Goal: Information Seeking & Learning: Learn about a topic

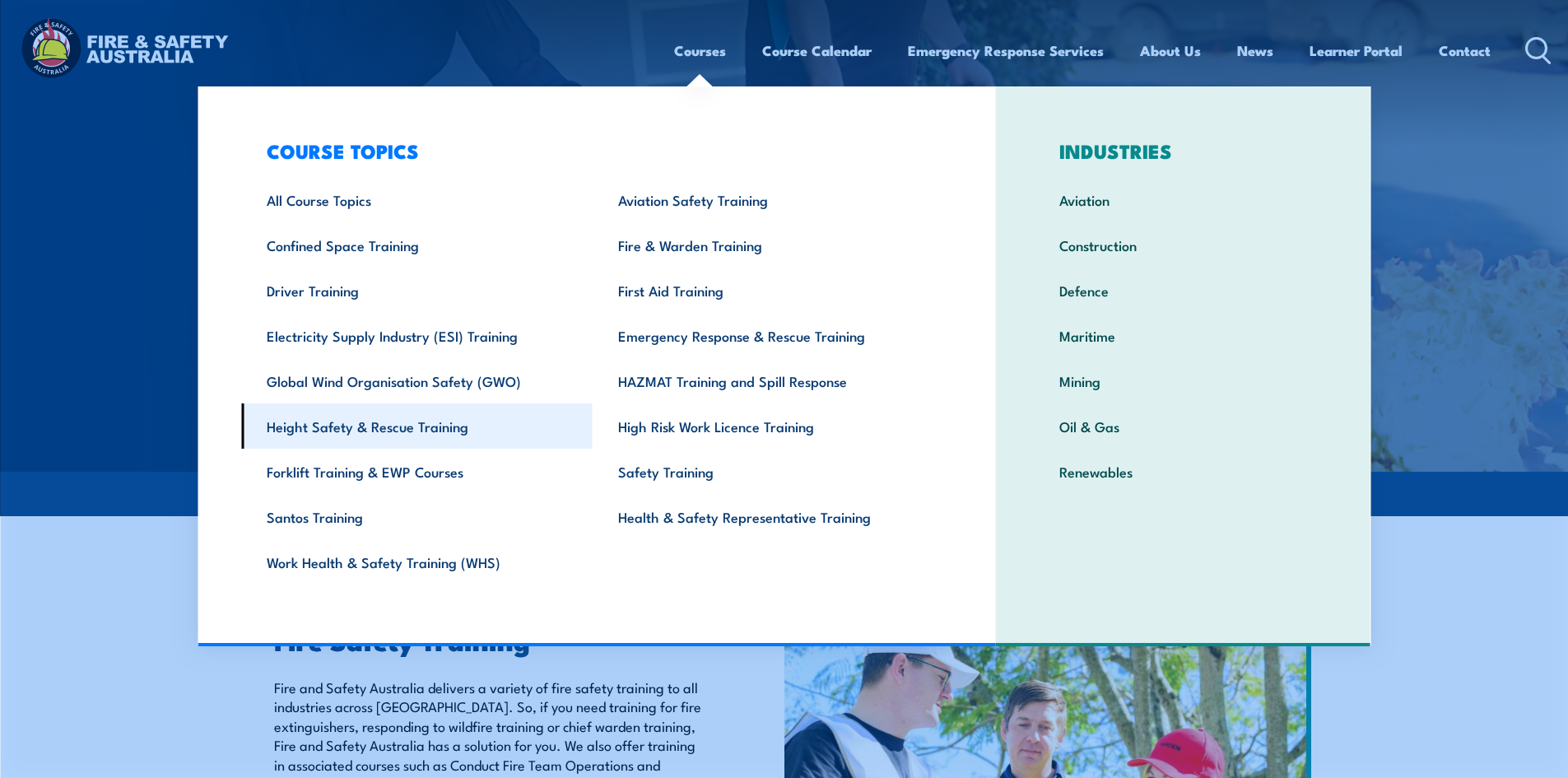
click at [372, 427] on link "Height Safety & Rescue Training" at bounding box center [416, 426] width 351 height 45
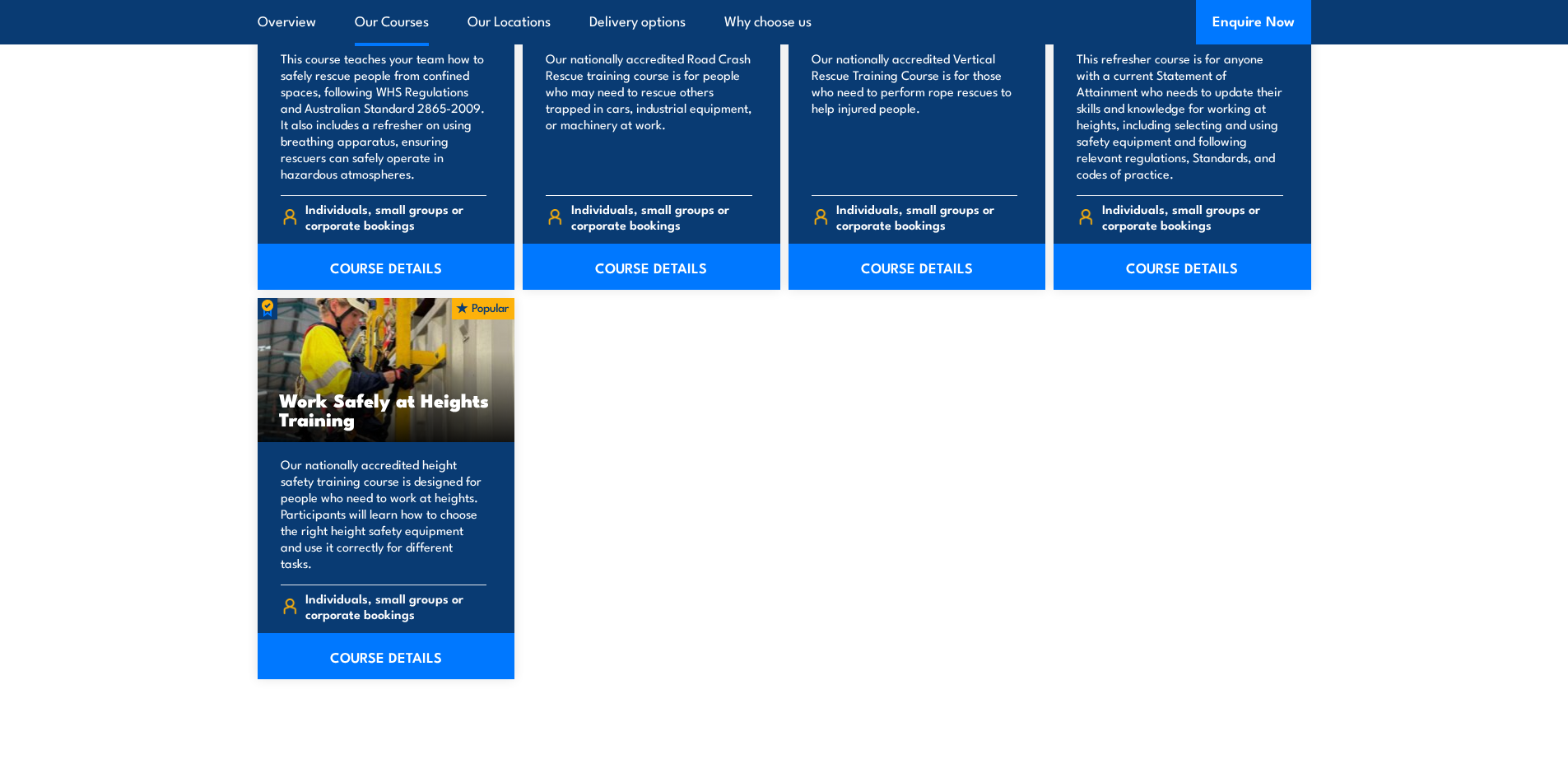
scroll to position [2058, 0]
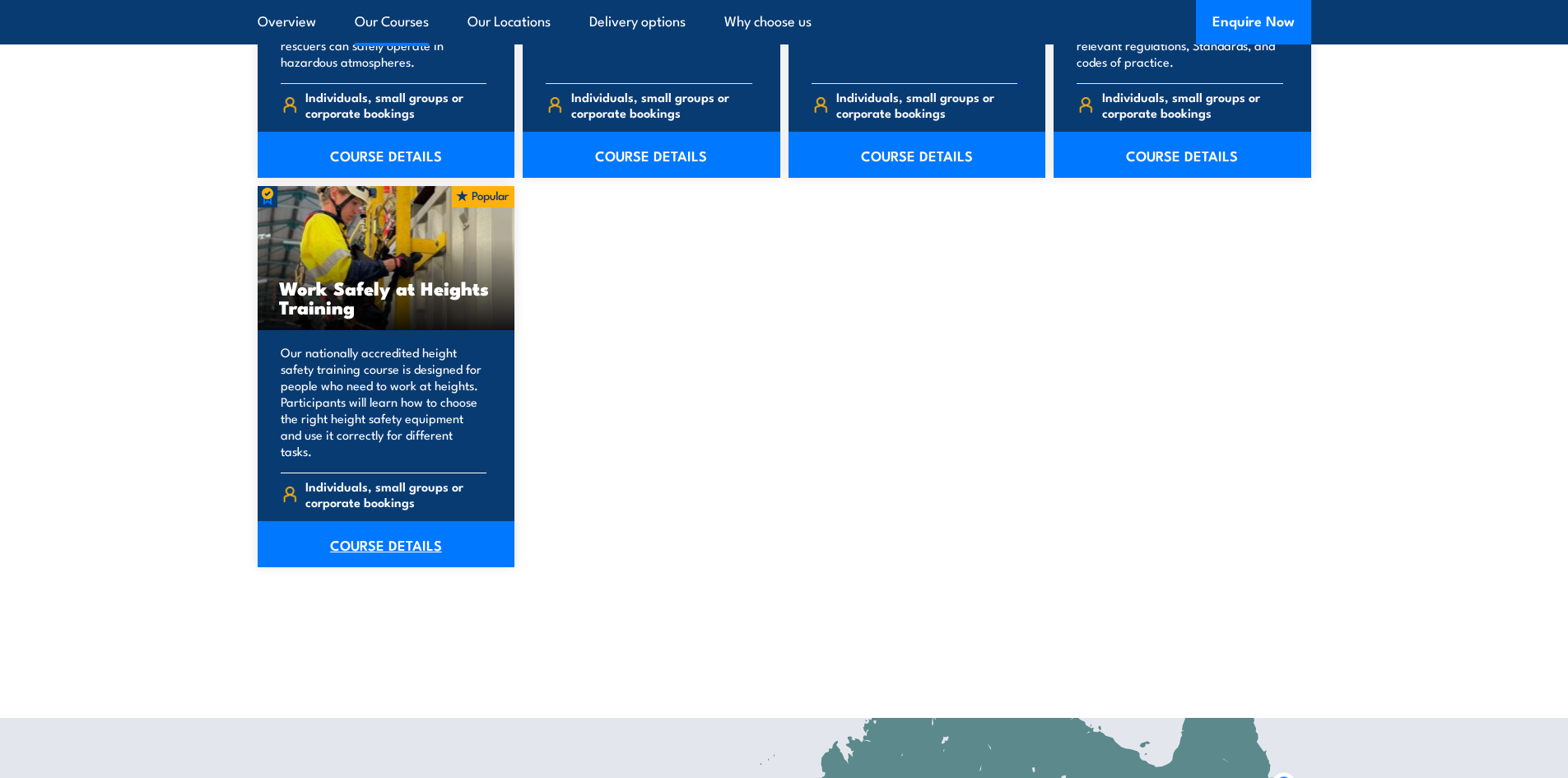
click at [369, 528] on link "COURSE DETAILS" at bounding box center [386, 543] width 257 height 46
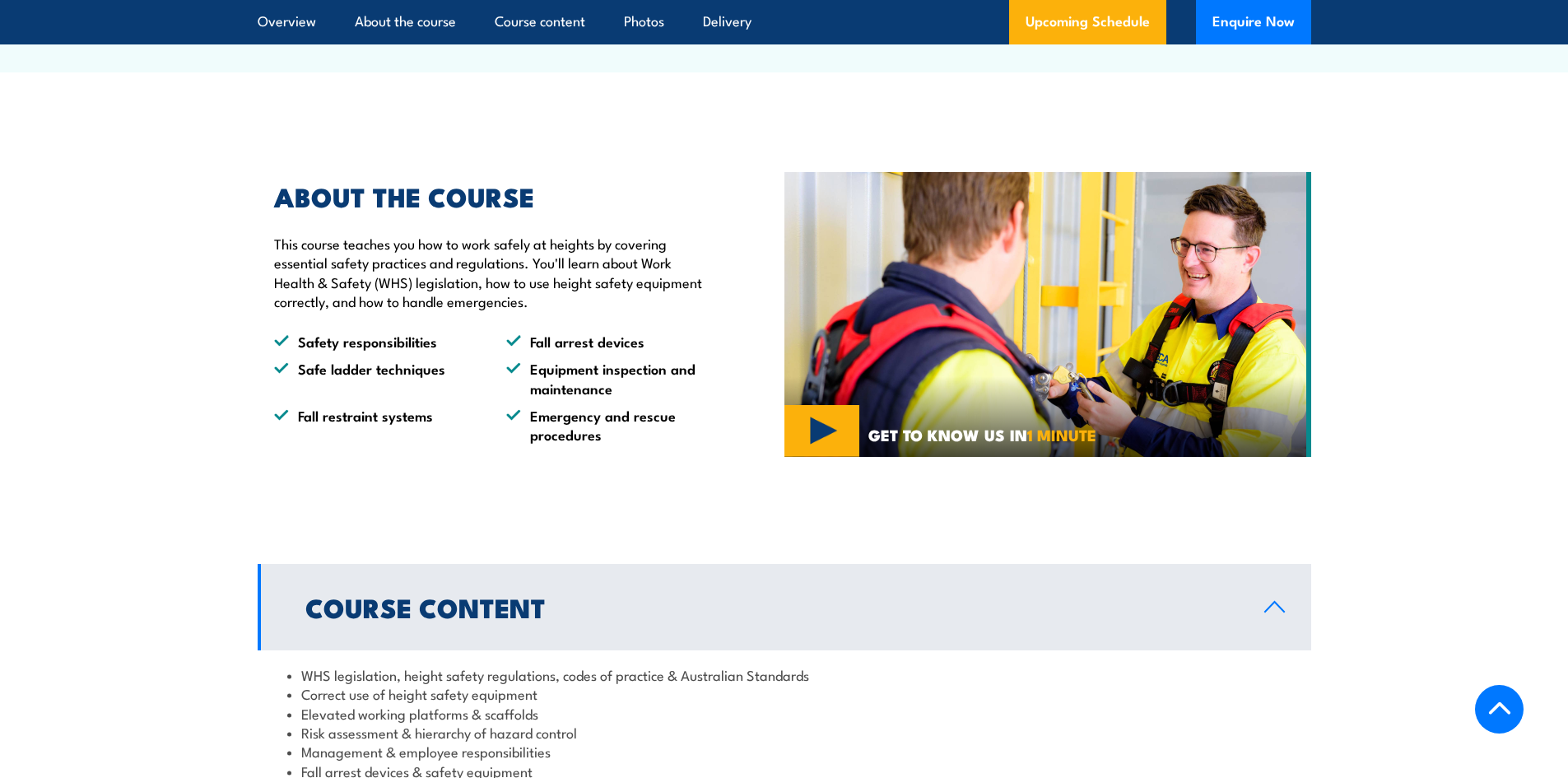
scroll to position [412, 0]
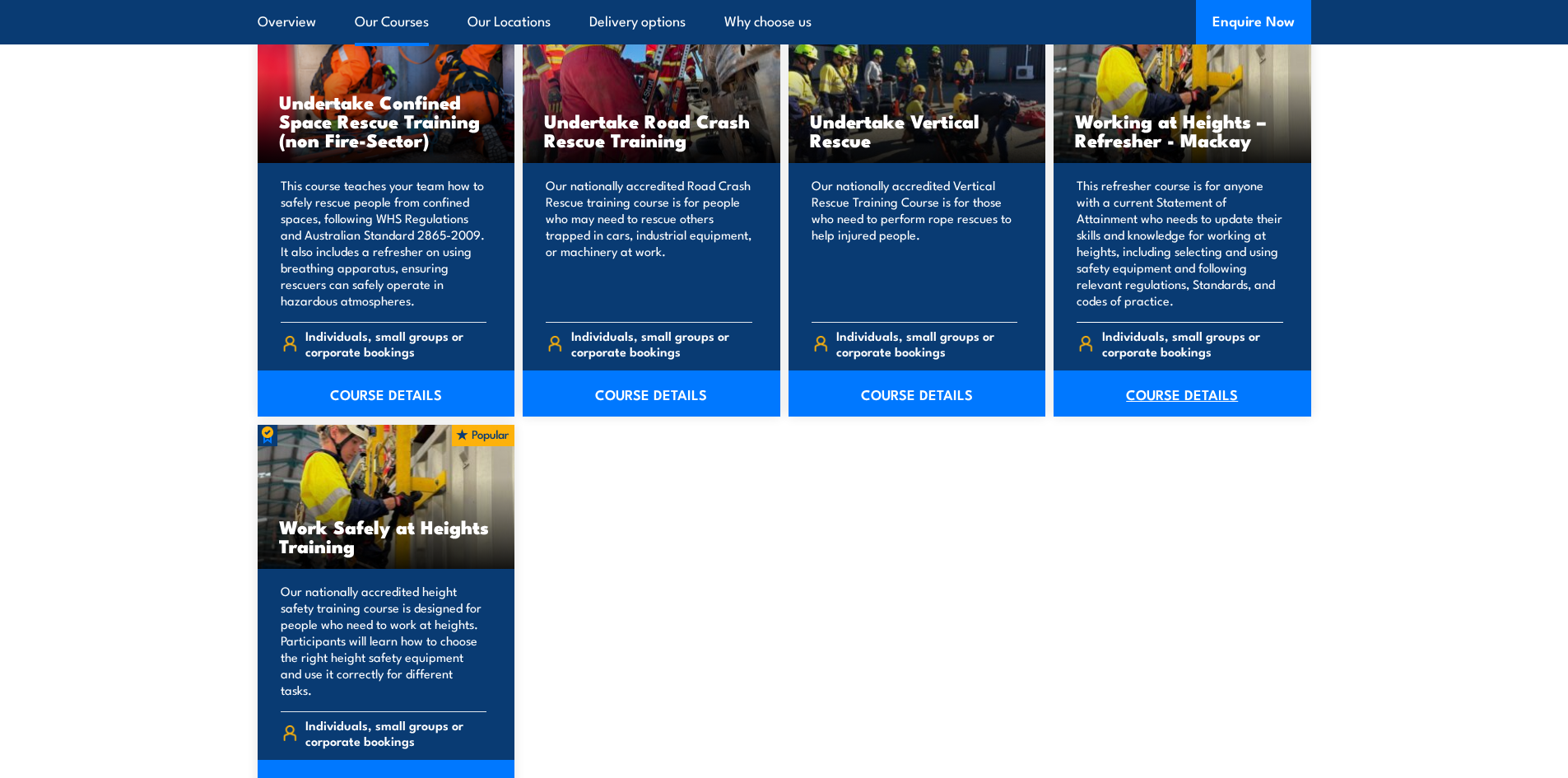
scroll to position [1646, 0]
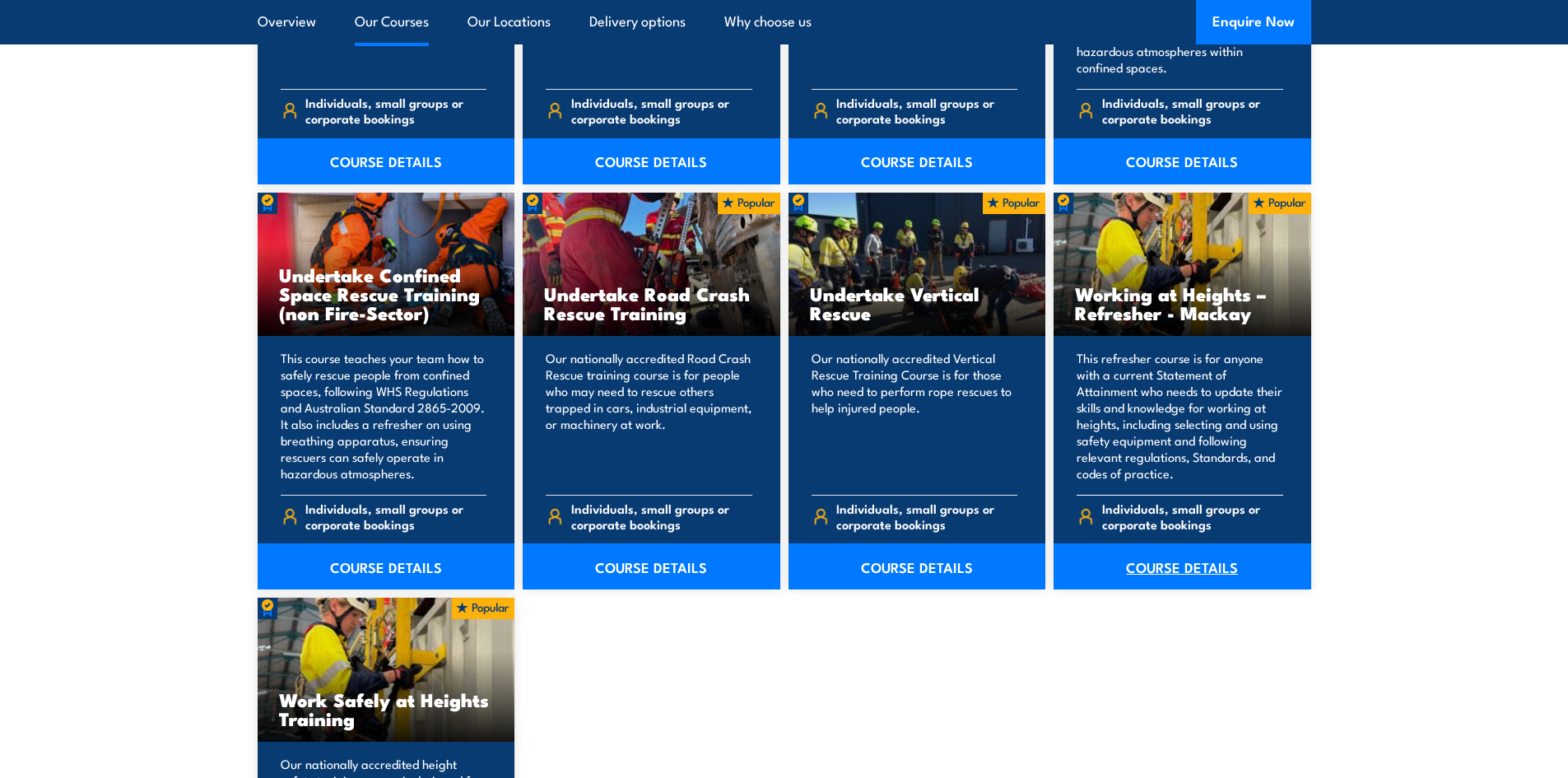
click at [1171, 565] on link "COURSE DETAILS" at bounding box center [1182, 566] width 257 height 46
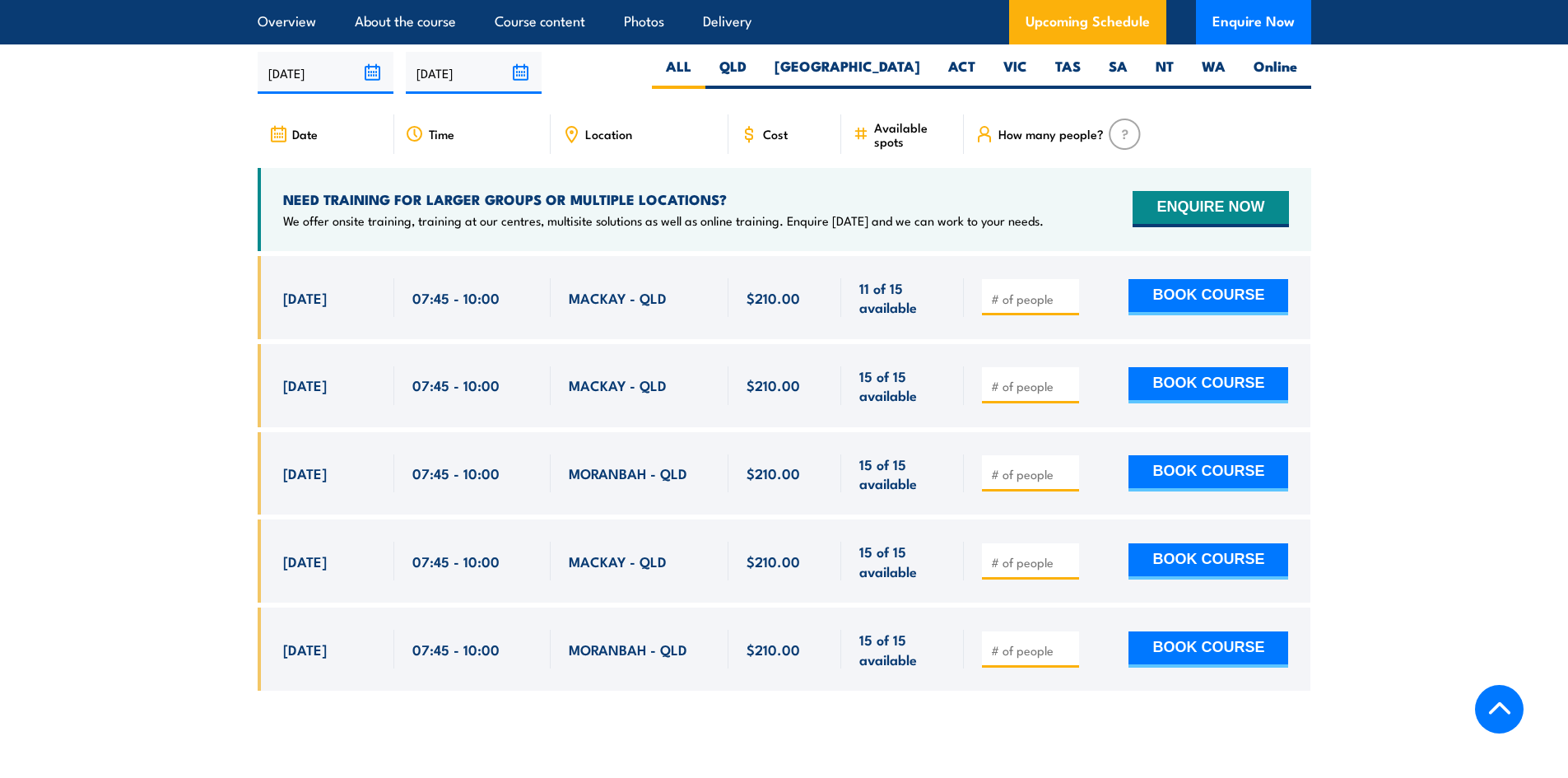
scroll to position [2552, 0]
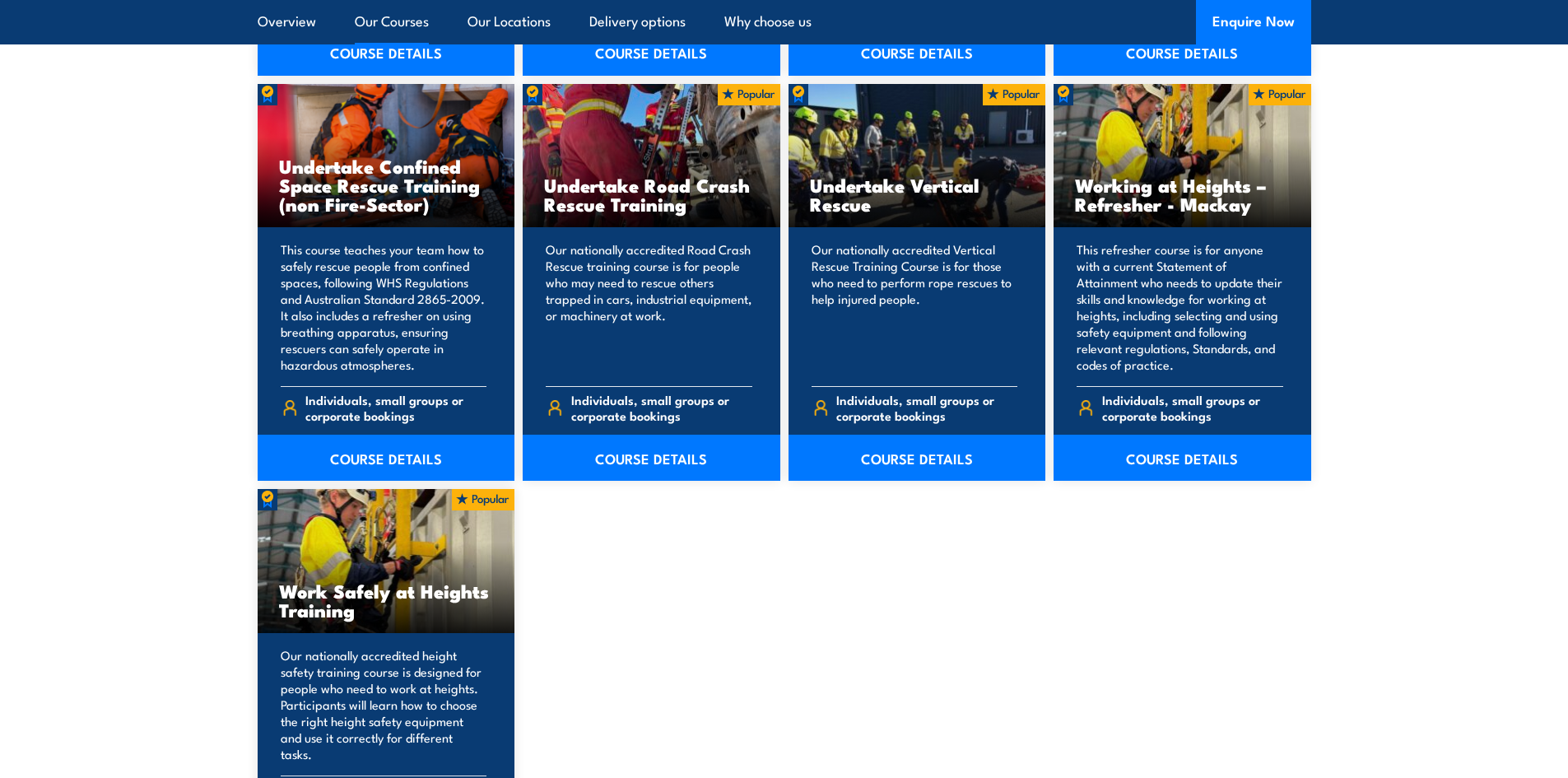
scroll to position [1975, 0]
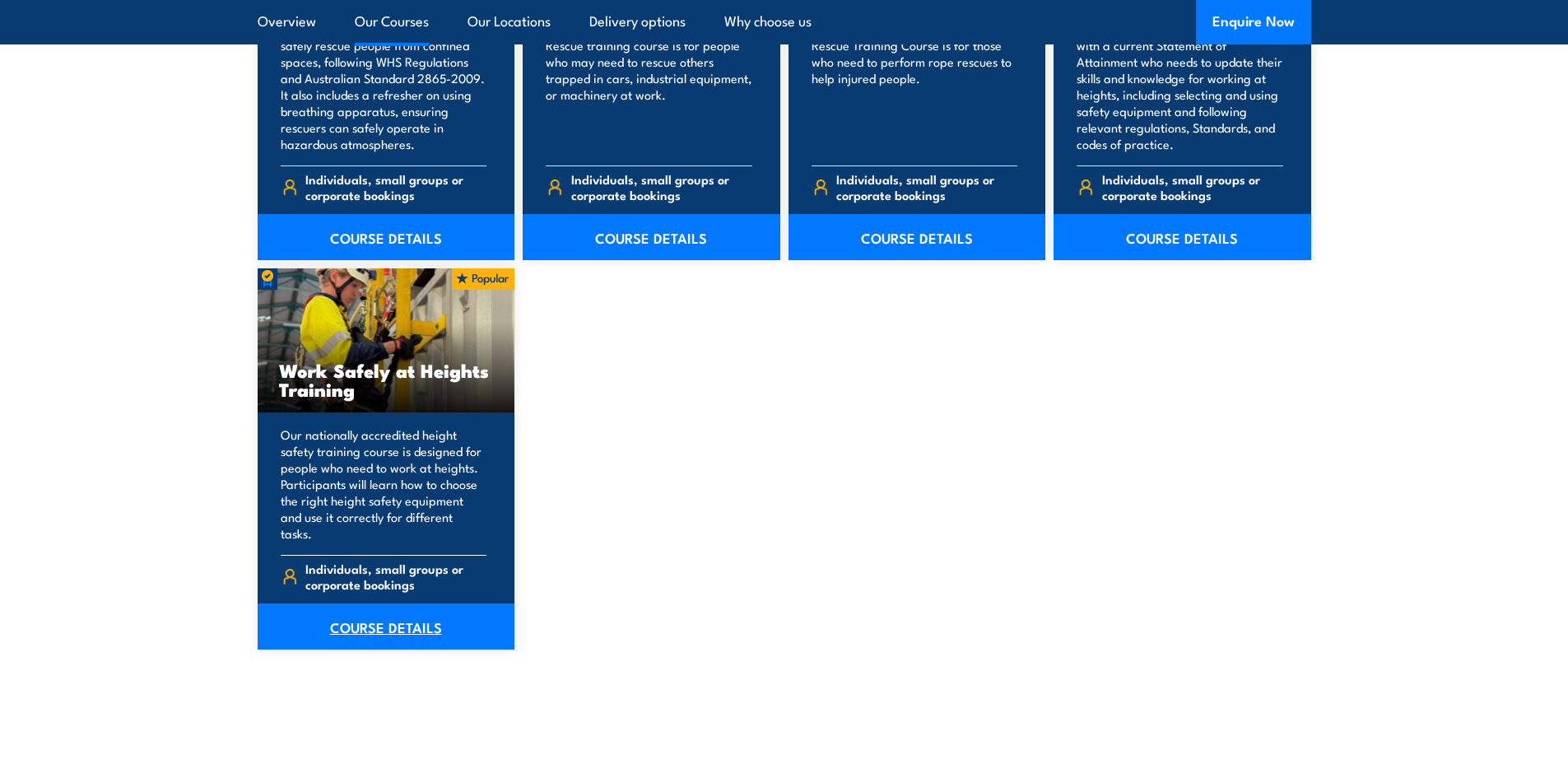
click at [395, 615] on link "COURSE DETAILS" at bounding box center [386, 626] width 257 height 46
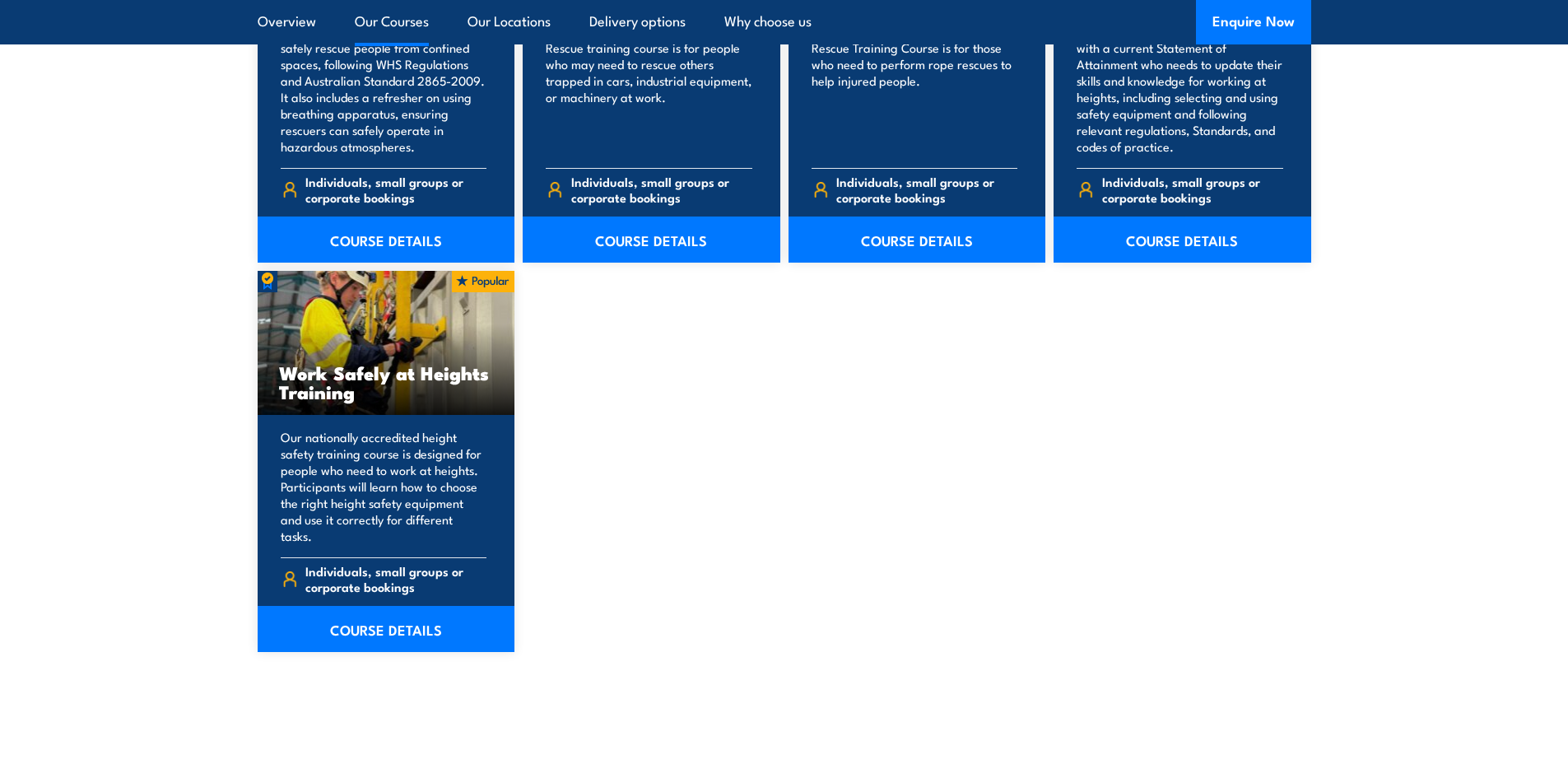
scroll to position [1975, 0]
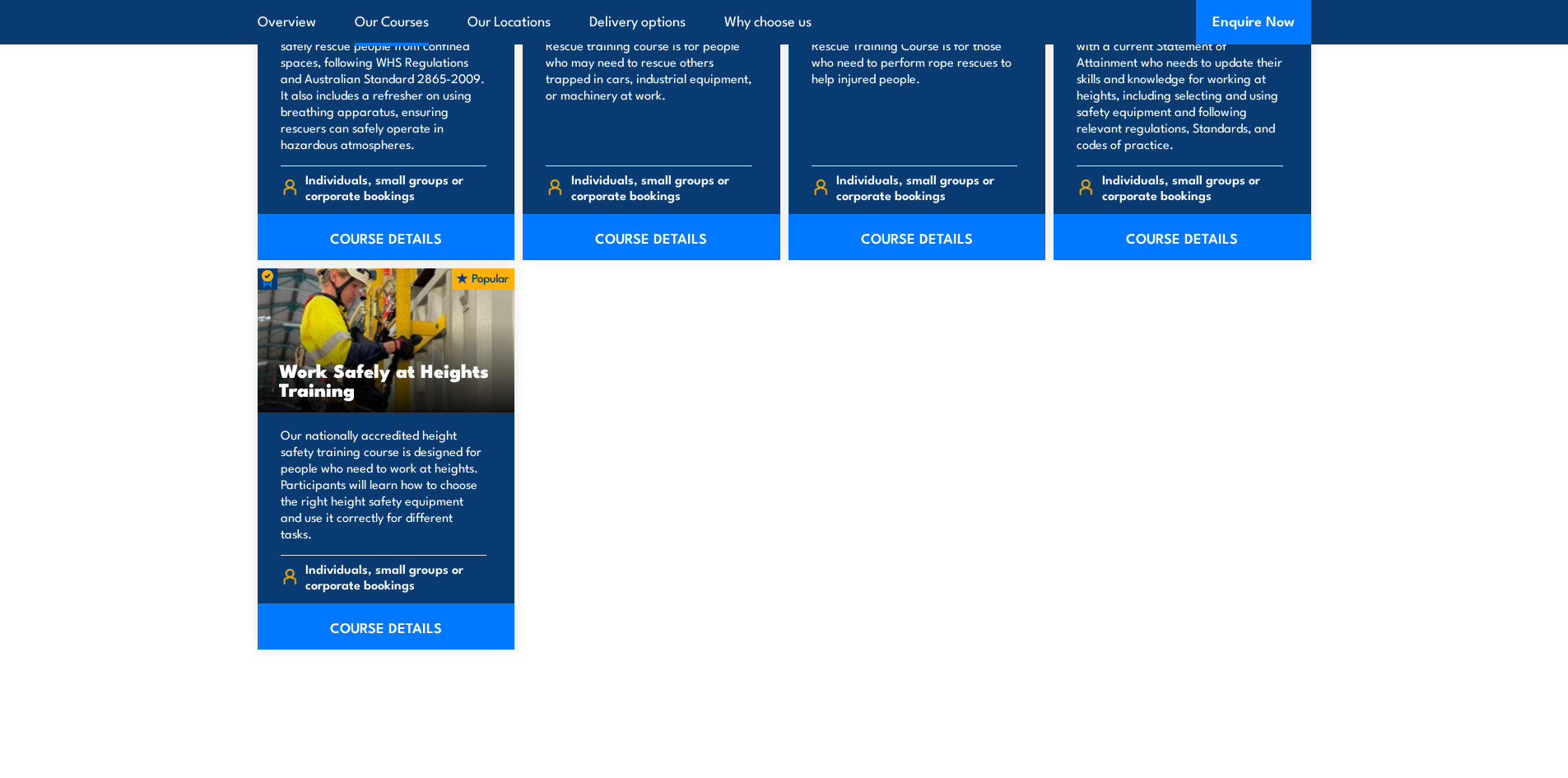
click at [128, 314] on section "9 COURSES Perform tower rescue Refresher Training (Electrical Stream) 9" at bounding box center [784, 52] width 1568 height 1353
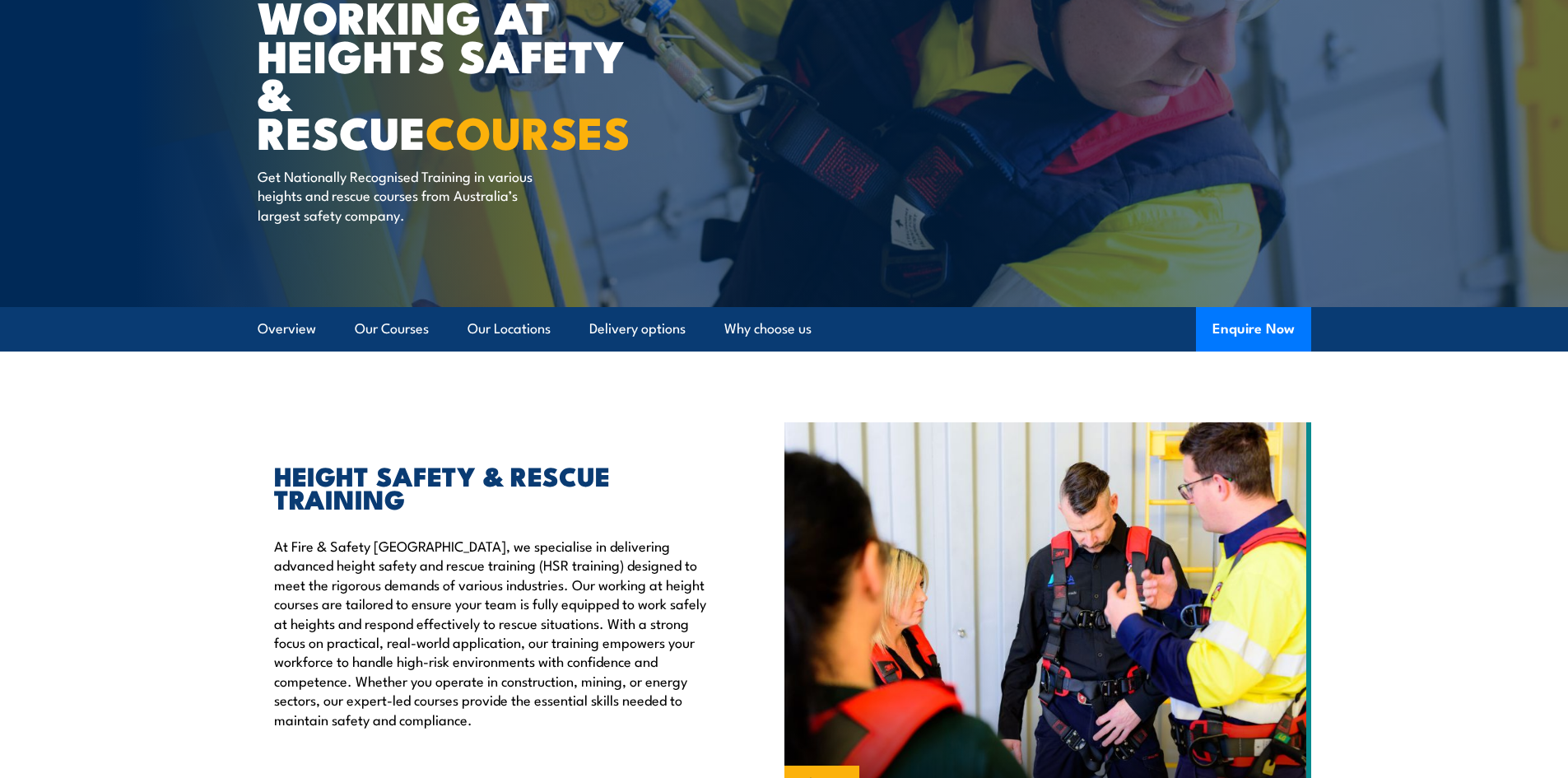
scroll to position [0, 0]
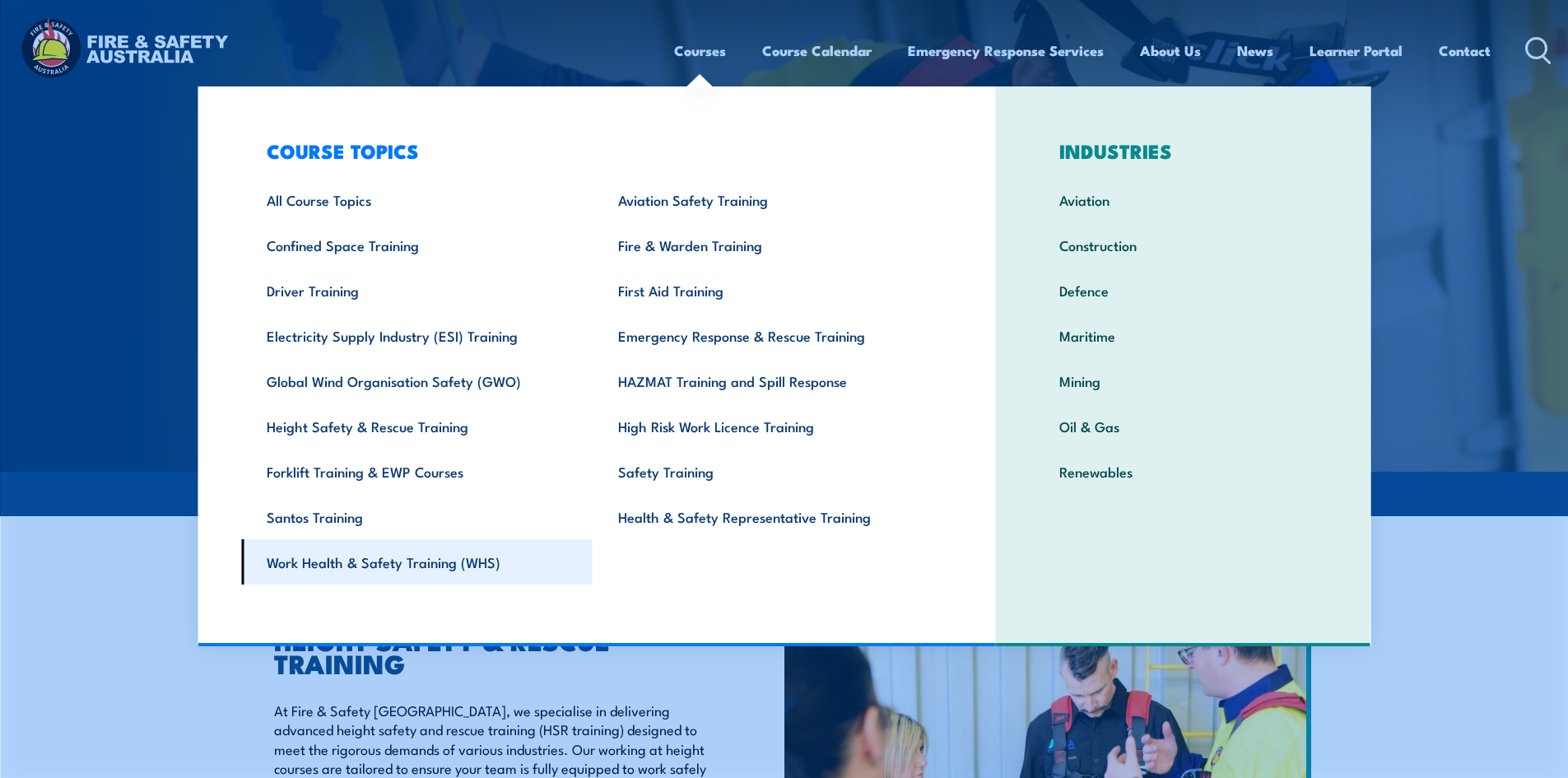
click at [408, 561] on link "Work Health & Safety Training (WHS)" at bounding box center [416, 562] width 351 height 45
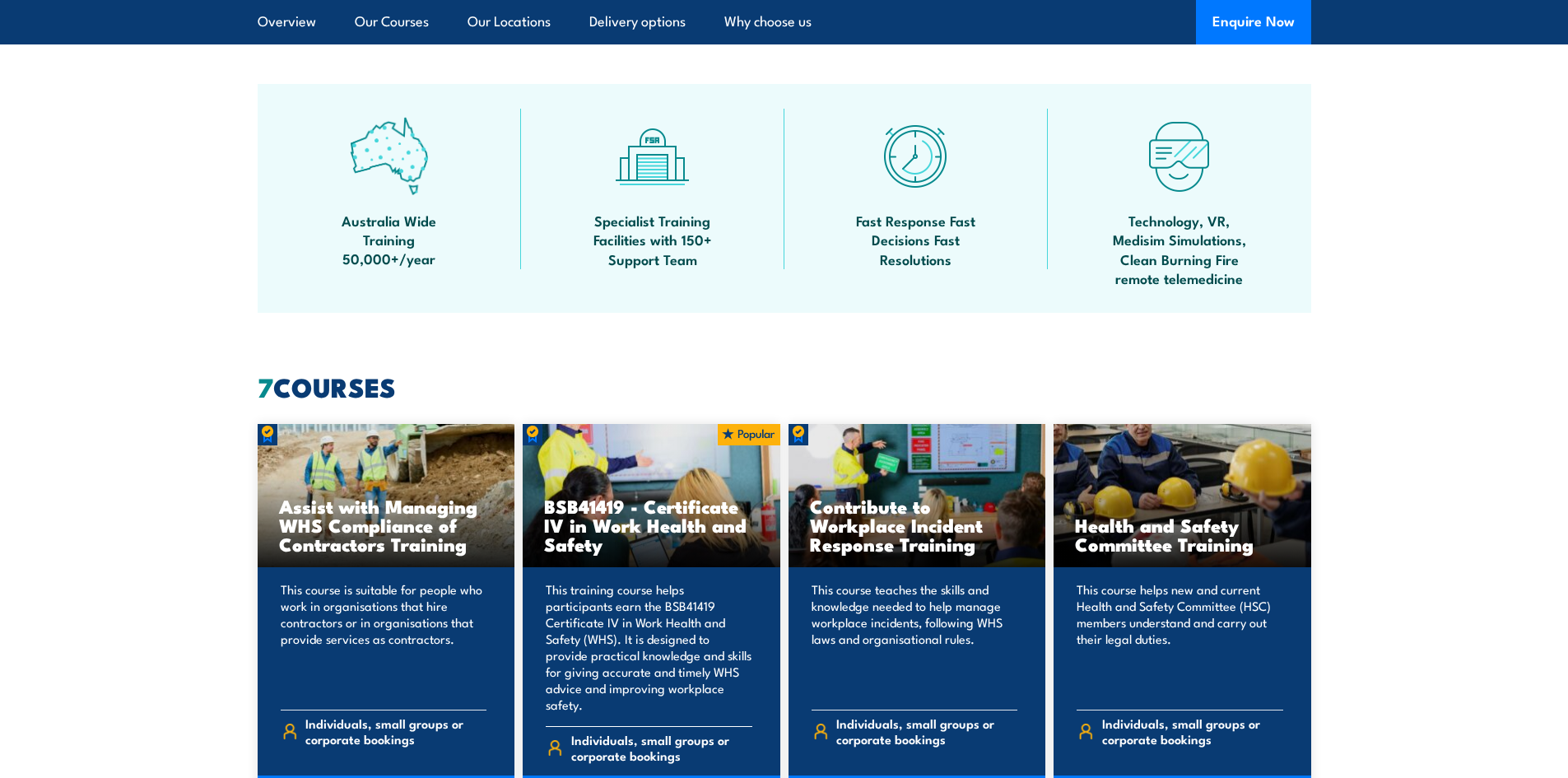
scroll to position [1152, 0]
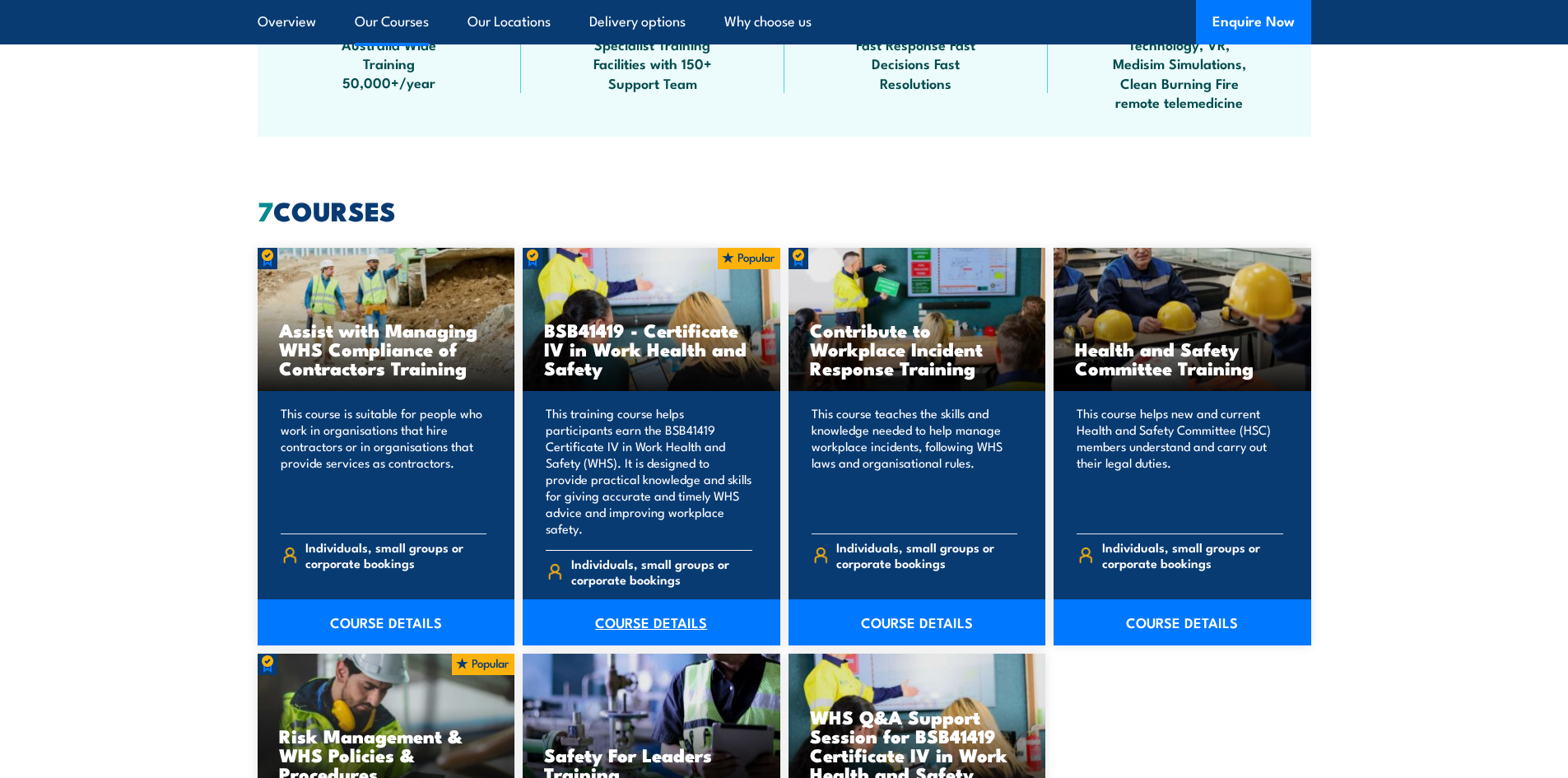
click at [685, 599] on link "COURSE DETAILS" at bounding box center [651, 622] width 257 height 46
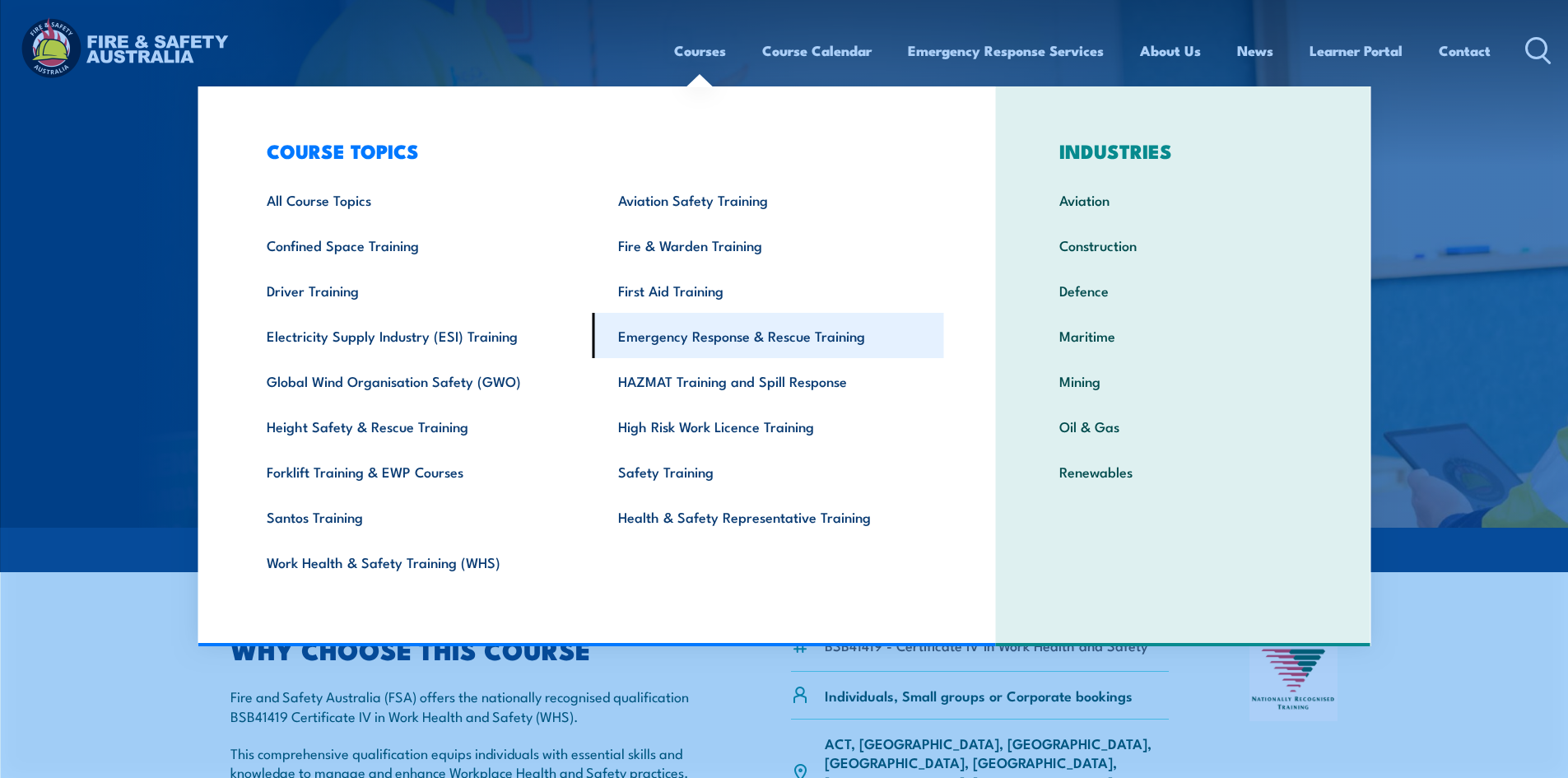
click at [720, 337] on link "Emergency Response & Rescue Training" at bounding box center [767, 335] width 351 height 45
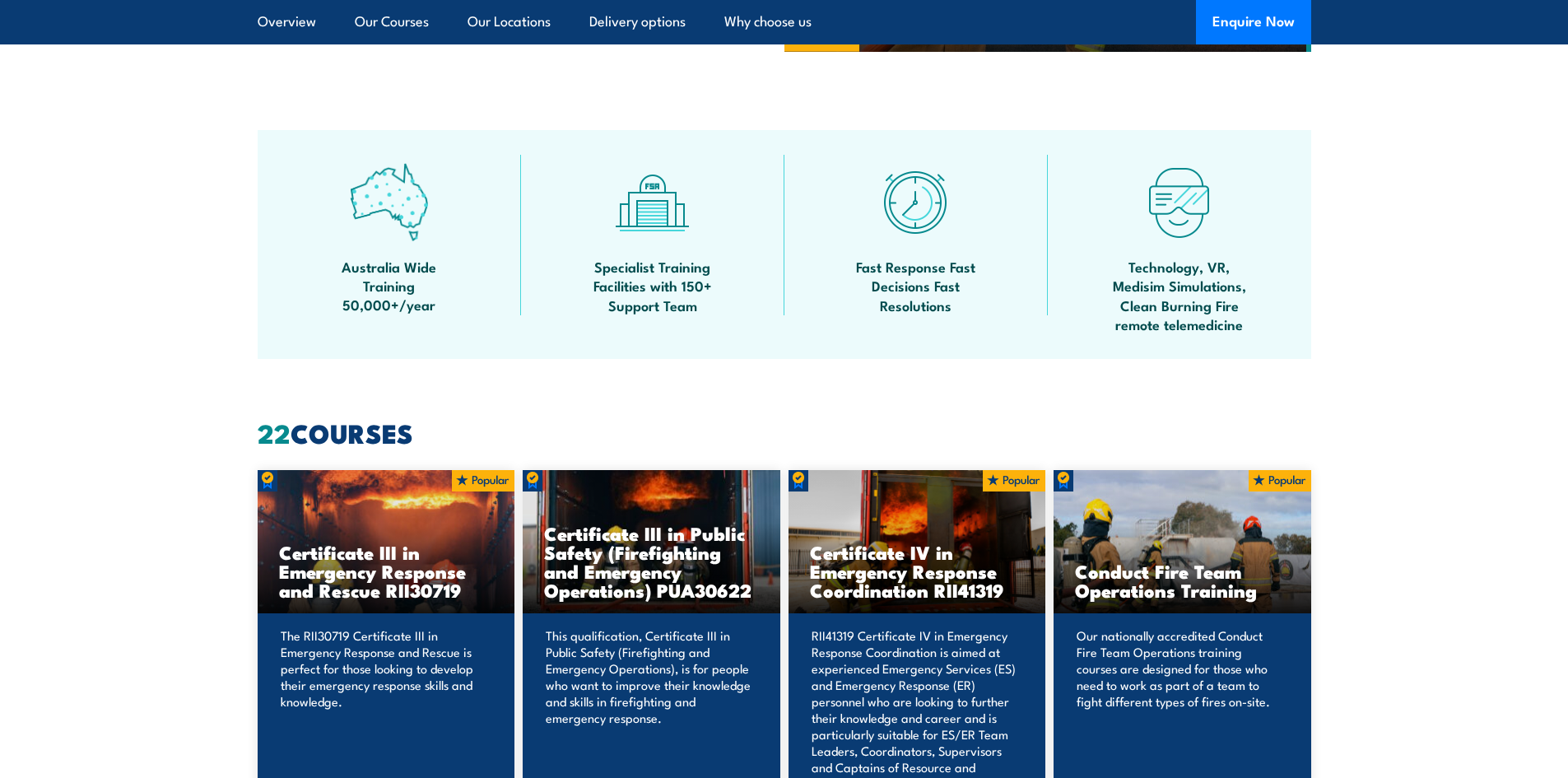
scroll to position [1152, 0]
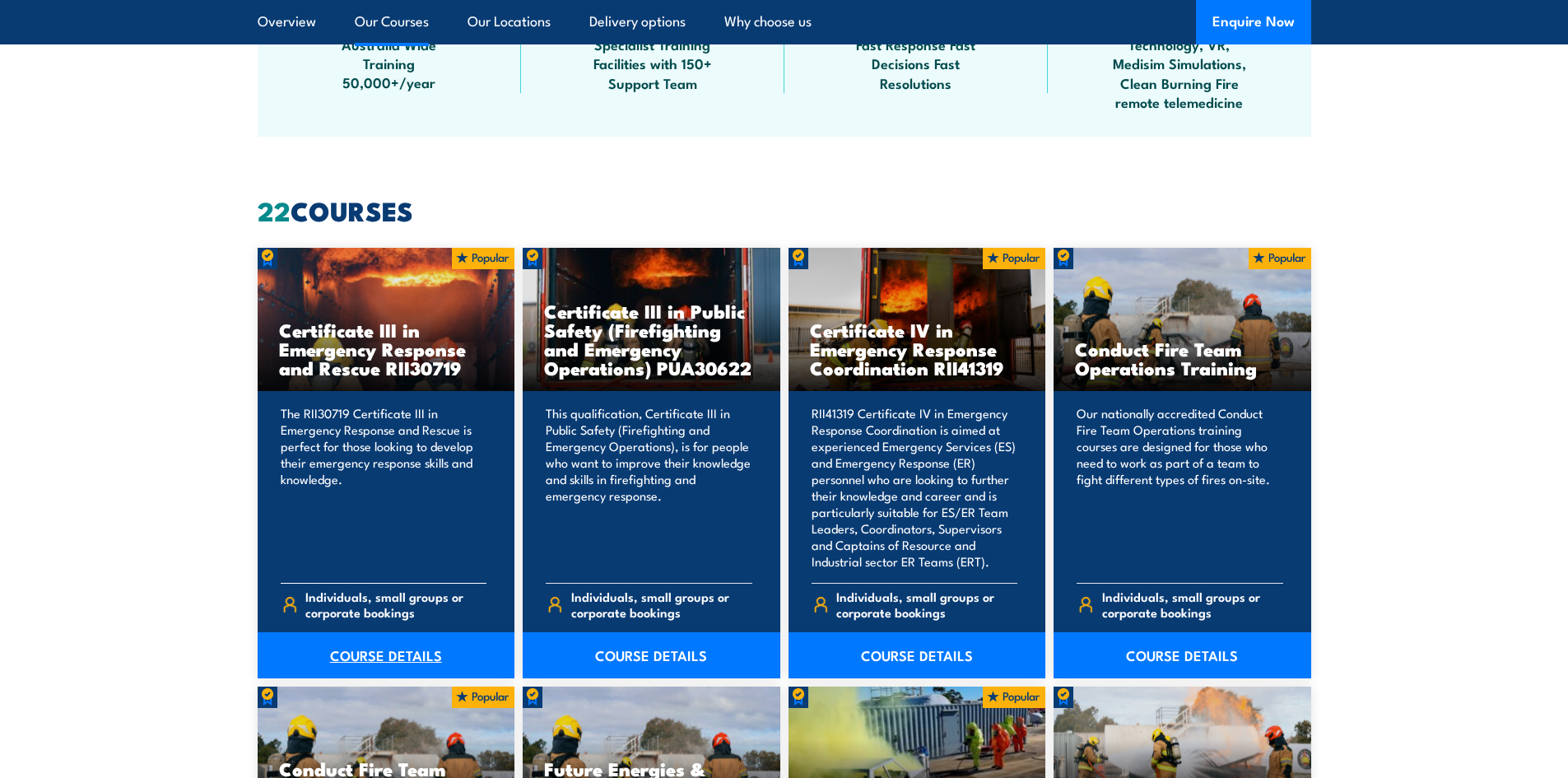
click at [393, 660] on link "COURSE DETAILS" at bounding box center [386, 655] width 257 height 46
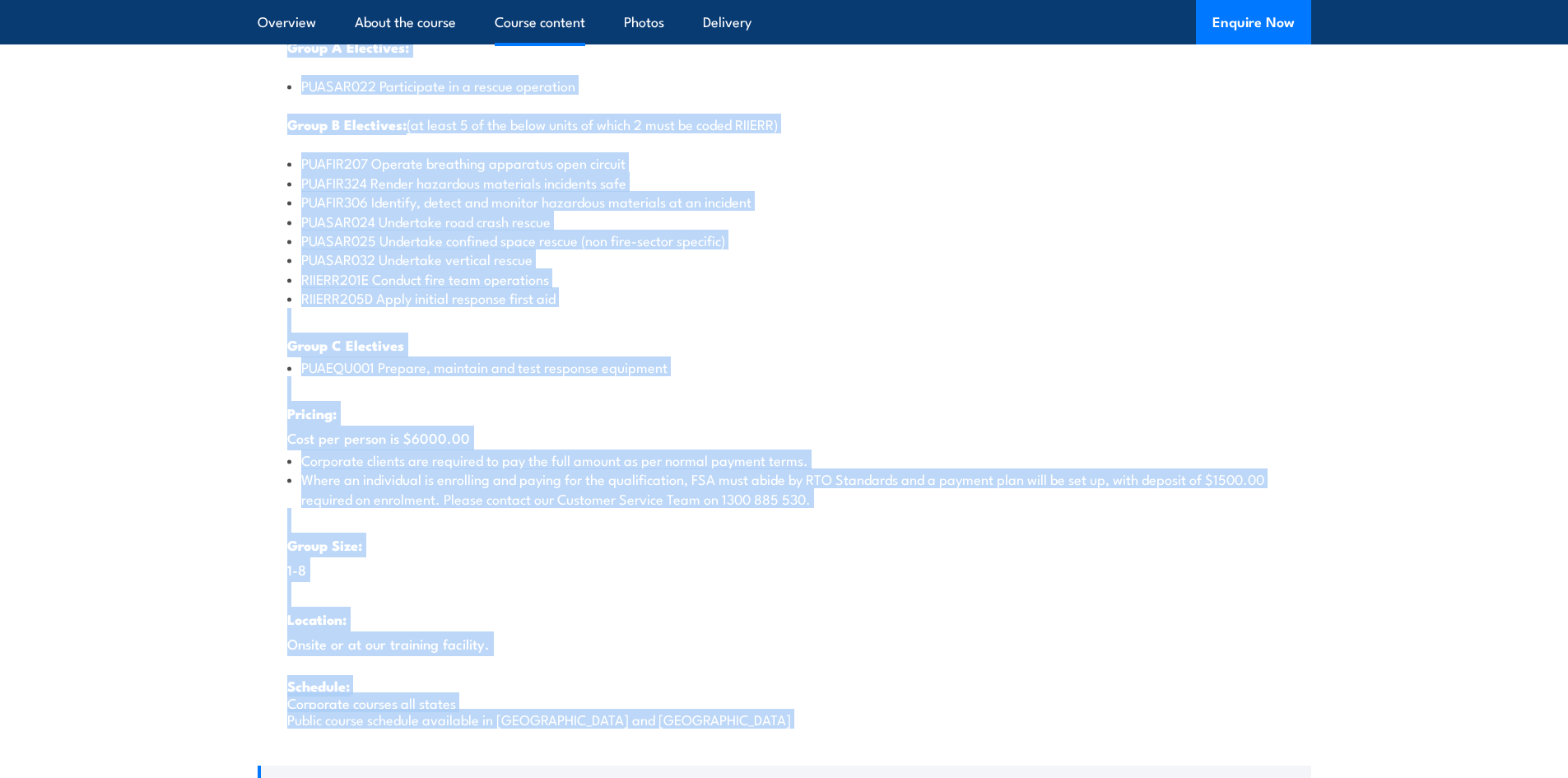
scroll to position [2268, 0]
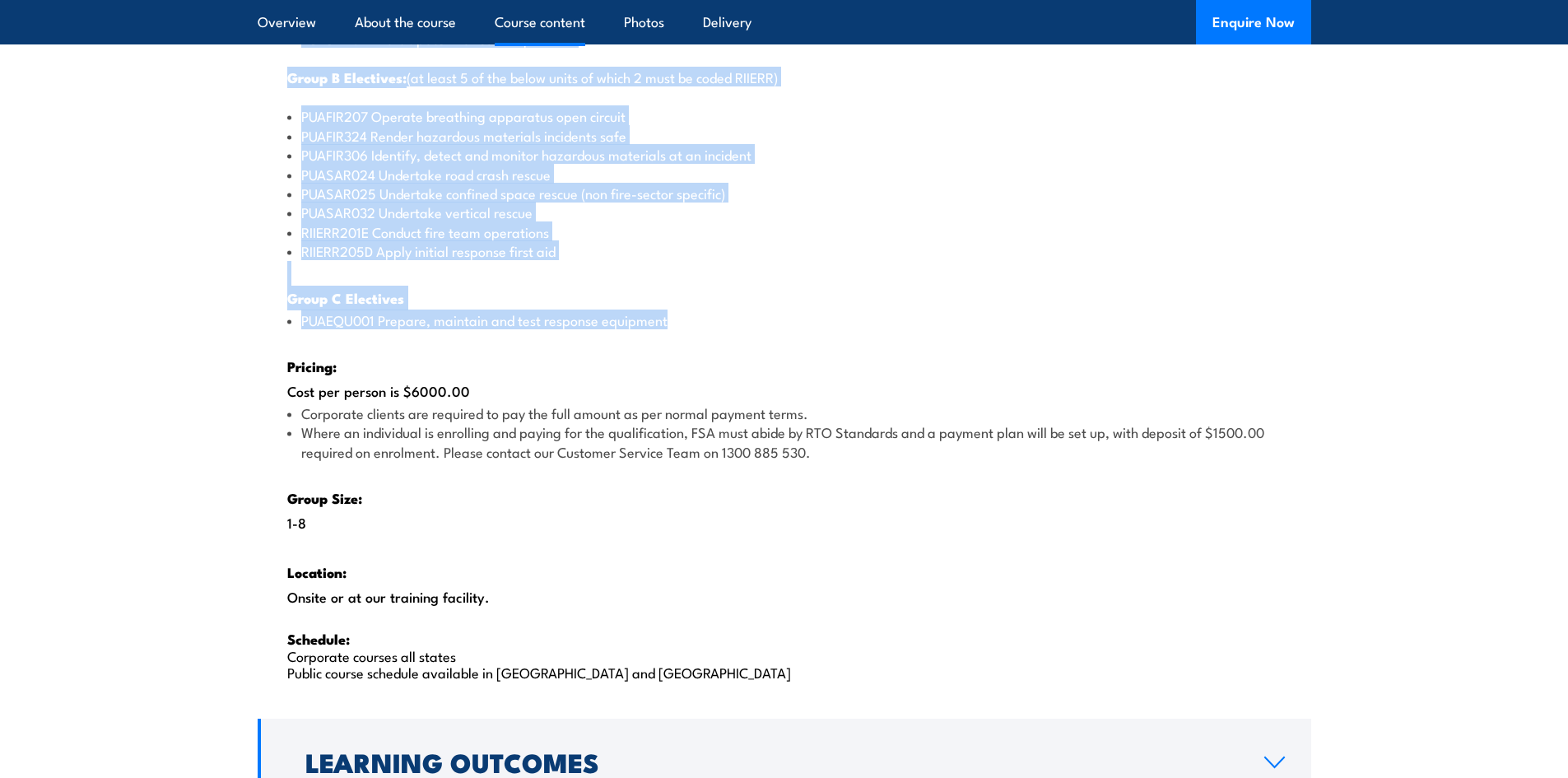
drag, startPoint x: 268, startPoint y: 223, endPoint x: 834, endPoint y: 327, distance: 575.5
click at [834, 327] on div "There are two options, you can choose between: INTENSIVE - Attending the intens…" at bounding box center [784, 129] width 1053 height 1171
copy div "5 Core Units and 9 Elective units of which: one (1) must be chosen from Group A…"
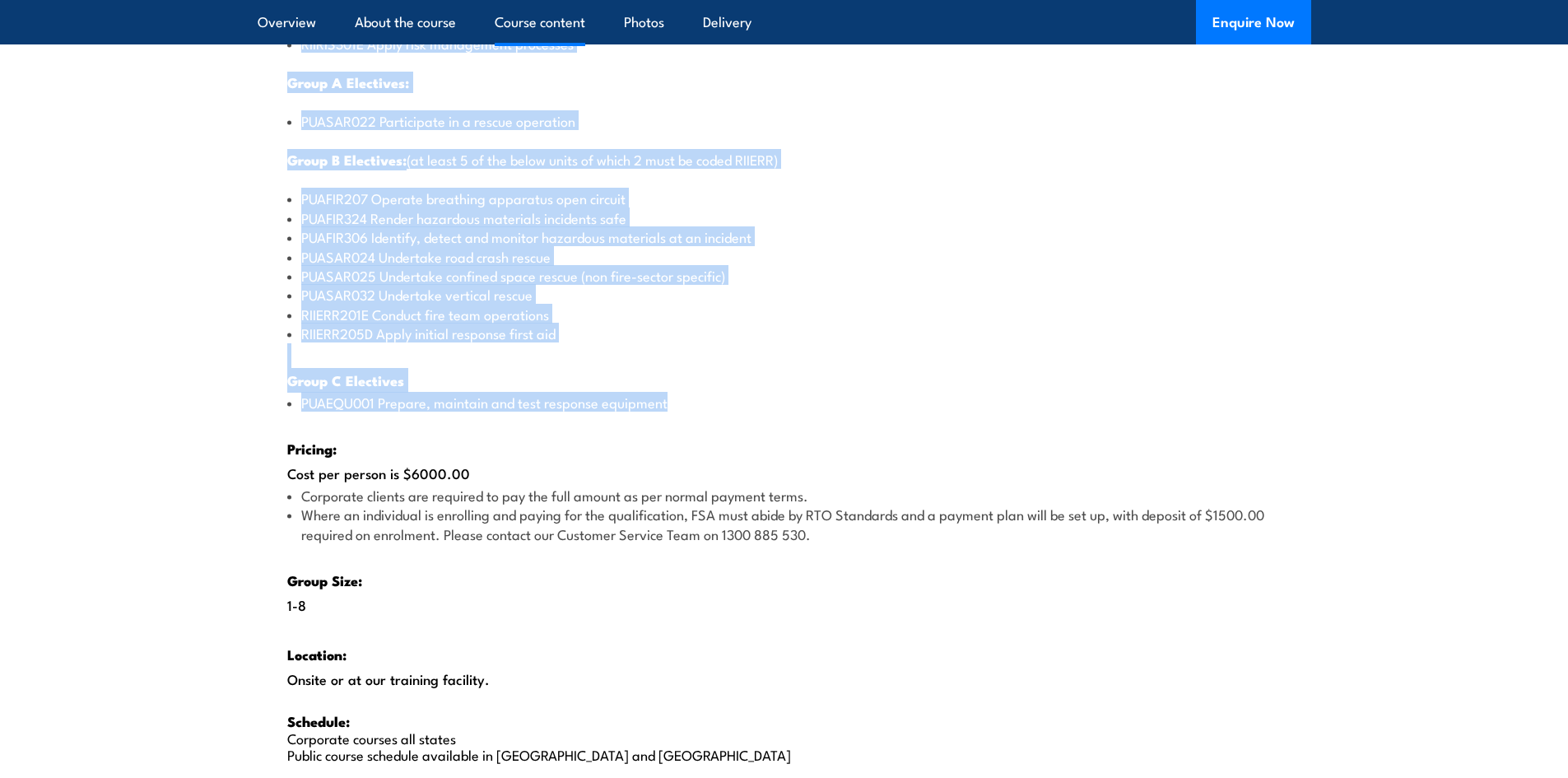
click at [914, 356] on div "There are two options, you can choose between: INTENSIVE - Attending the intens…" at bounding box center [784, 211] width 1053 height 1171
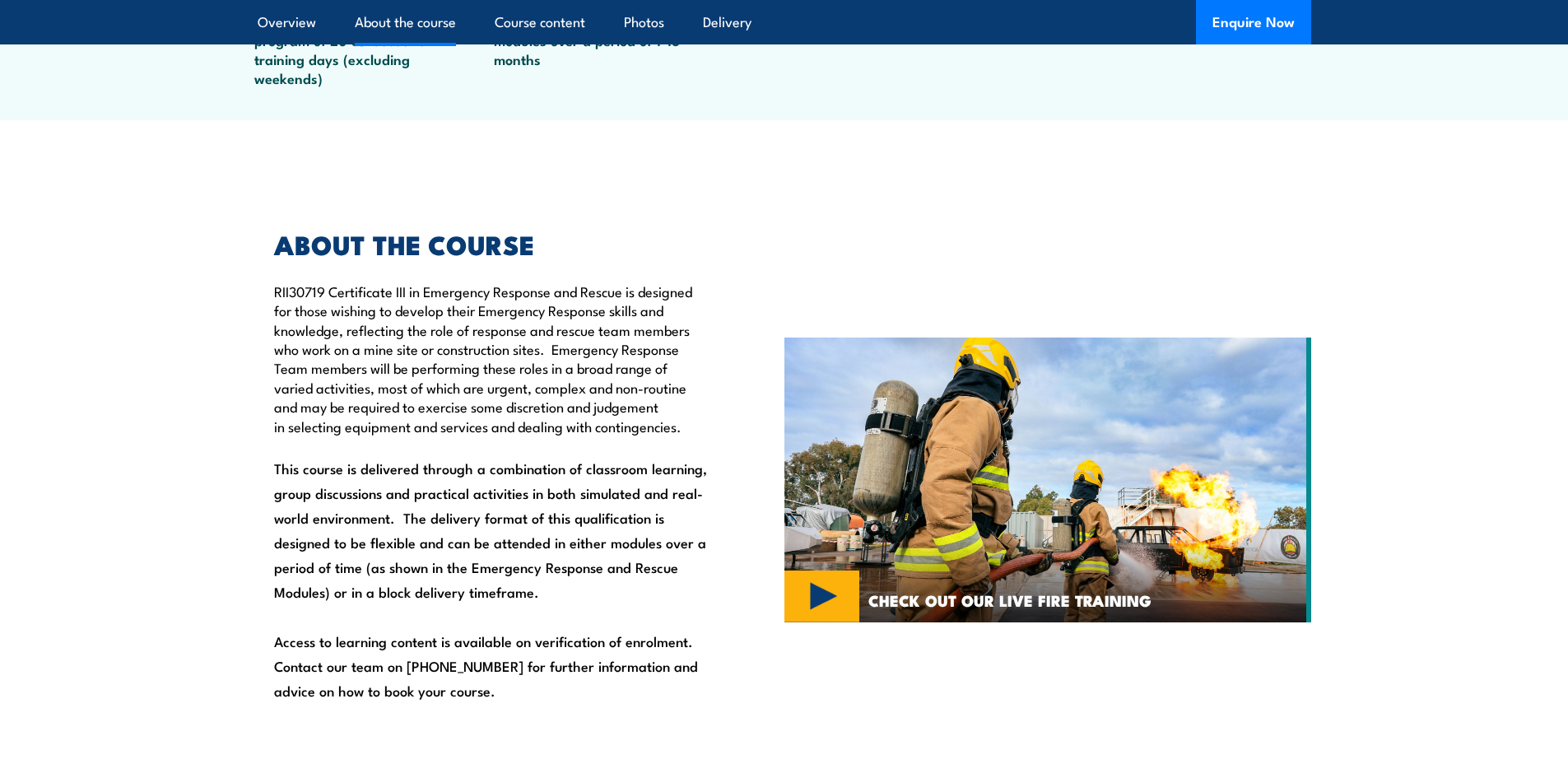
scroll to position [622, 0]
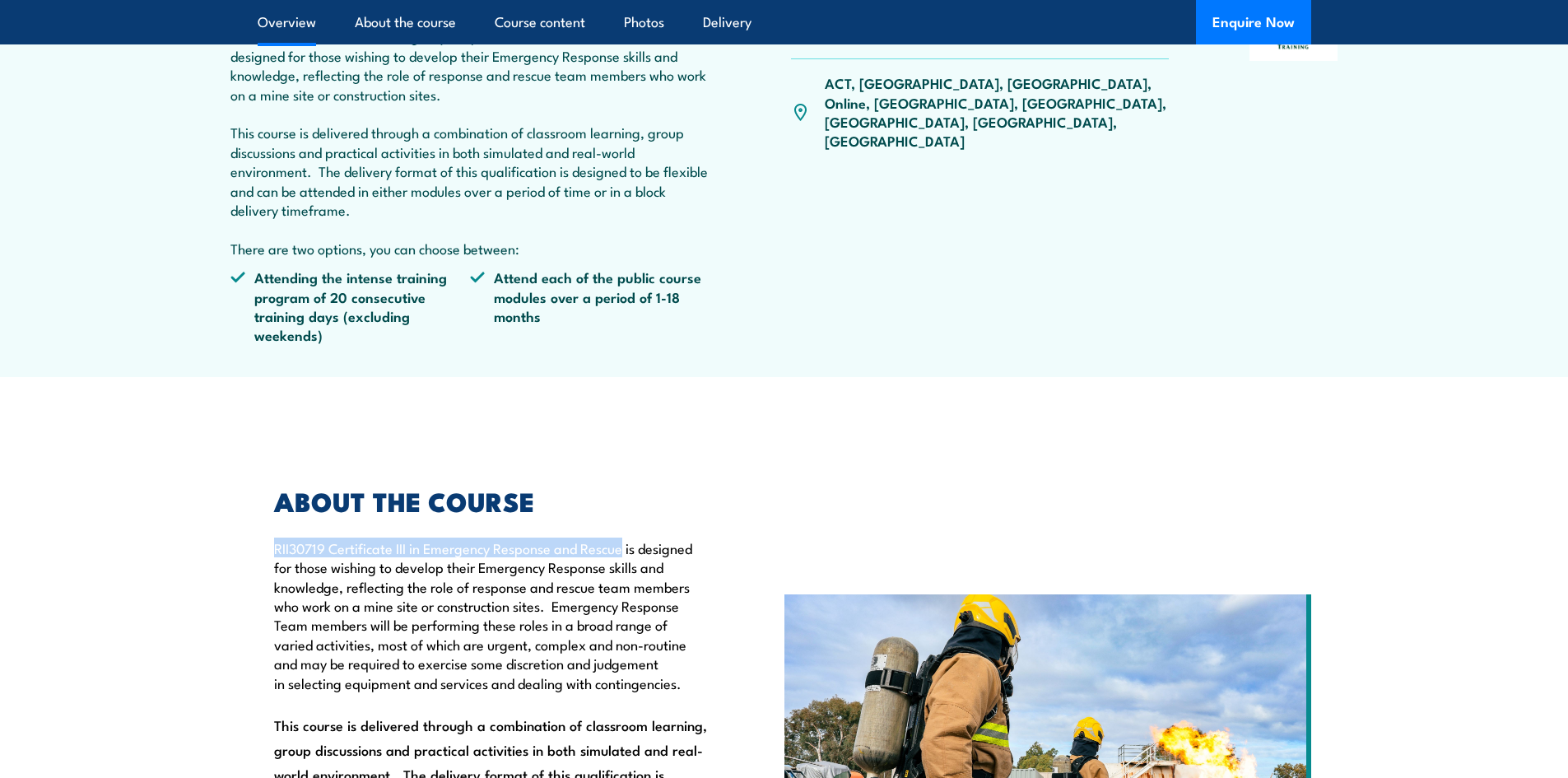
drag, startPoint x: 265, startPoint y: 546, endPoint x: 625, endPoint y: 540, distance: 360.0
click at [625, 540] on div "ABOUT THE COURSE RII30719 Certificate III in Emergency Response and Rescue is d…" at bounding box center [483, 736] width 451 height 495
copy p "RII30719 Certificate III in Emergency Response and Rescue"
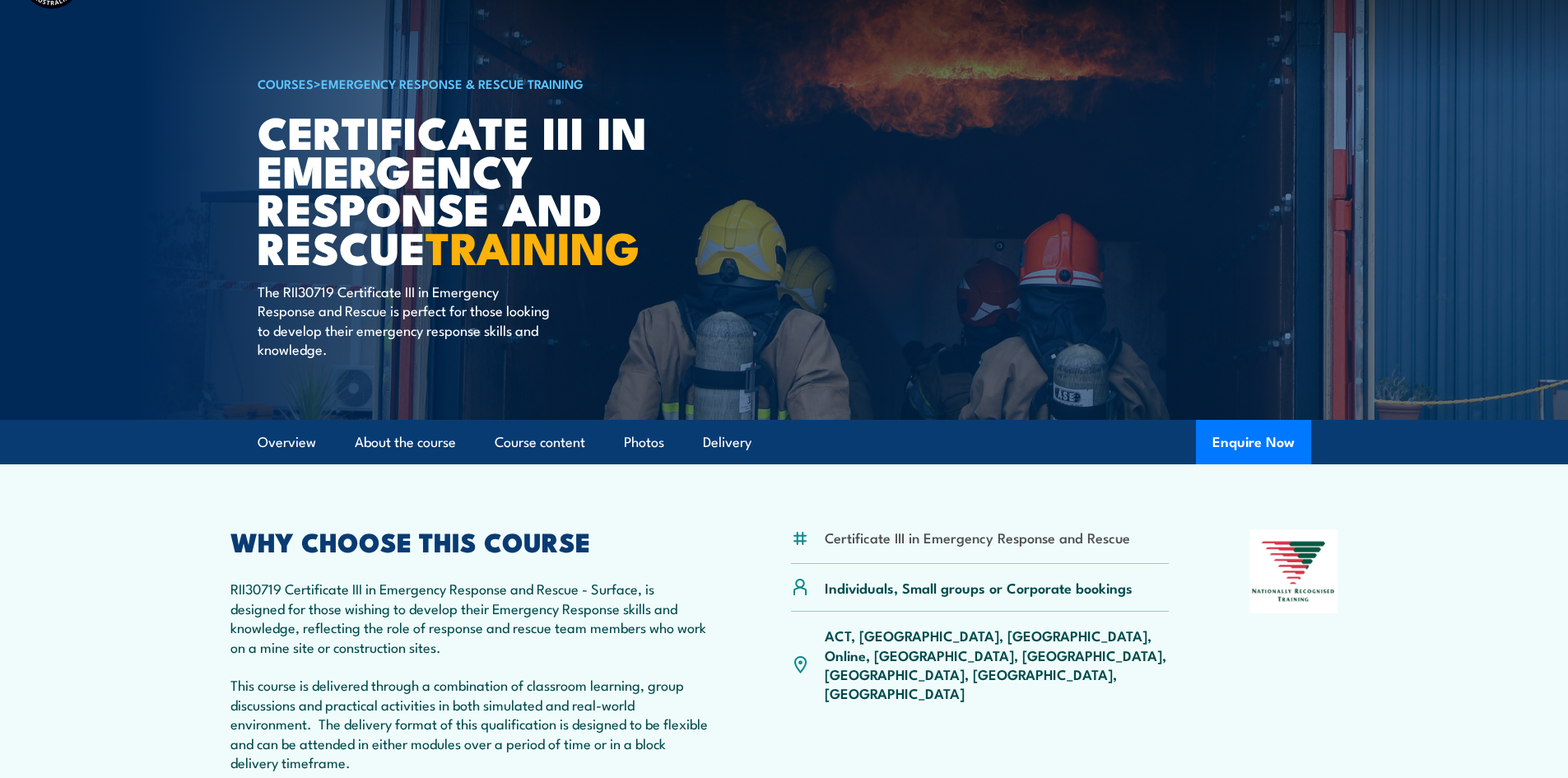
scroll to position [0, 0]
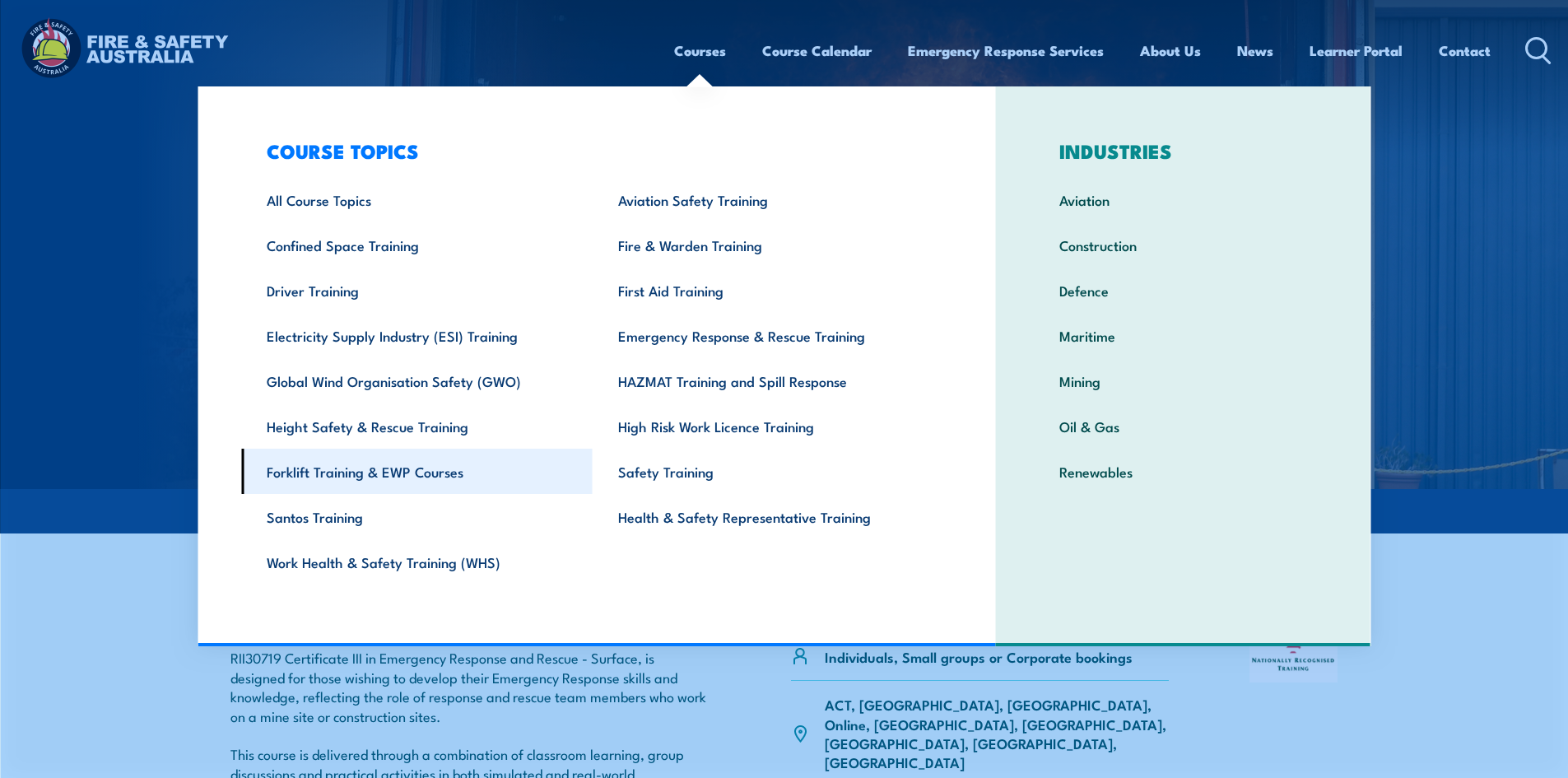
click at [291, 472] on link "Forklift Training & EWP Courses" at bounding box center [416, 471] width 351 height 45
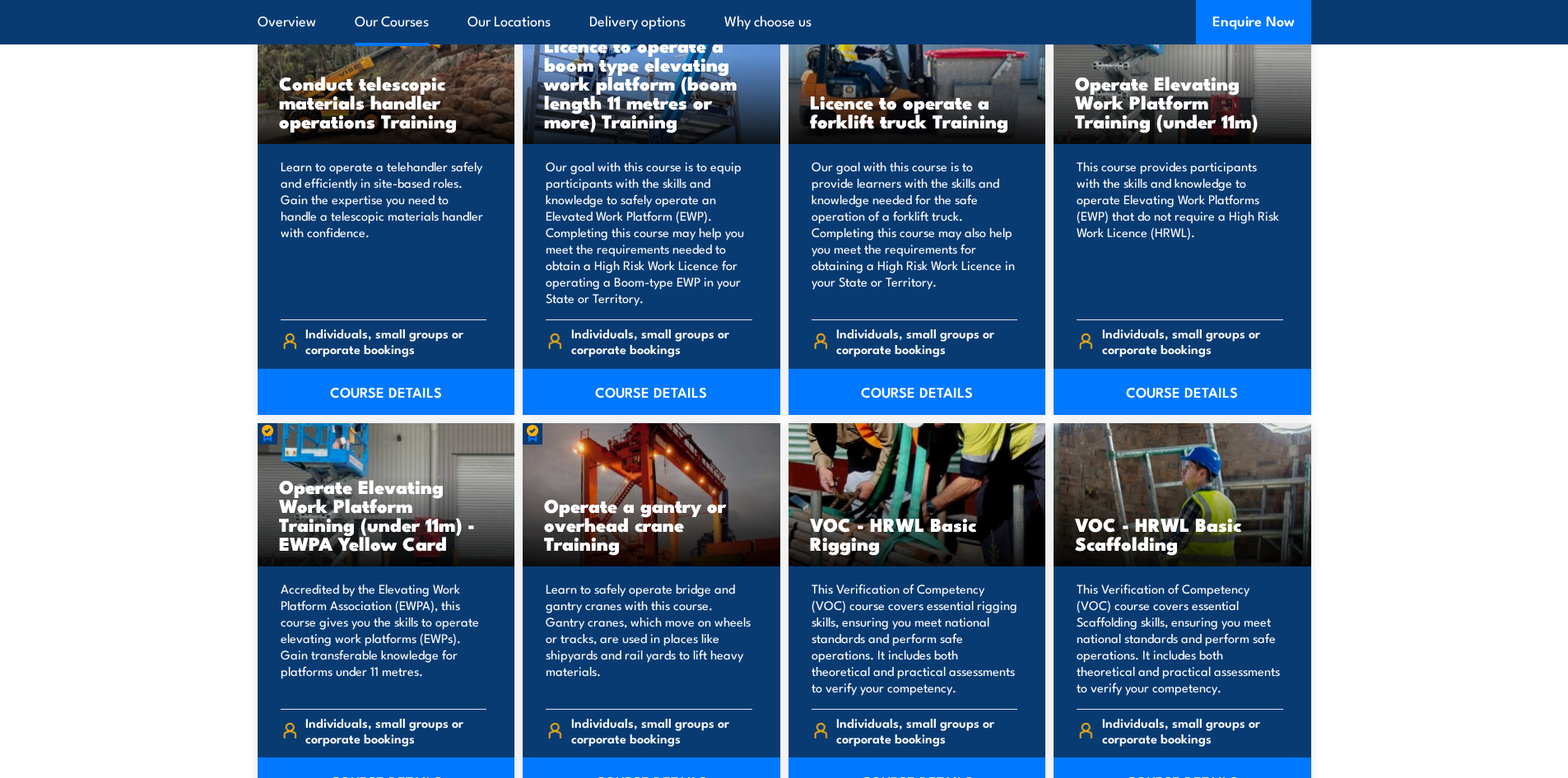
scroll to position [1317, 0]
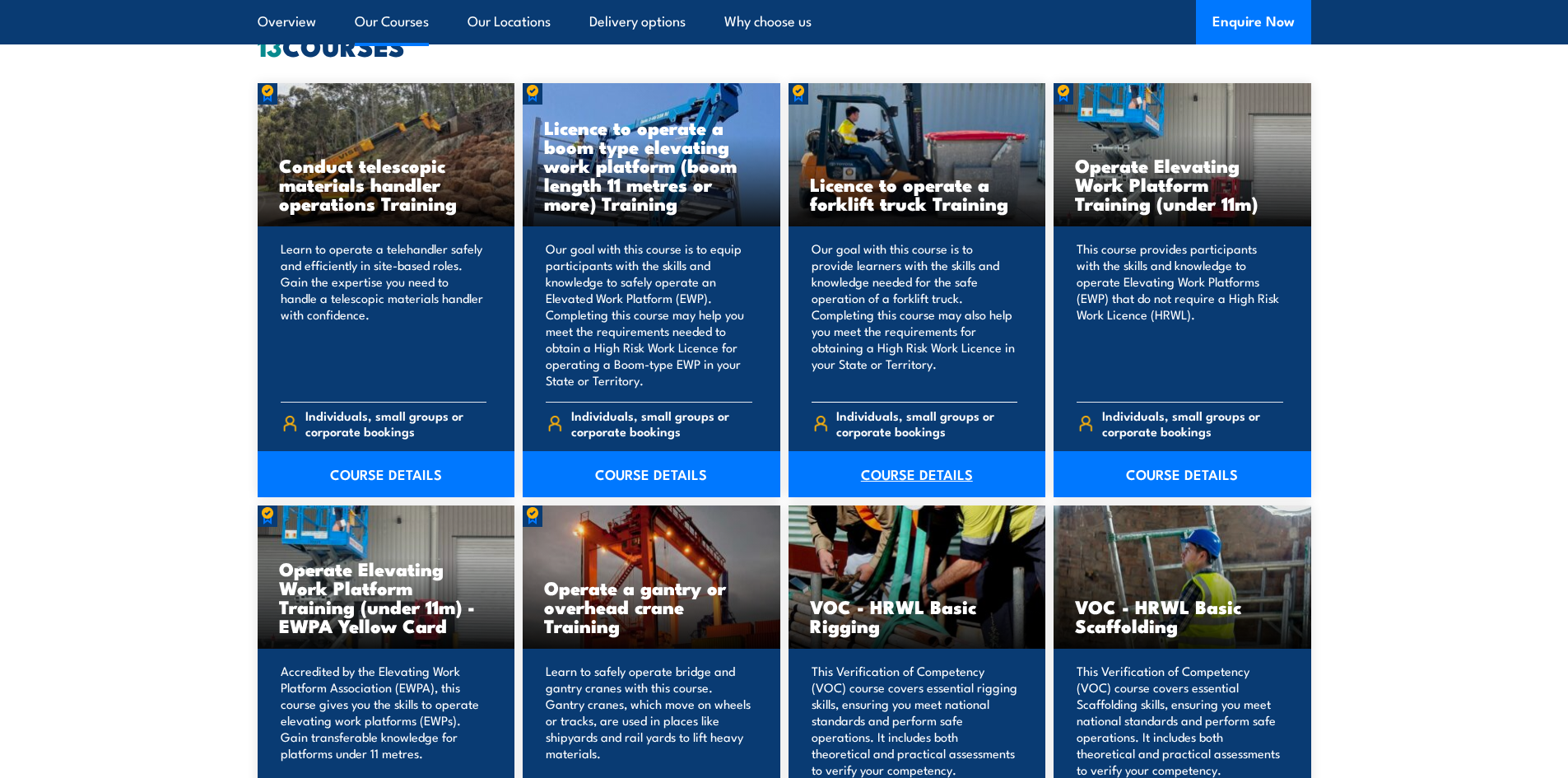
click at [951, 467] on link "COURSE DETAILS" at bounding box center [917, 474] width 257 height 46
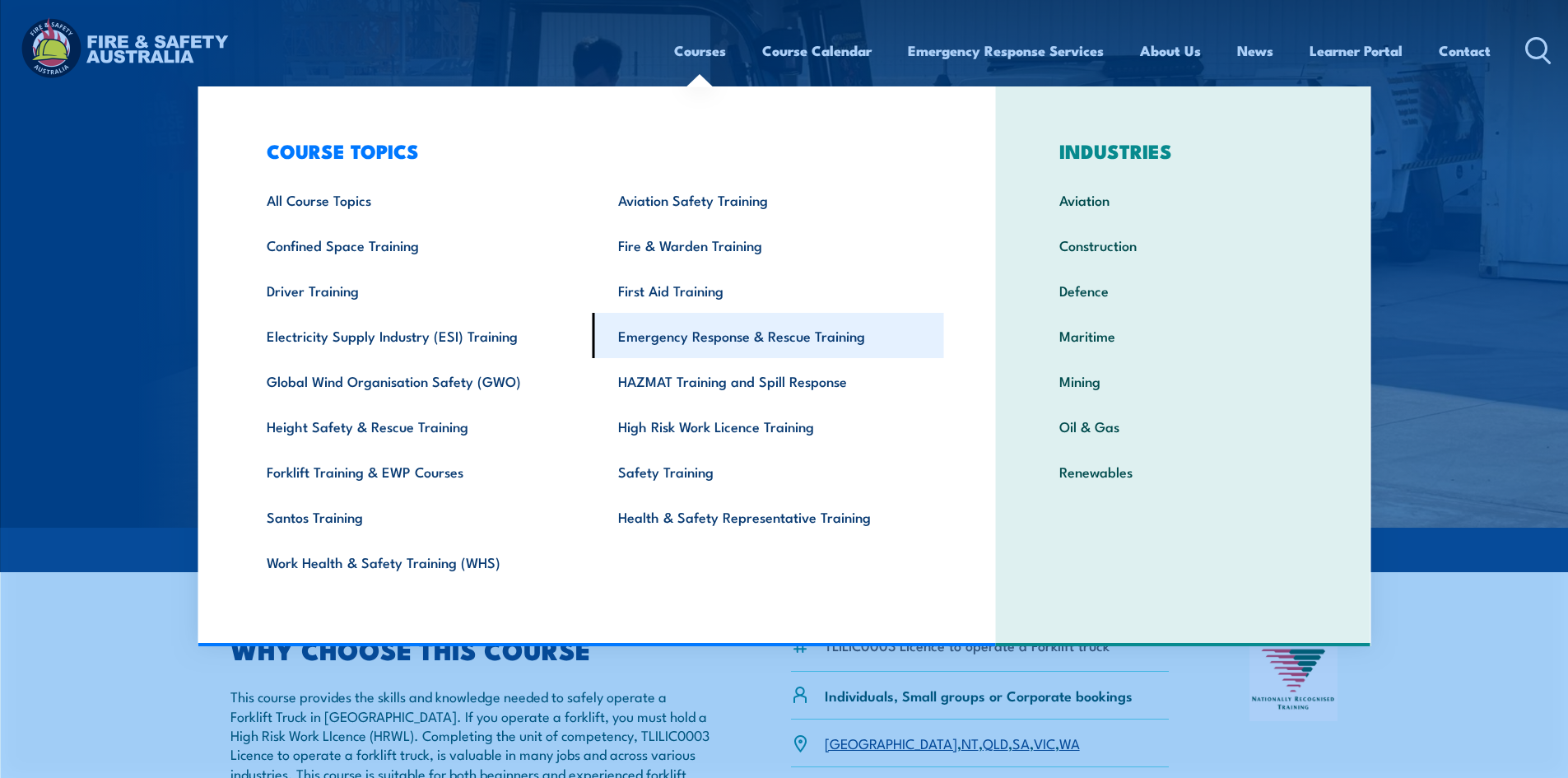
click at [662, 338] on link "Emergency Response & Rescue Training" at bounding box center [767, 335] width 351 height 45
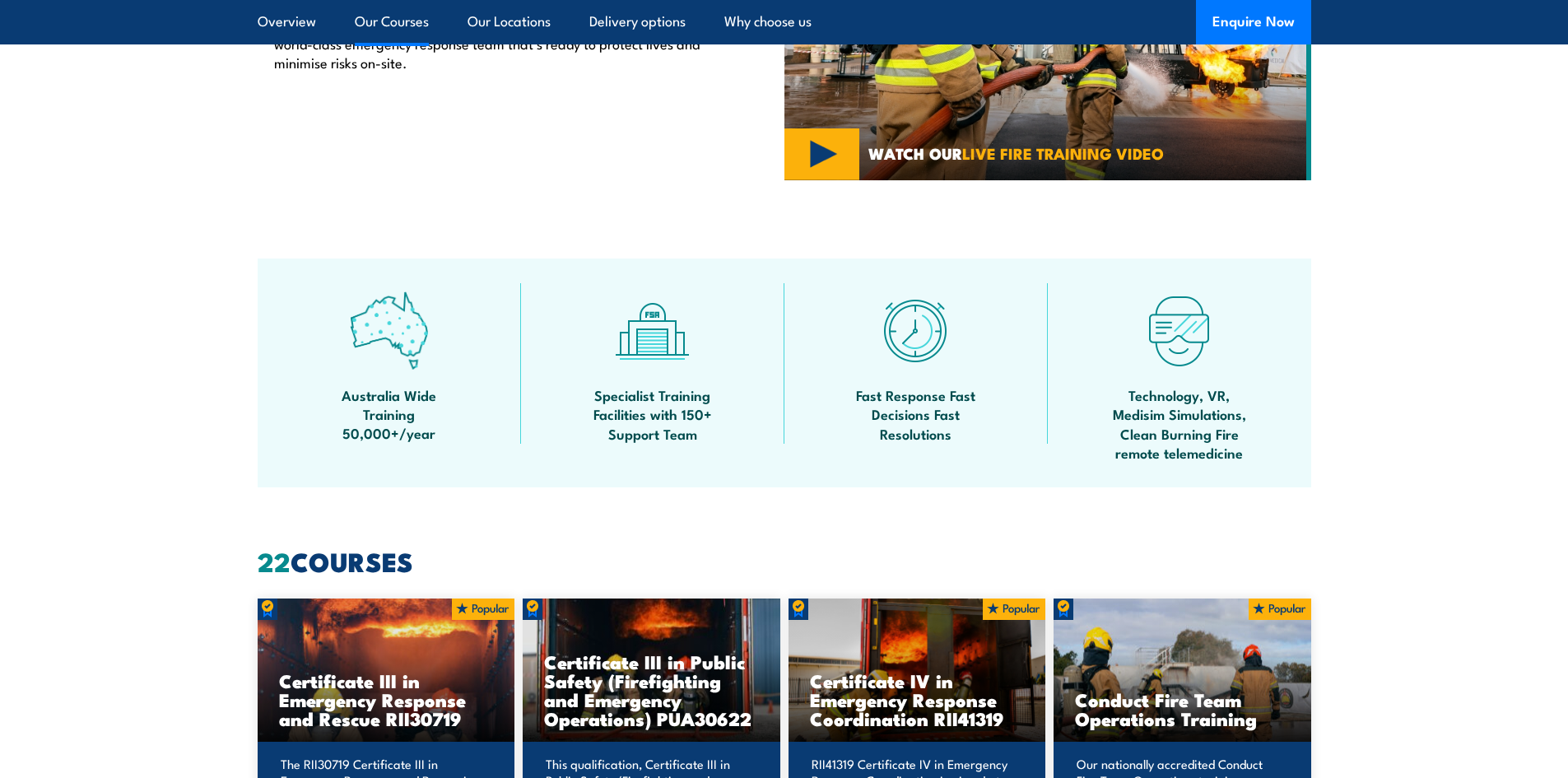
scroll to position [1152, 0]
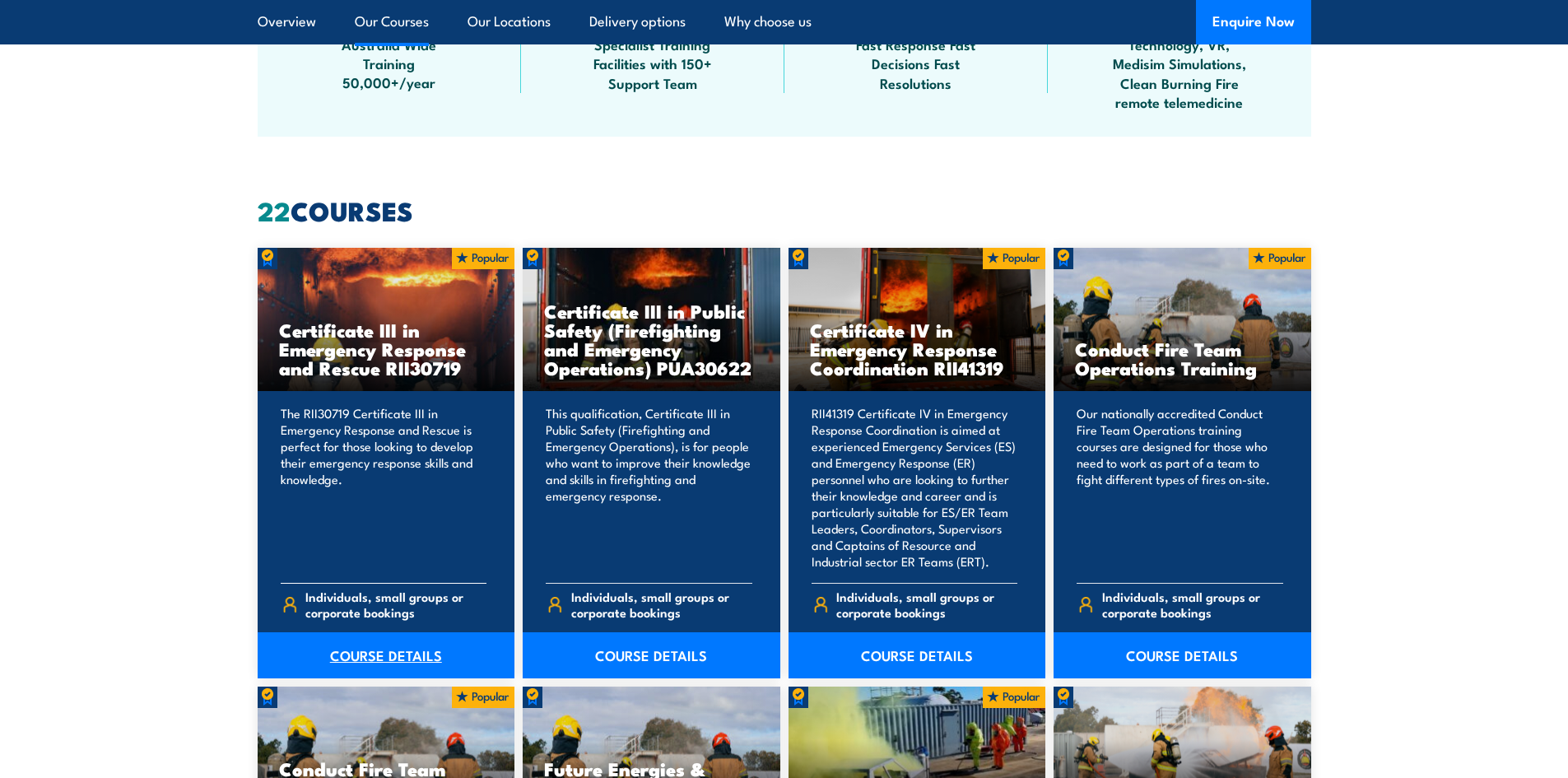
click at [395, 658] on link "COURSE DETAILS" at bounding box center [386, 655] width 257 height 46
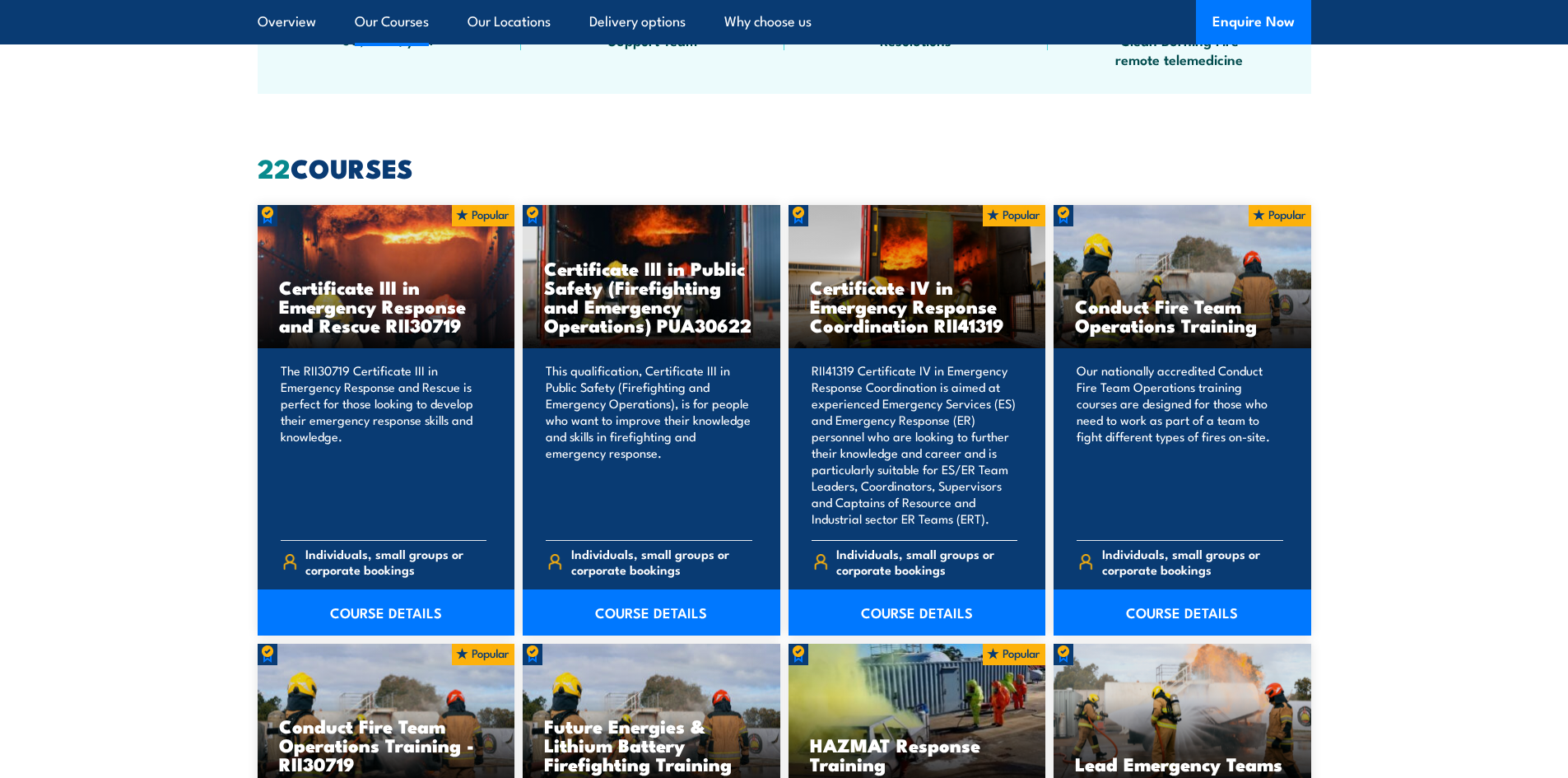
scroll to position [1234, 0]
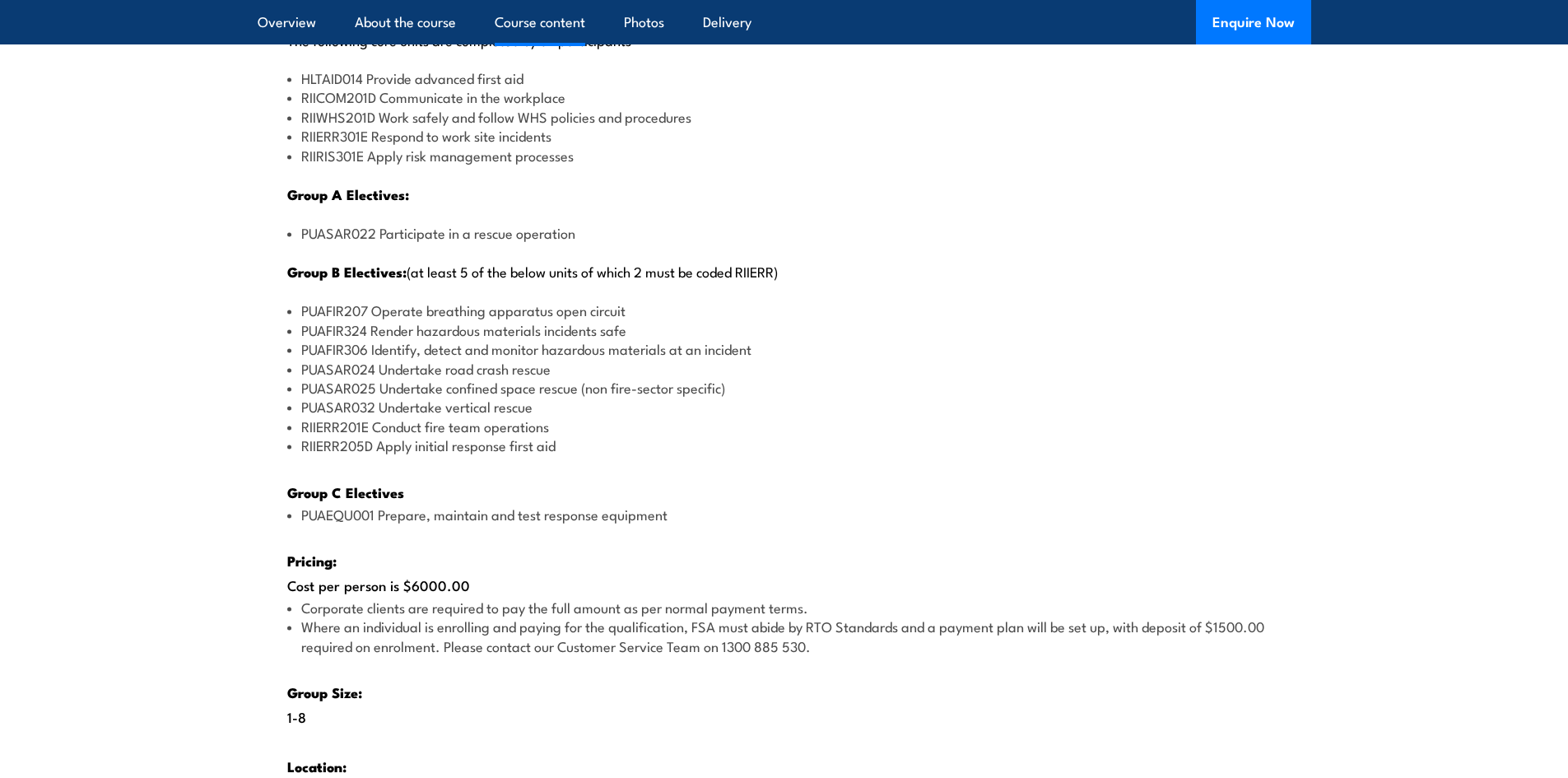
scroll to position [2222, 0]
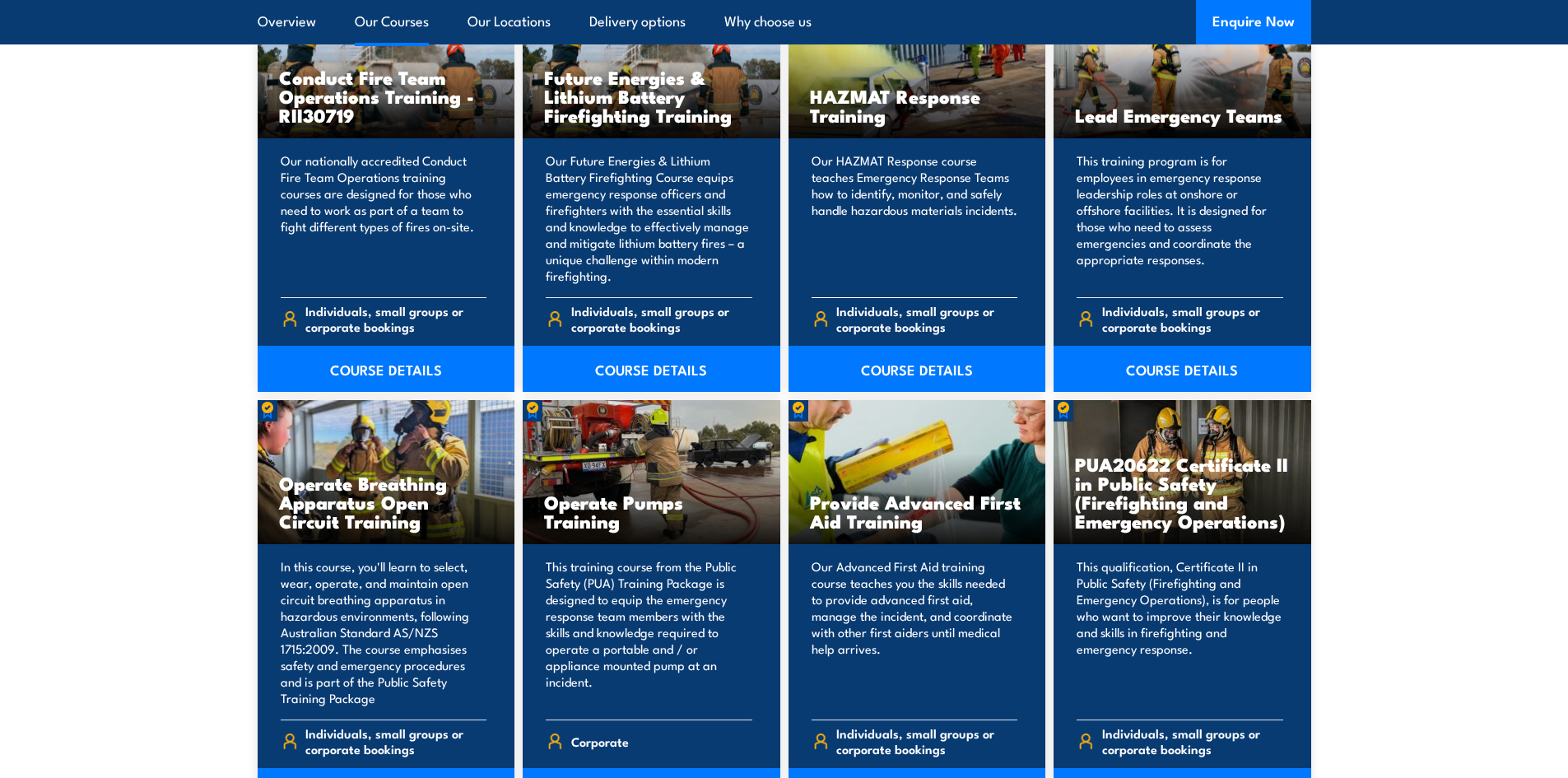
scroll to position [2058, 0]
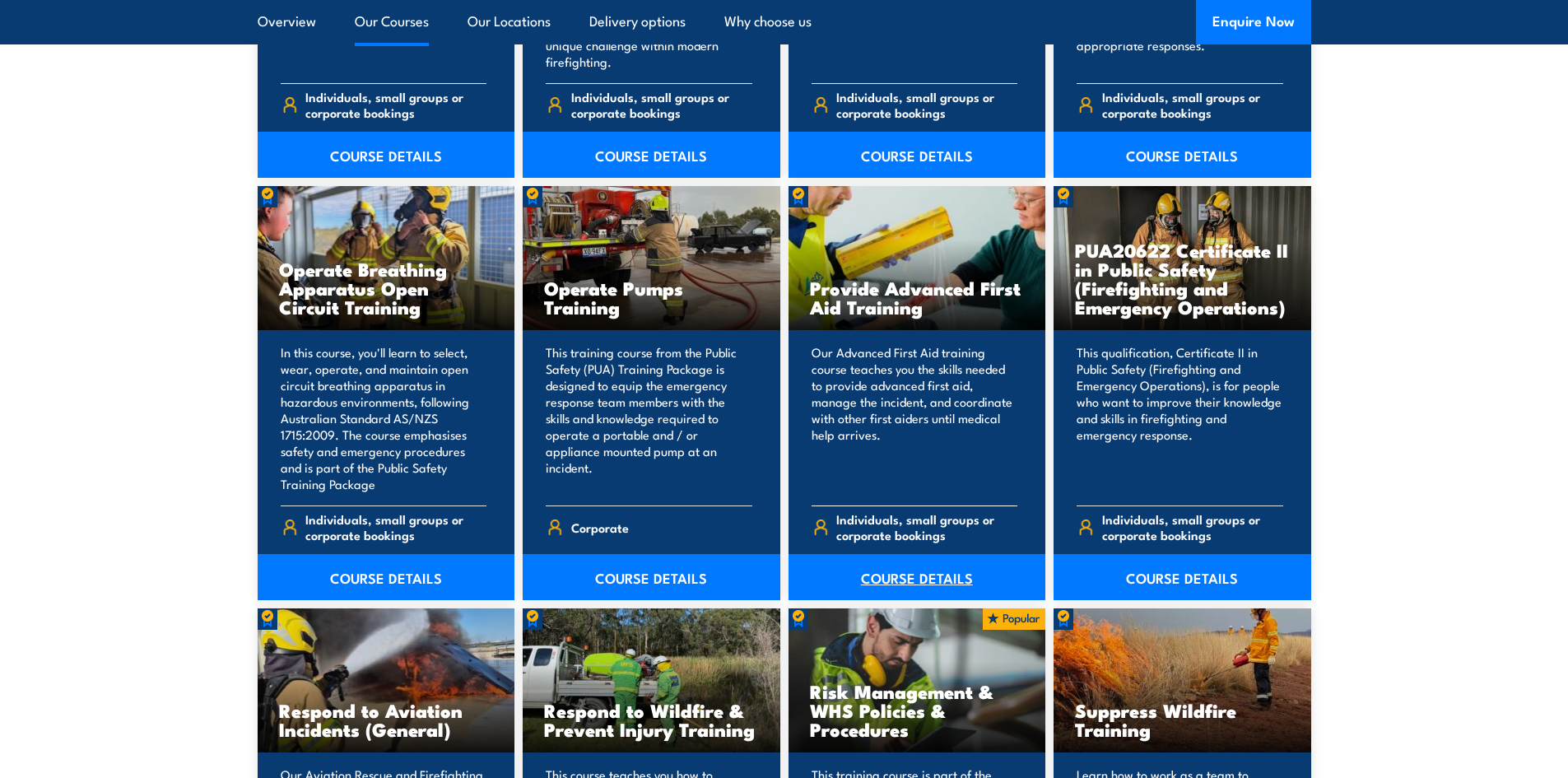
click at [905, 571] on link "COURSE DETAILS" at bounding box center [917, 576] width 257 height 46
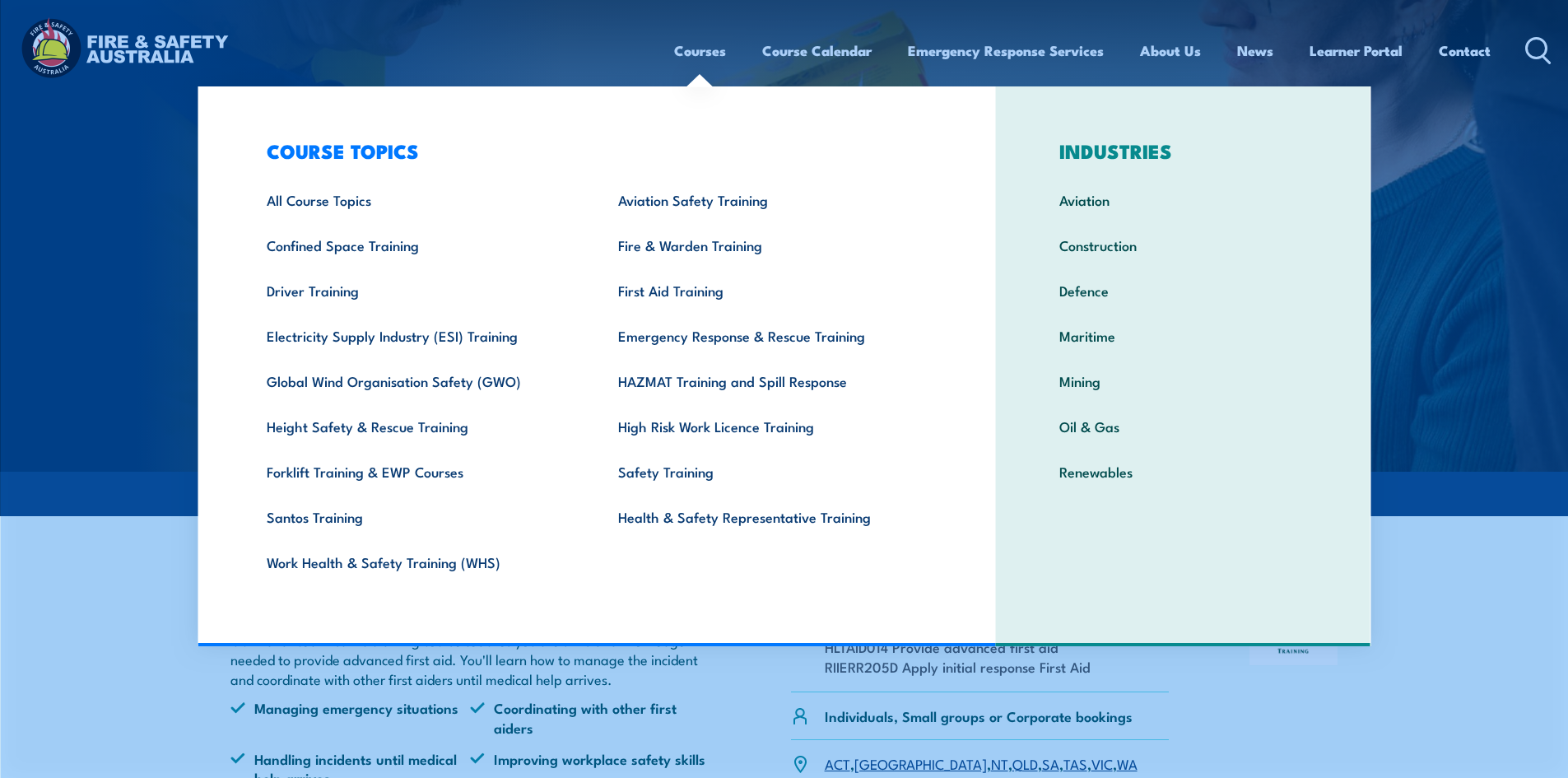
click at [695, 54] on link "Courses" at bounding box center [699, 50] width 52 height 44
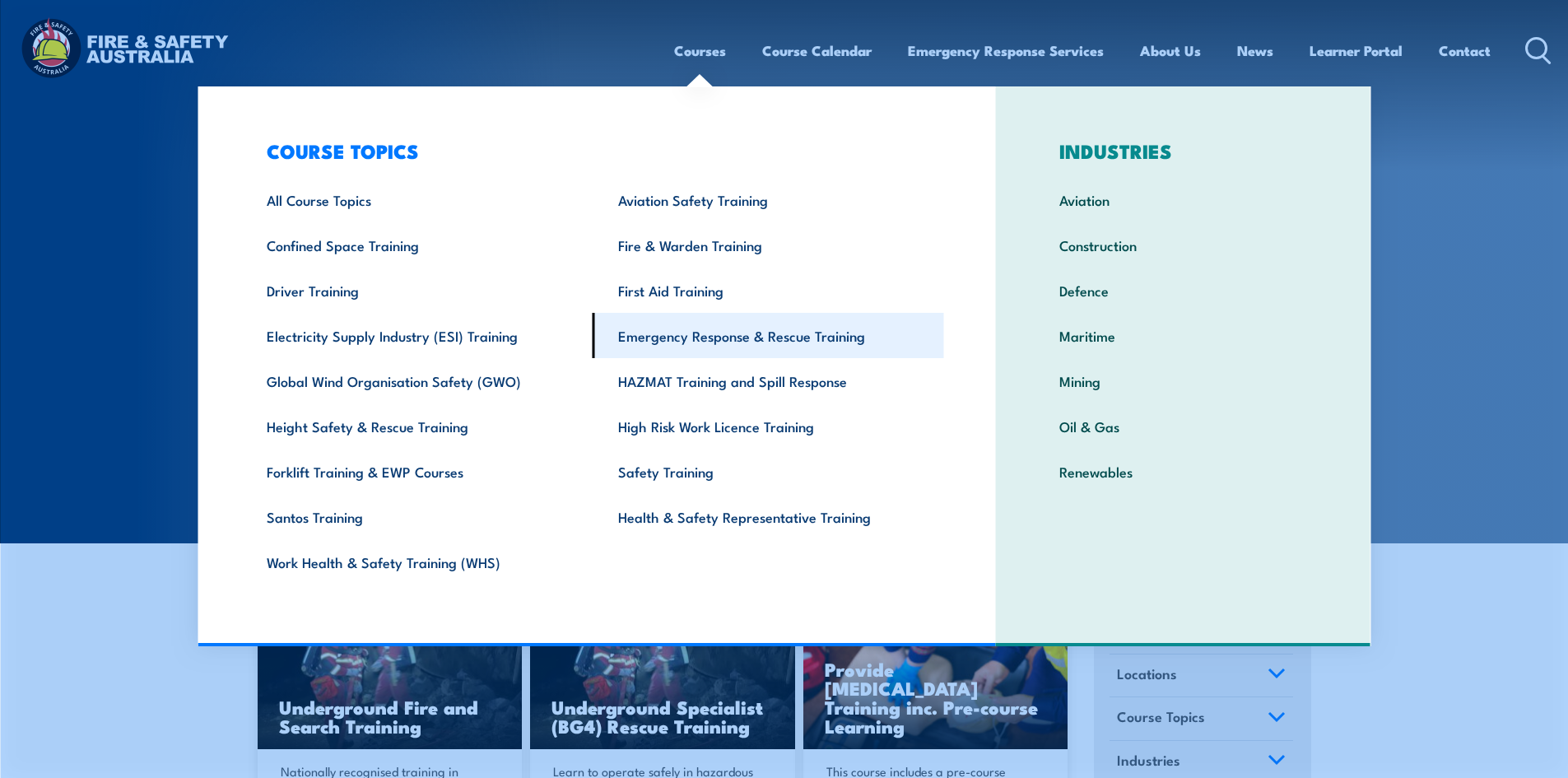
click at [741, 331] on link "Emergency Response & Rescue Training" at bounding box center [767, 335] width 351 height 45
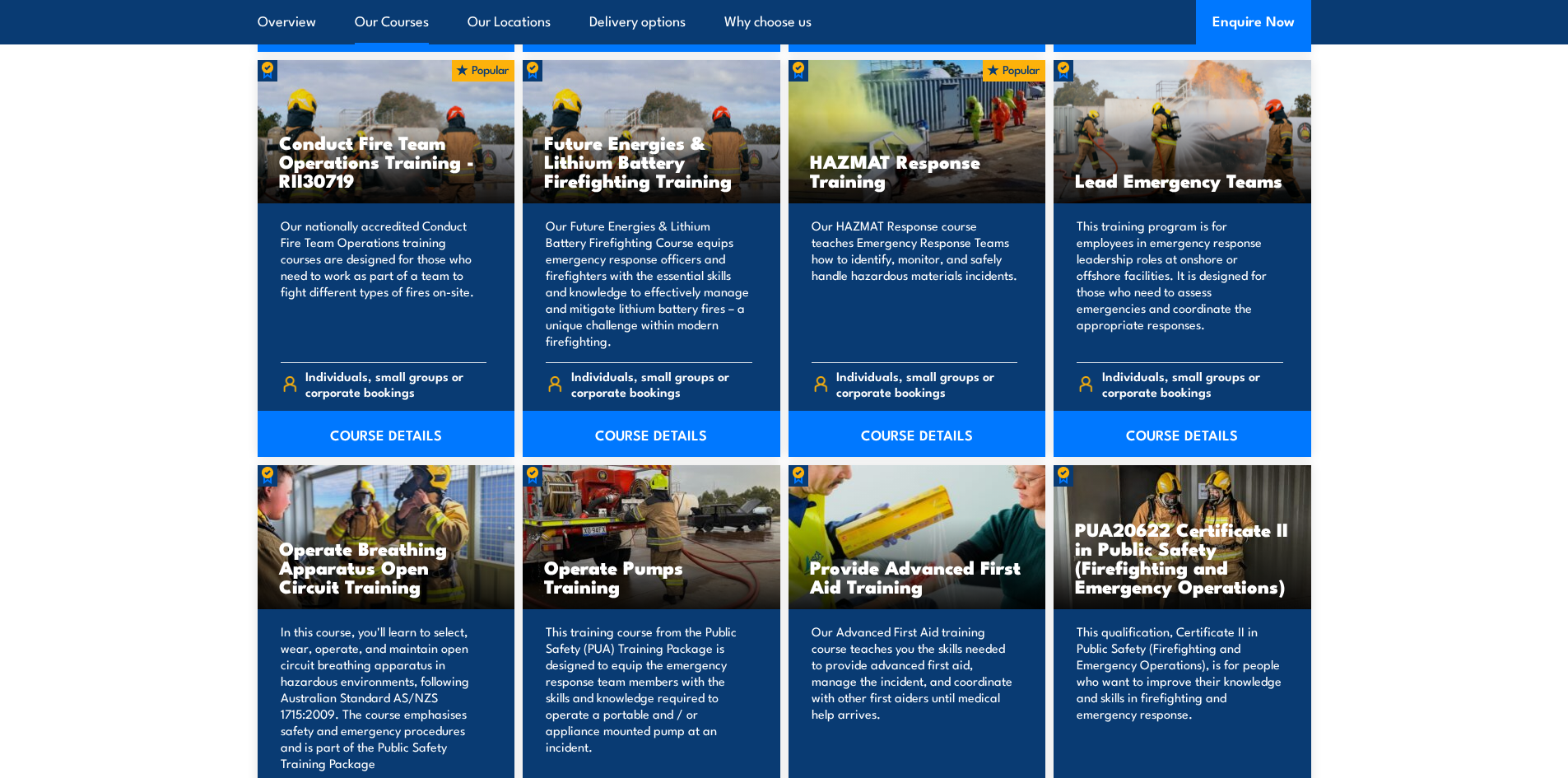
scroll to position [1893, 0]
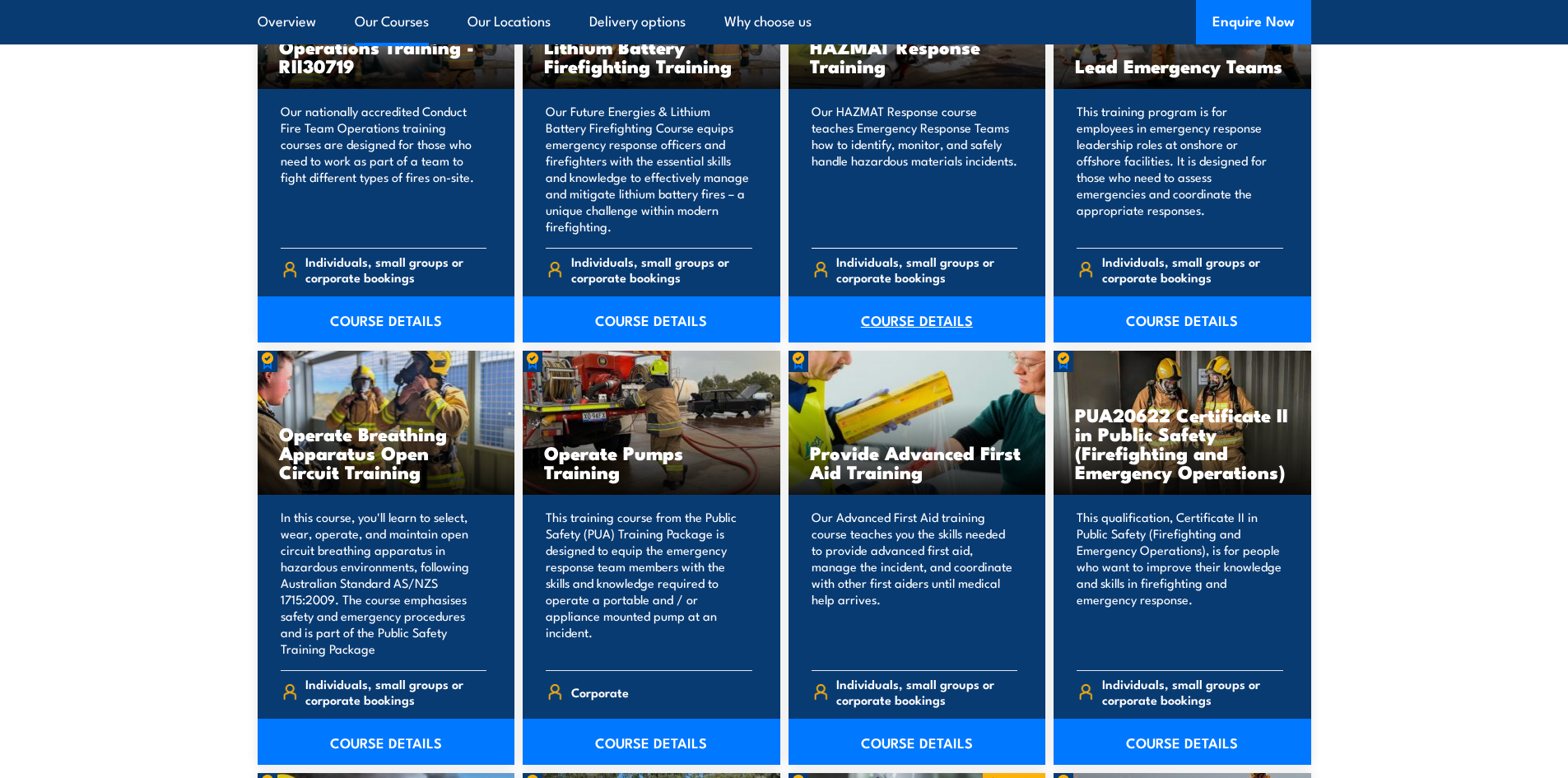
click at [910, 315] on link "COURSE DETAILS" at bounding box center [917, 319] width 257 height 46
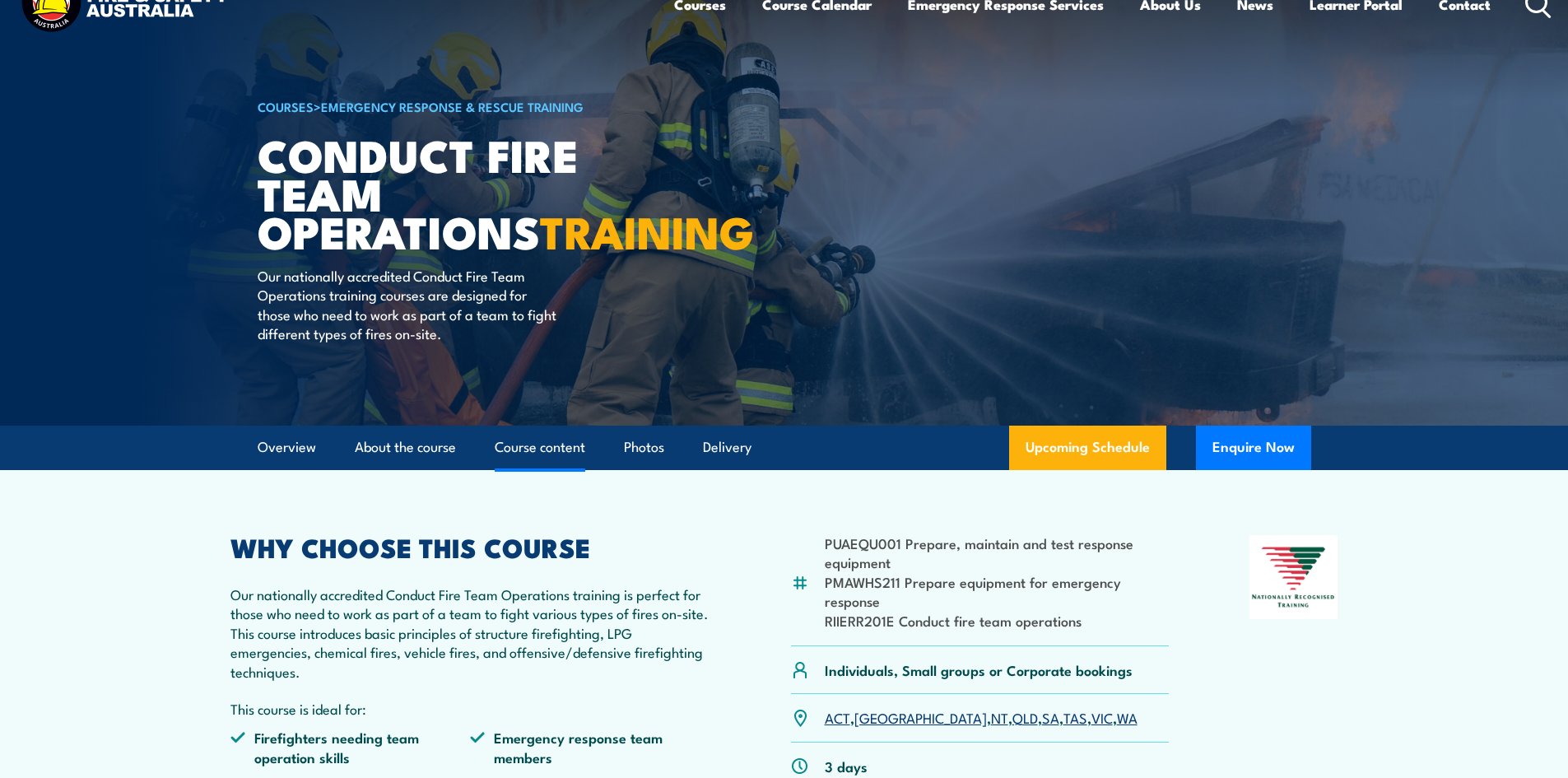
scroll to position [82, 0]
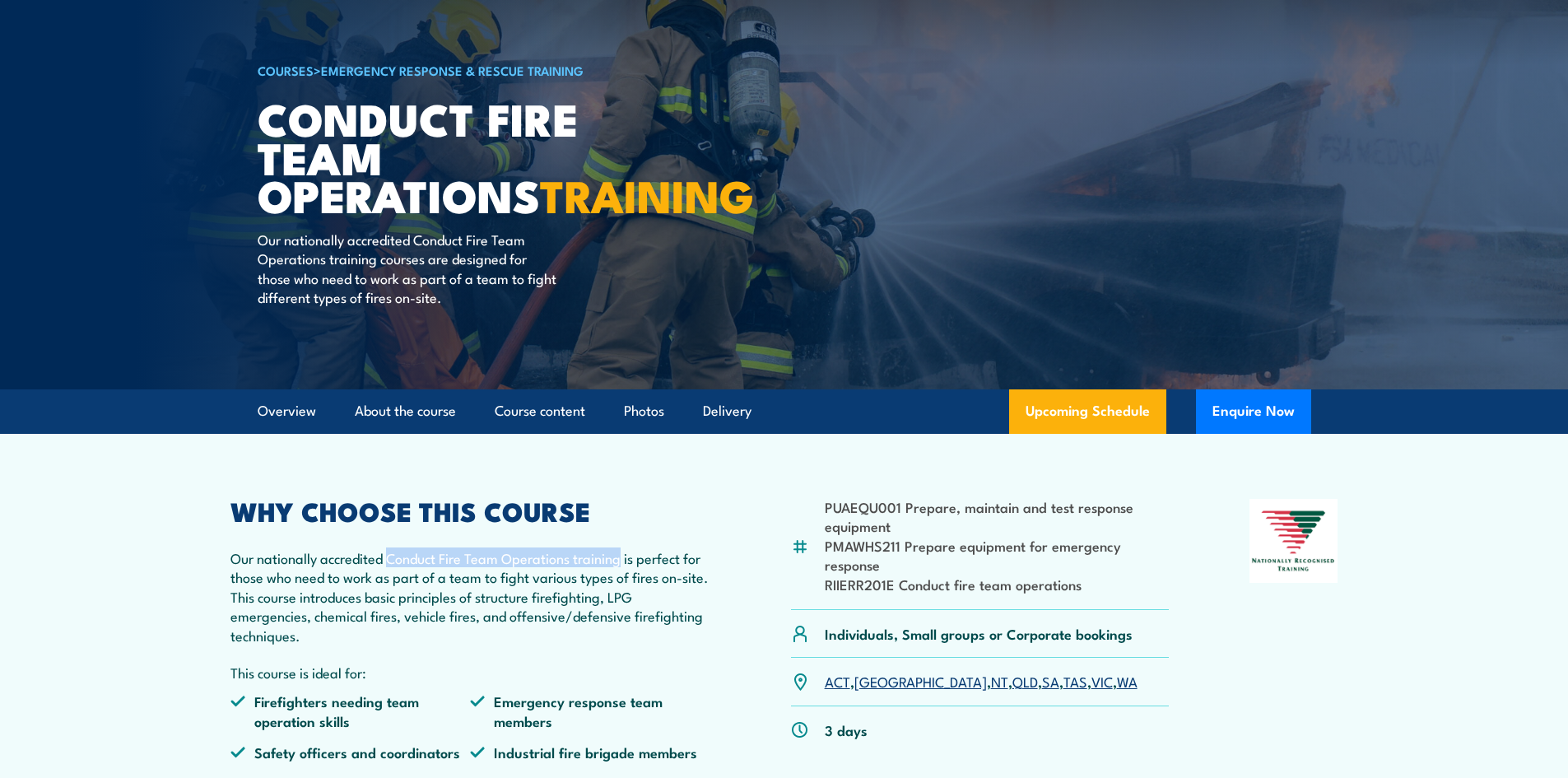
drag, startPoint x: 389, startPoint y: 577, endPoint x: 622, endPoint y: 578, distance: 233.0
click at [622, 578] on p "Our nationally accredited Conduct Fire Team Operations training is perfect for …" at bounding box center [470, 596] width 481 height 97
copy p "Conduct Fire Team Operations training"
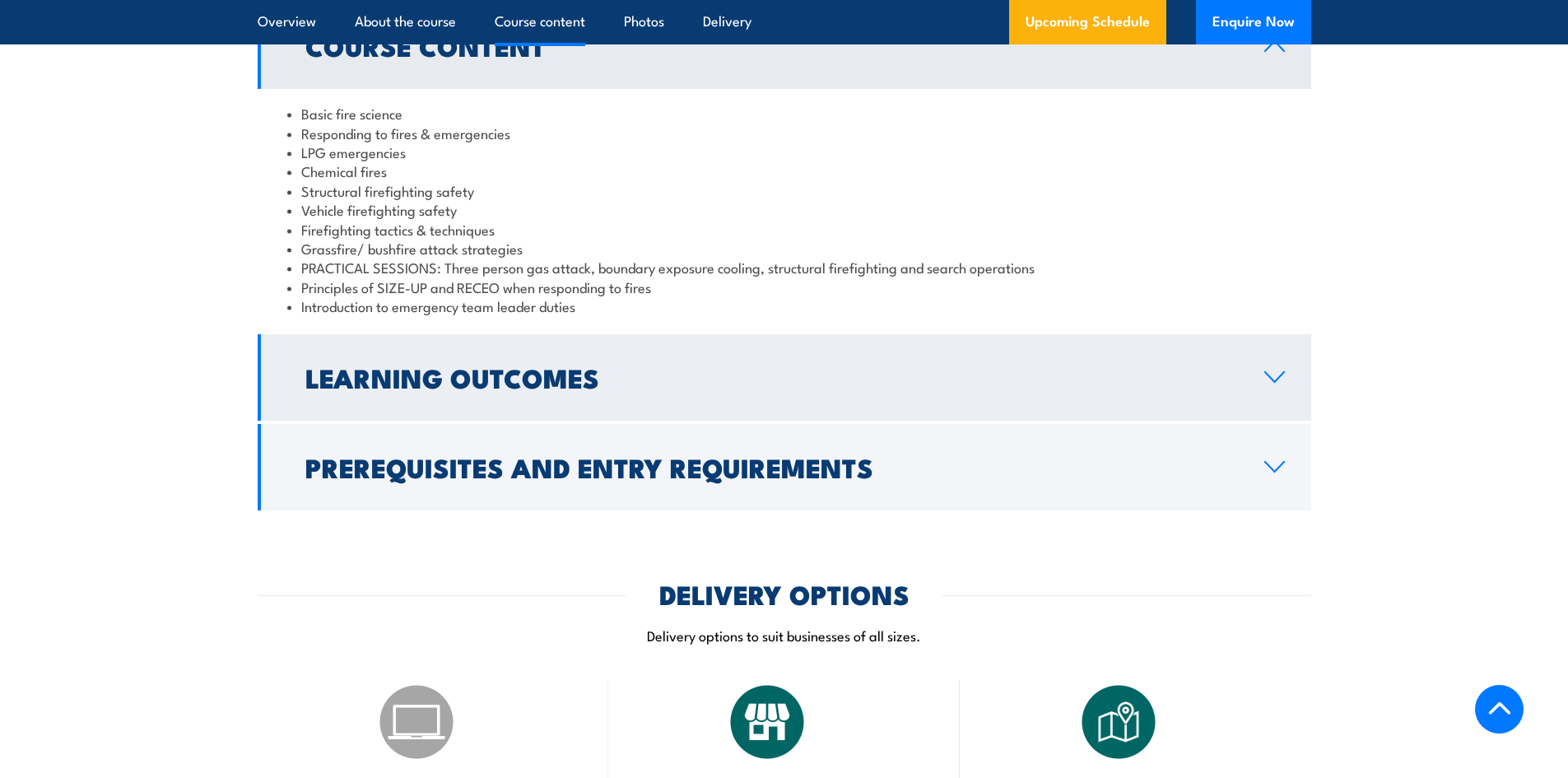
scroll to position [1399, 0]
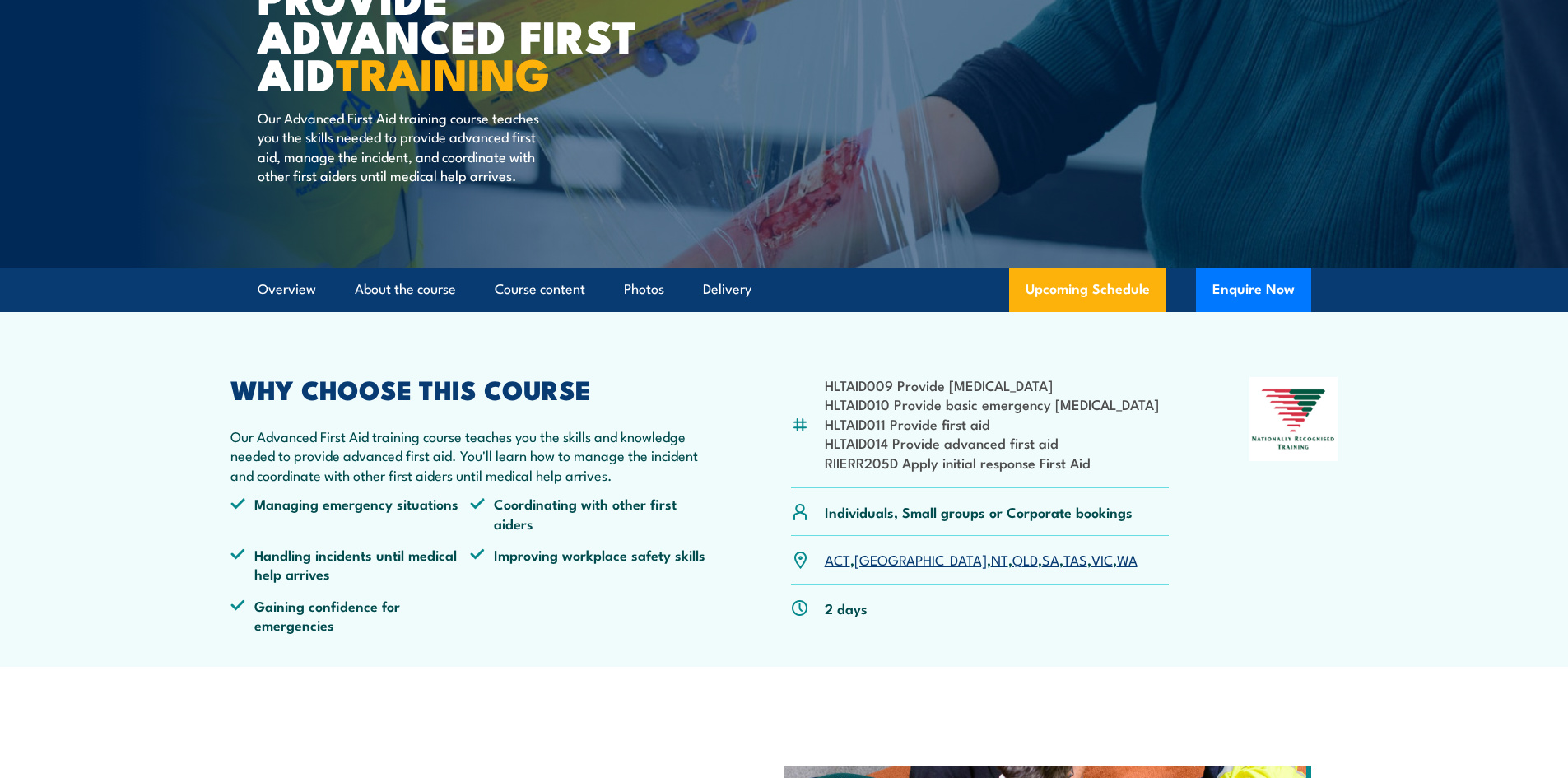
scroll to position [247, 0]
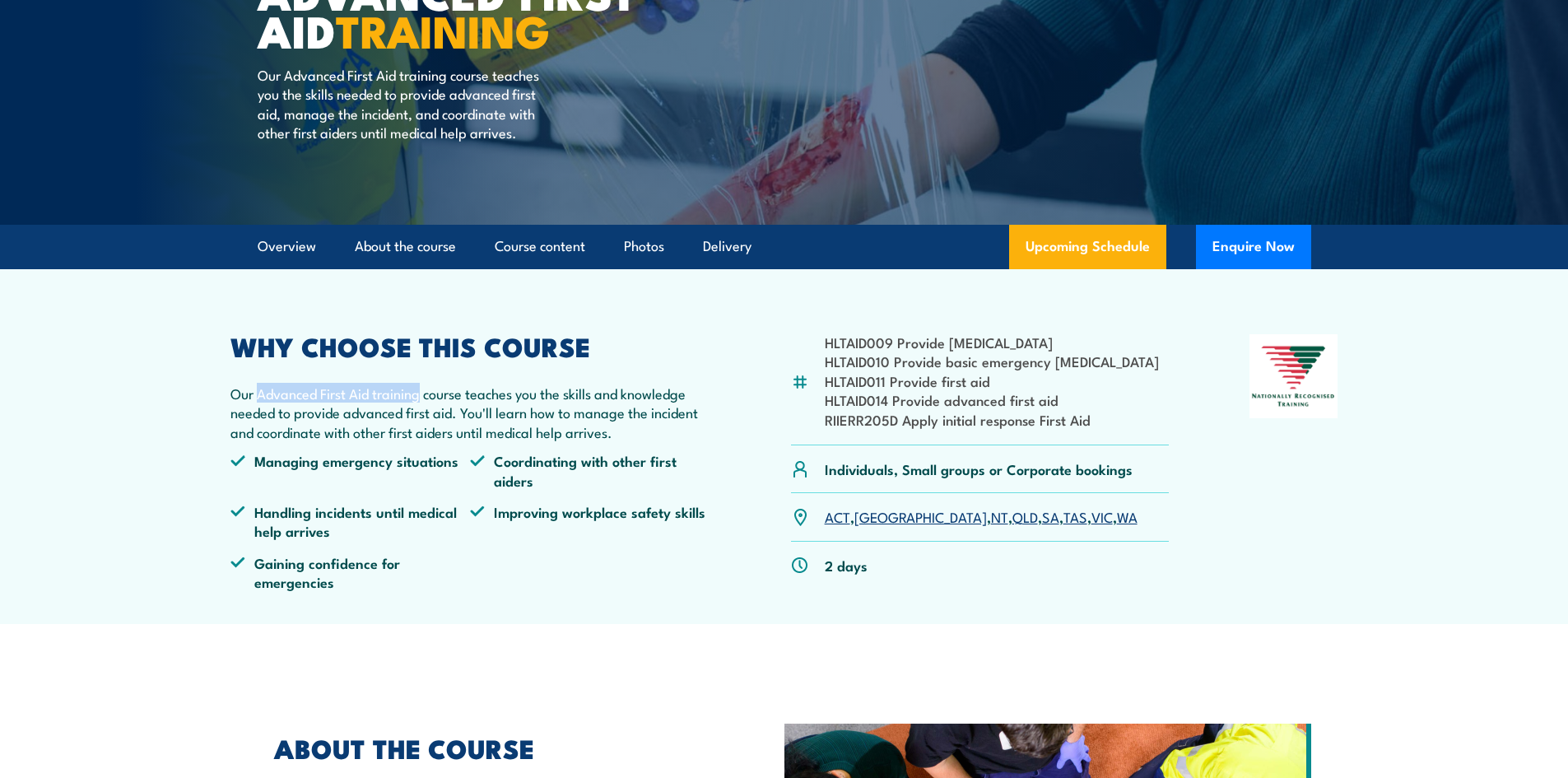
drag, startPoint x: 277, startPoint y: 393, endPoint x: 423, endPoint y: 400, distance: 146.2
click at [423, 400] on p "Our Advanced First Aid training course teaches you the skills and knowledge nee…" at bounding box center [470, 412] width 481 height 58
copy p "Advanced First Aid training"
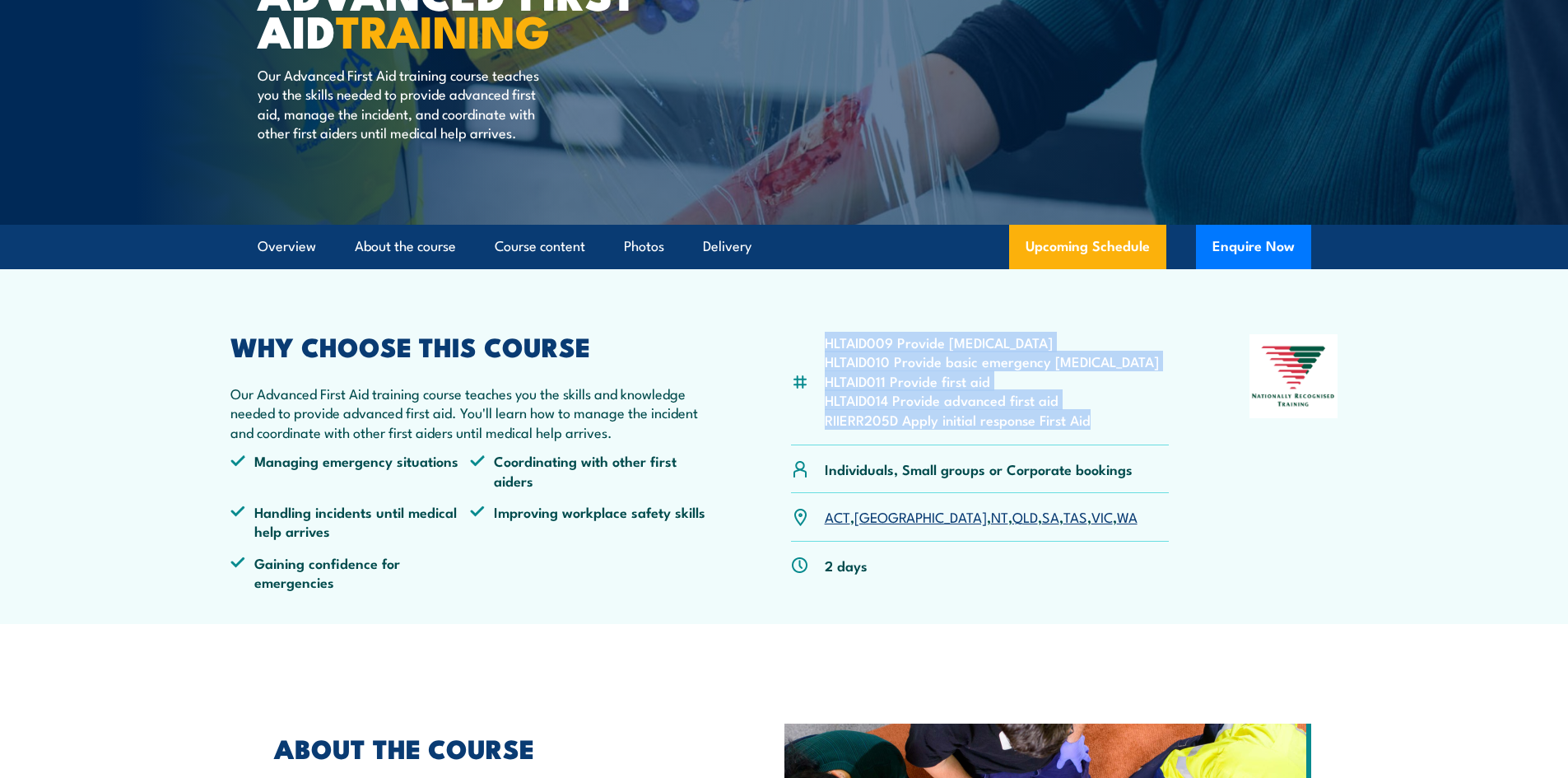
drag, startPoint x: 1101, startPoint y: 419, endPoint x: 809, endPoint y: 343, distance: 301.7
click at [809, 343] on div "HLTAID009 Provide cardiopulmonary resuscitation HLTAID010 Provide basic emergen…" at bounding box center [980, 389] width 379 height 111
copy ul "HLTAID009 Provide cardiopulmonary resuscitation HLTAID010 Provide basic emergen…"
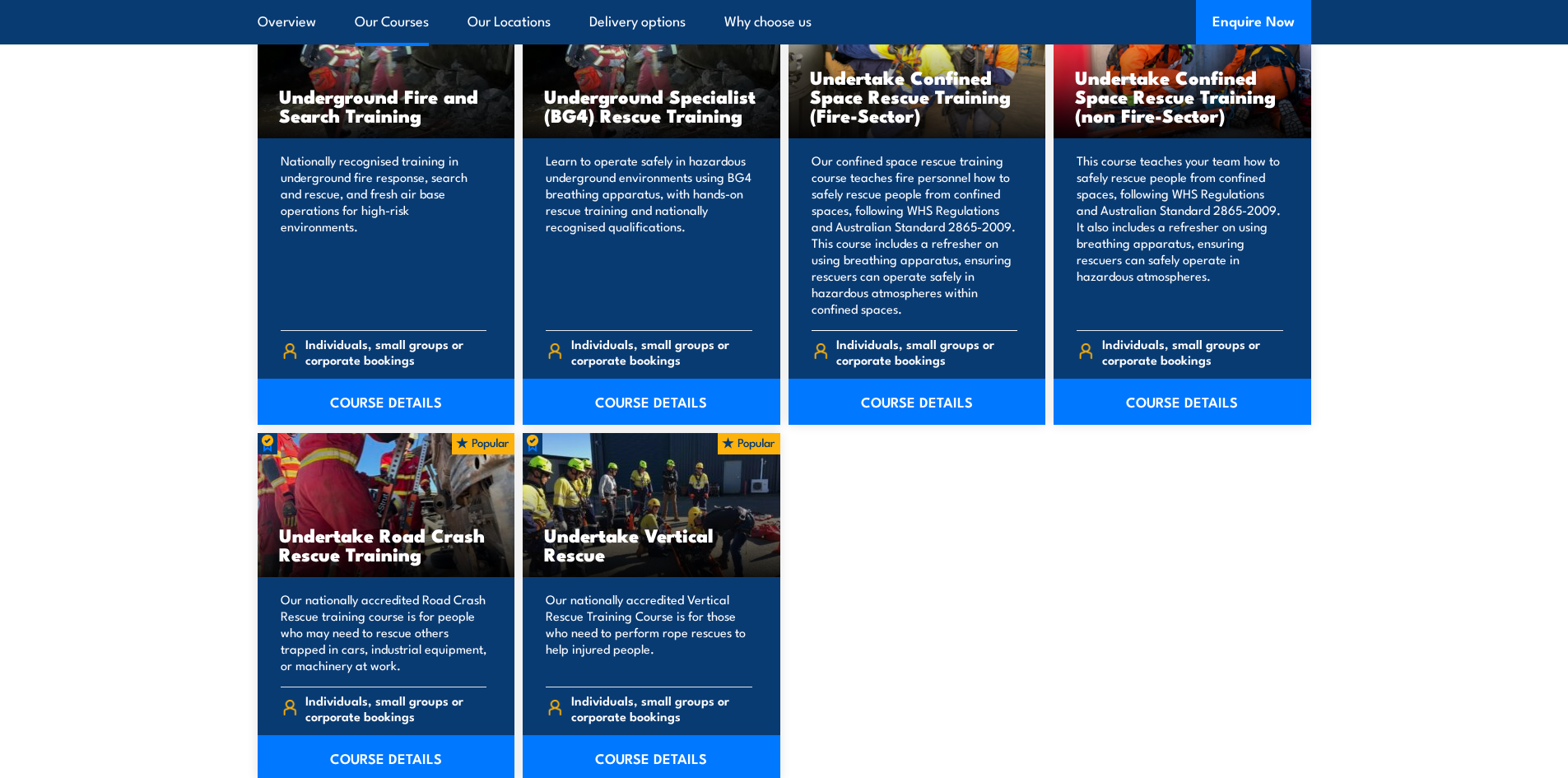
scroll to position [3045, 0]
click at [892, 399] on link "COURSE DETAILS" at bounding box center [917, 400] width 257 height 46
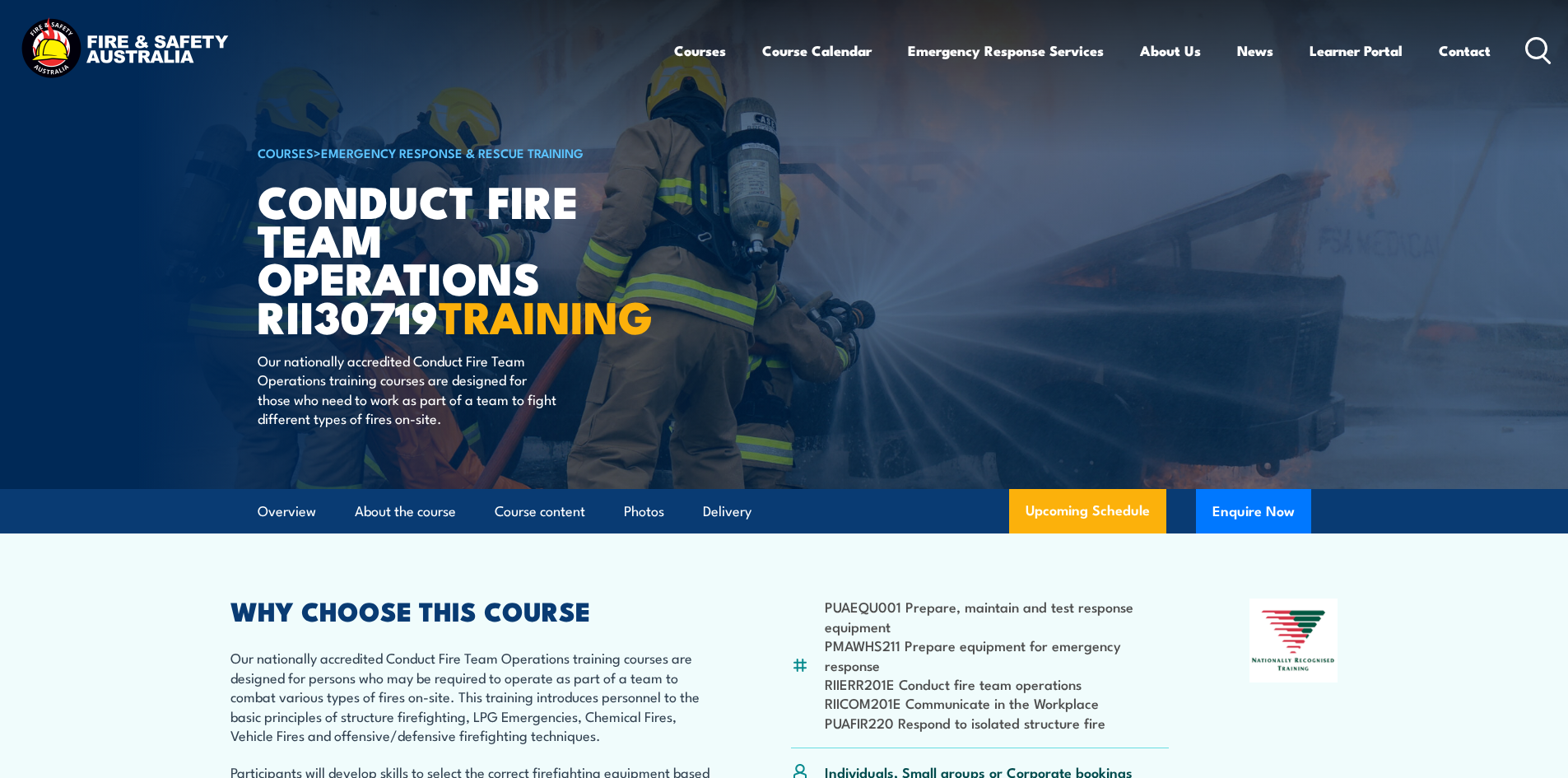
scroll to position [165, 0]
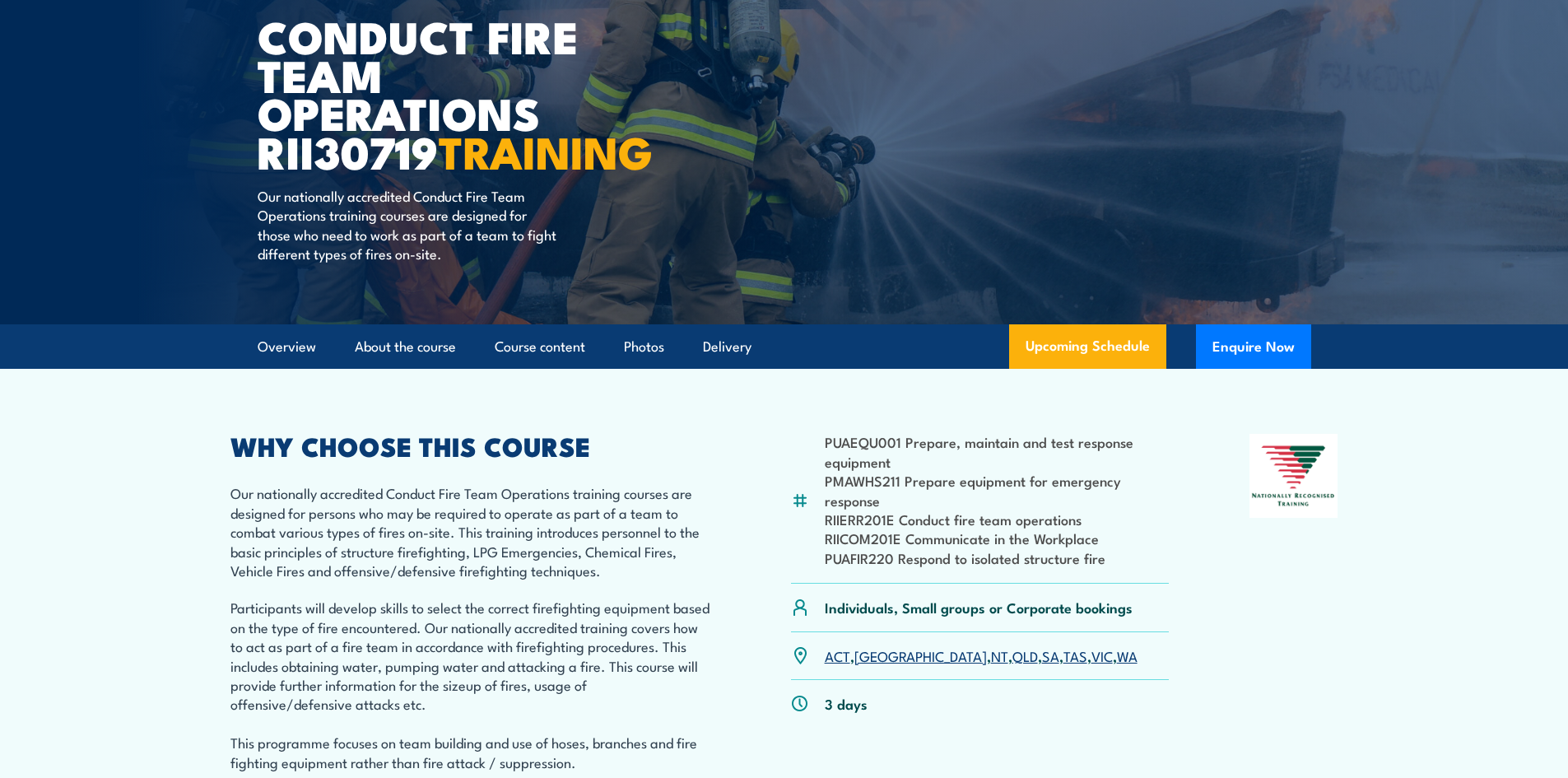
drag, startPoint x: 907, startPoint y: 320, endPoint x: 945, endPoint y: 319, distance: 38.0
click at [908, 319] on article "COURSES > Emergency Response & Rescue Training Conduct Fire Team Operations RII…" at bounding box center [784, 80] width 1053 height 489
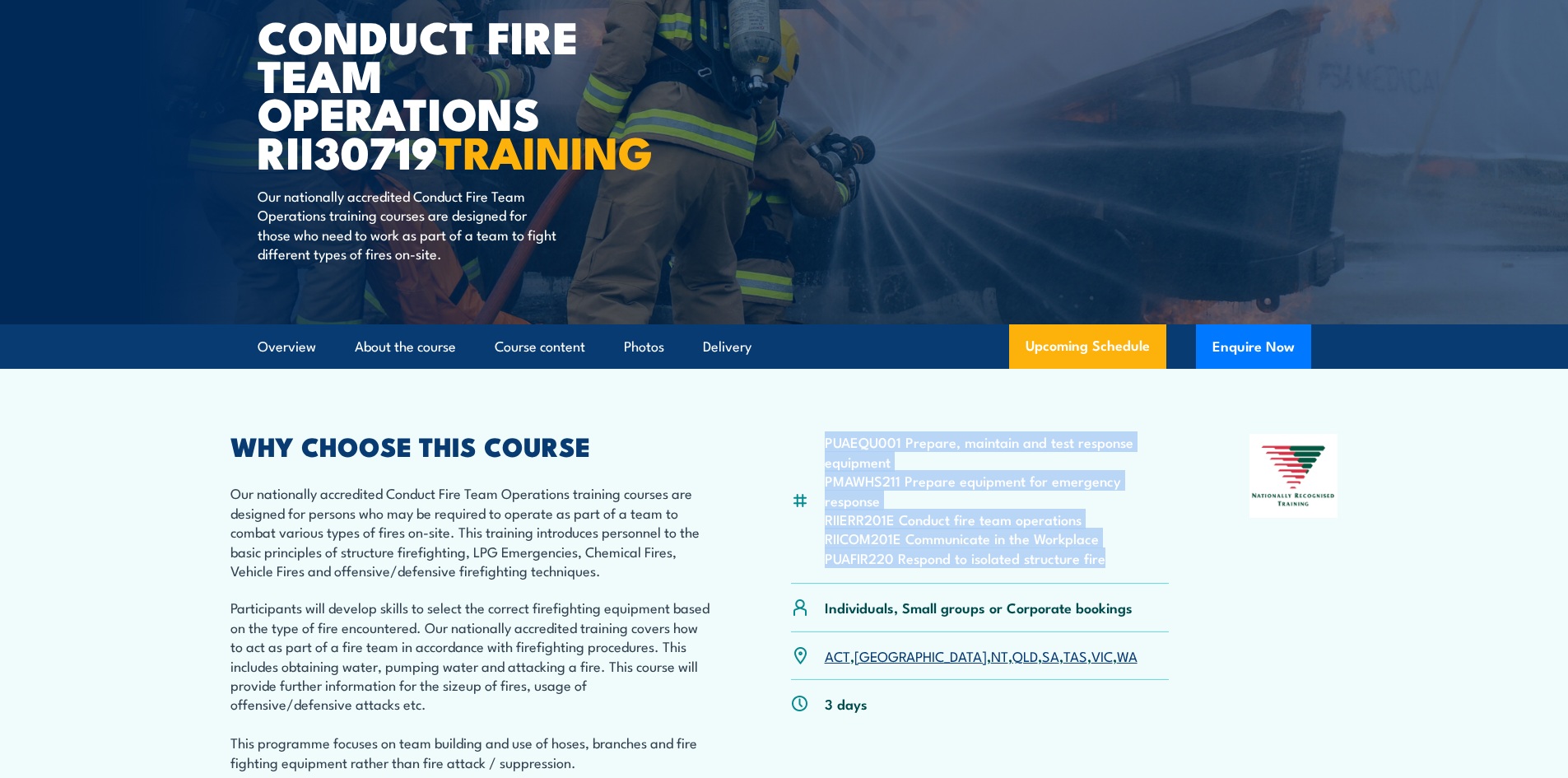
drag, startPoint x: 1133, startPoint y: 603, endPoint x: 825, endPoint y: 481, distance: 331.3
click at [825, 481] on ul "PUAEQU001 Prepare, maintain and test response equipment PMAWHS211 Prepare equip…" at bounding box center [996, 500] width 344 height 135
click at [743, 594] on div "PUAEQU001 Prepare, maintain and test response equipment PMAWHS211 Prepare equip…" at bounding box center [784, 611] width 1107 height 356
drag, startPoint x: 1150, startPoint y: 603, endPoint x: 825, endPoint y: 488, distance: 344.7
click at [825, 488] on ul "PUAEQU001 Prepare, maintain and test response equipment PMAWHS211 Prepare equip…" at bounding box center [996, 500] width 344 height 135
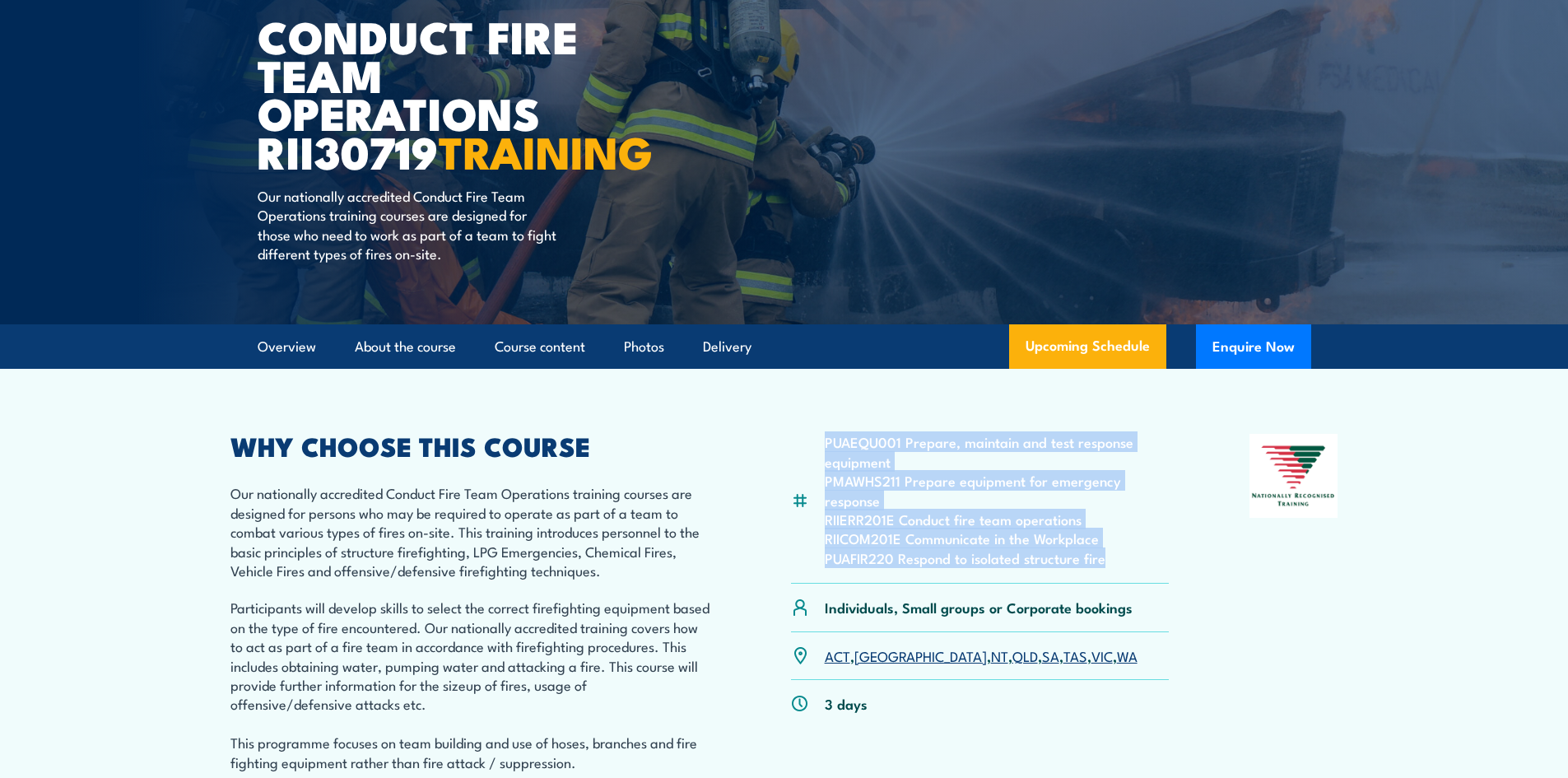
copy ul "PUAEQU001 Prepare, maintain and test response equipment PMAWHS211 Prepare equip…"
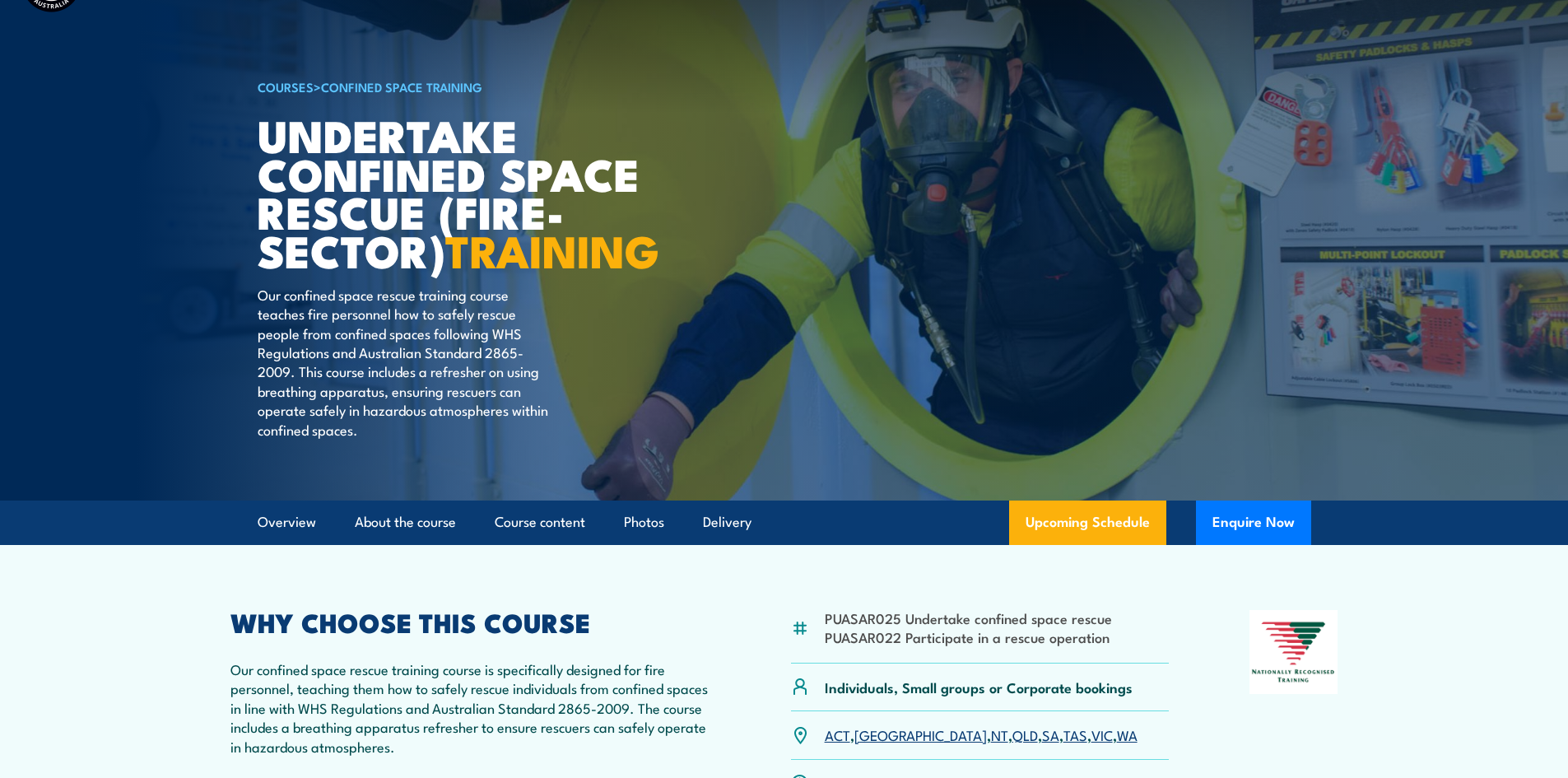
scroll to position [165, 0]
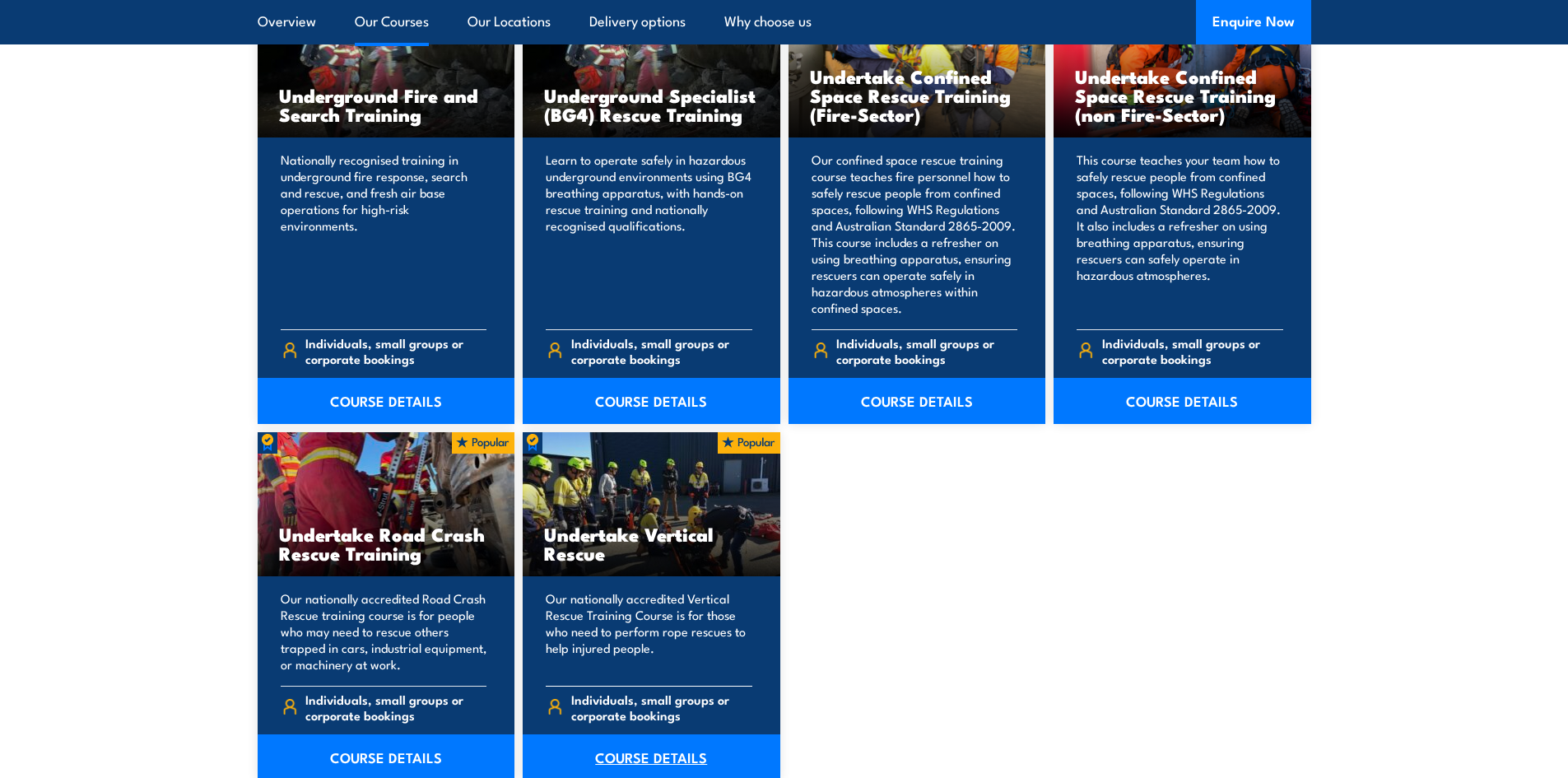
click at [648, 754] on link "COURSE DETAILS" at bounding box center [651, 757] width 257 height 46
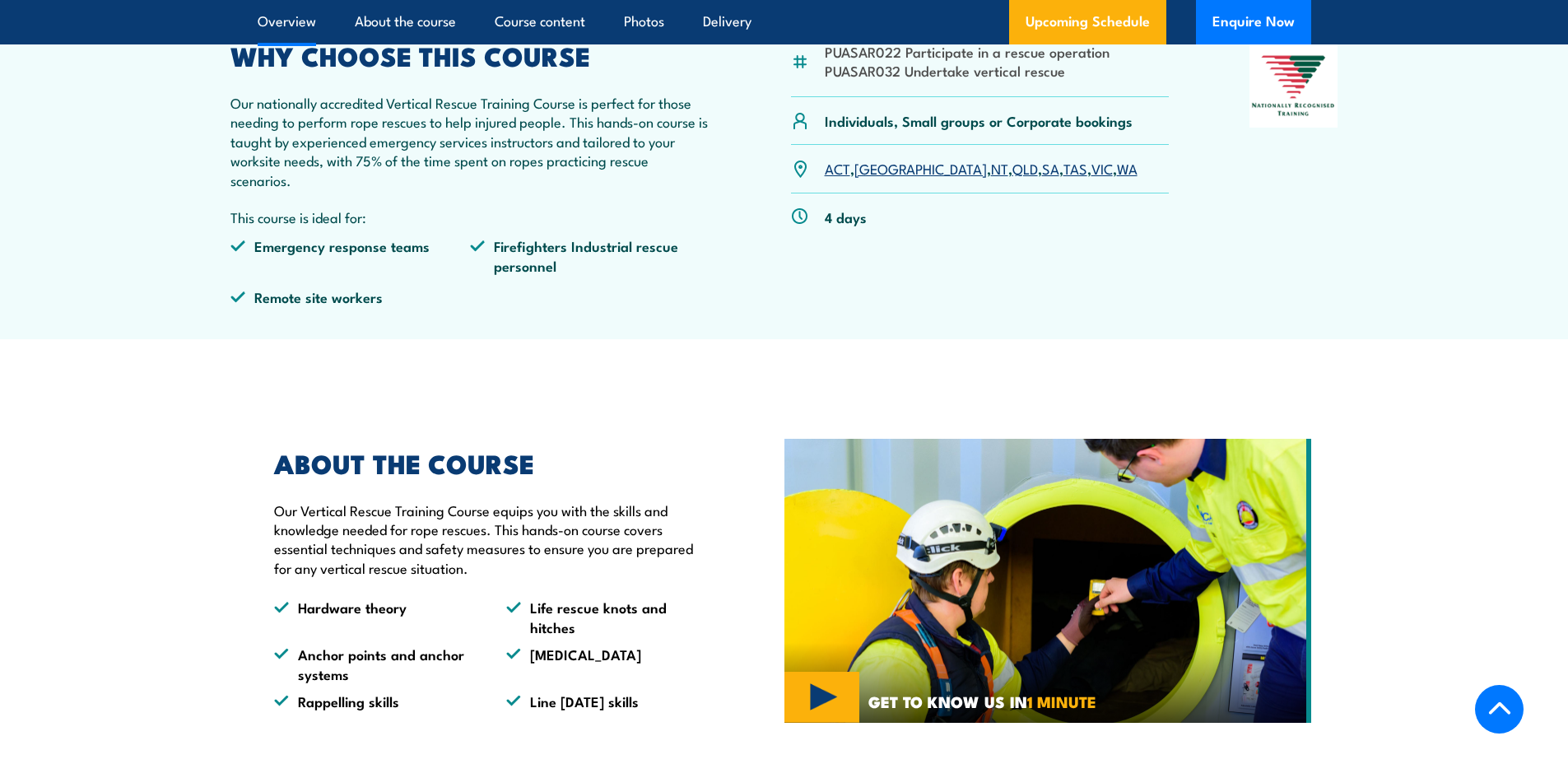
scroll to position [329, 0]
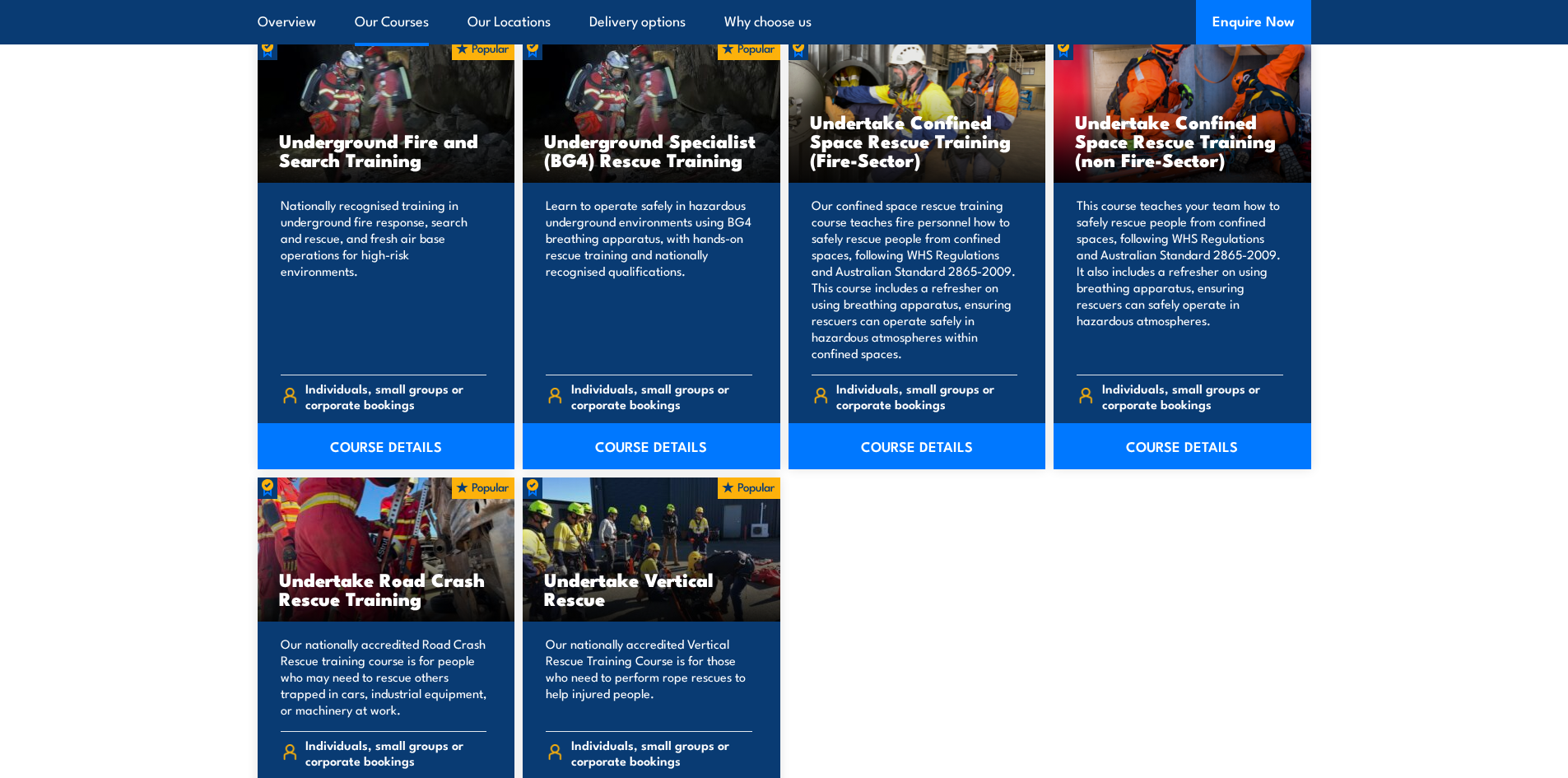
scroll to position [3045, 0]
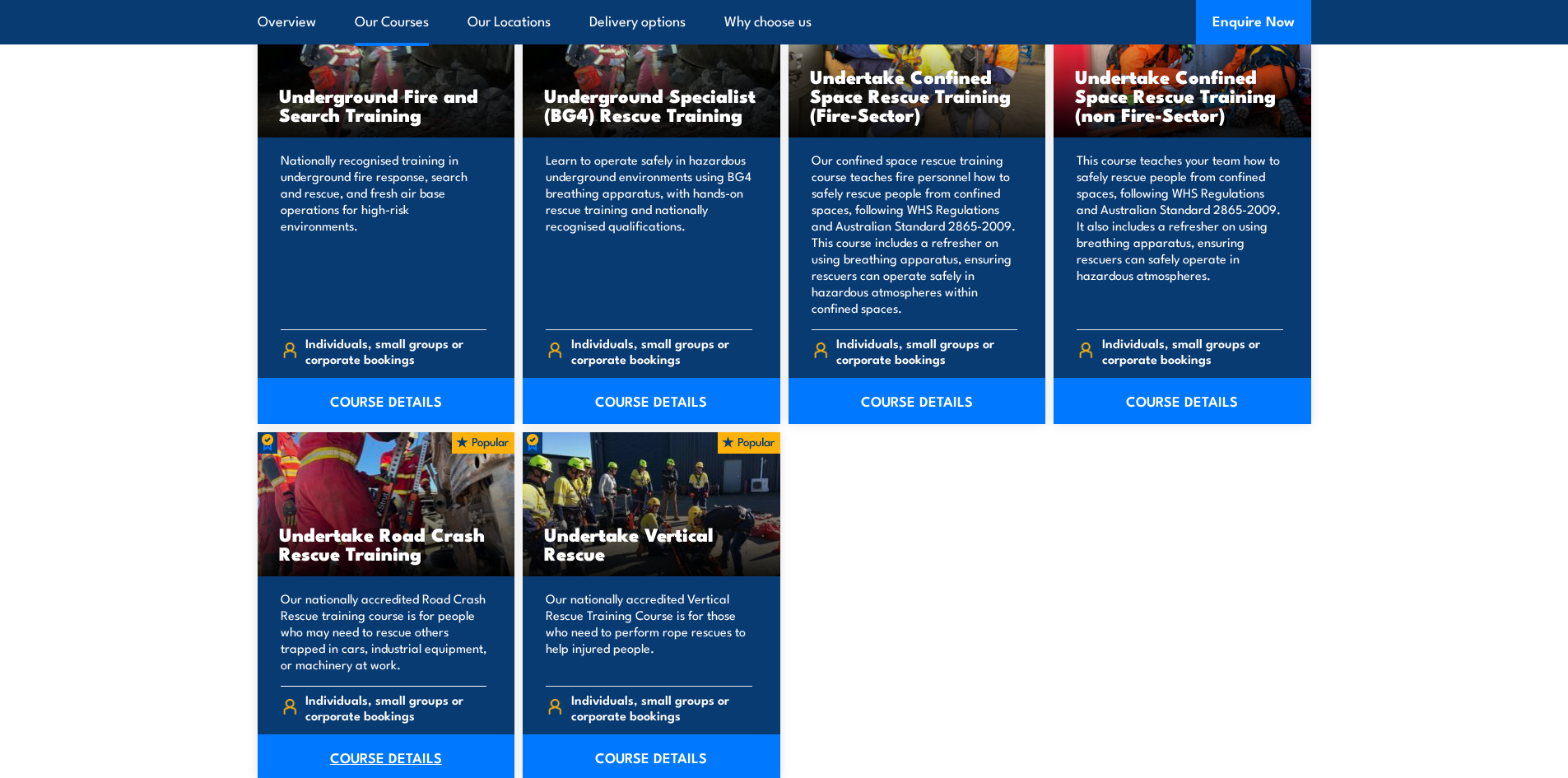
click at [393, 762] on link "COURSE DETAILS" at bounding box center [386, 757] width 257 height 46
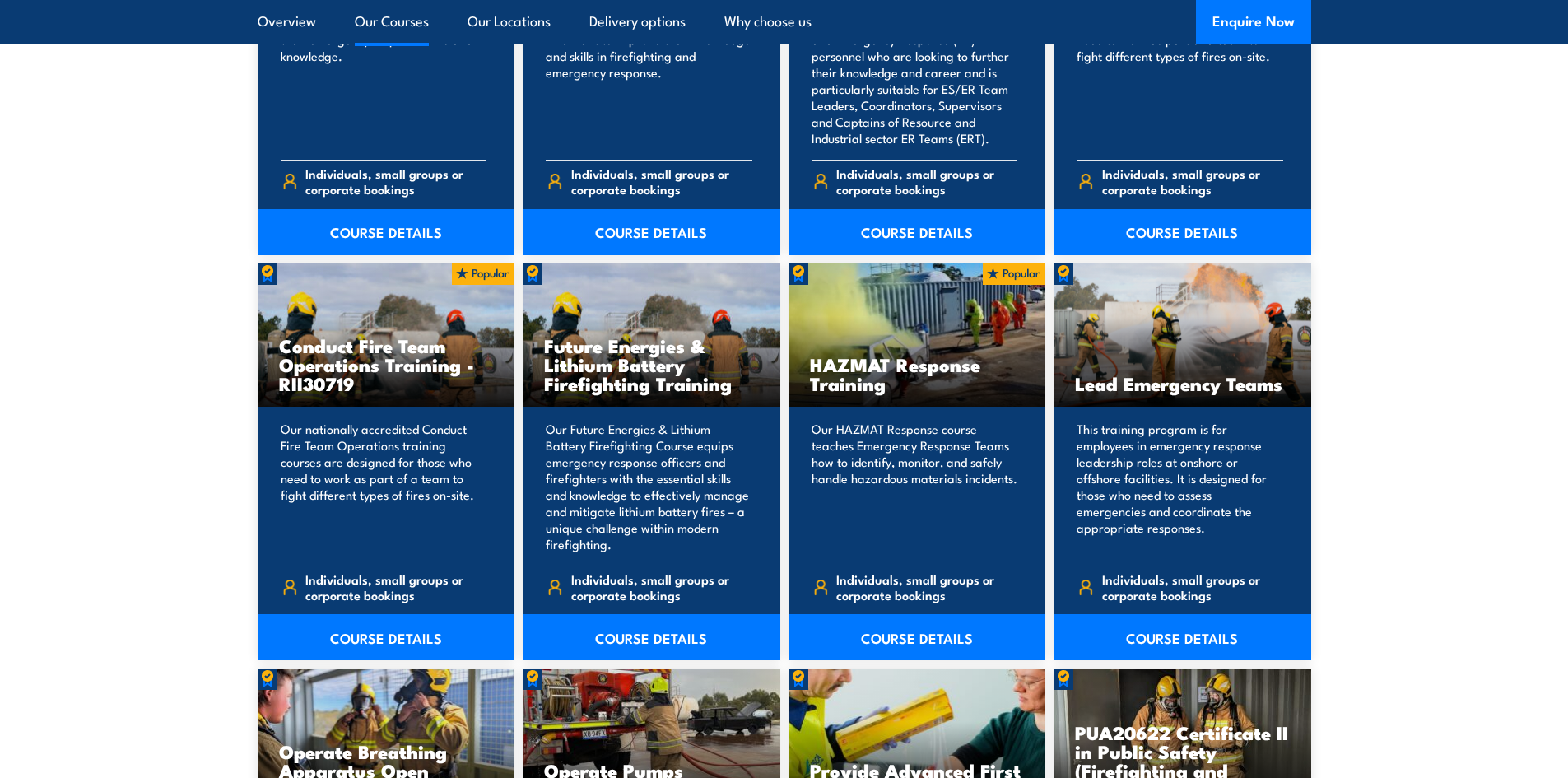
scroll to position [1564, 0]
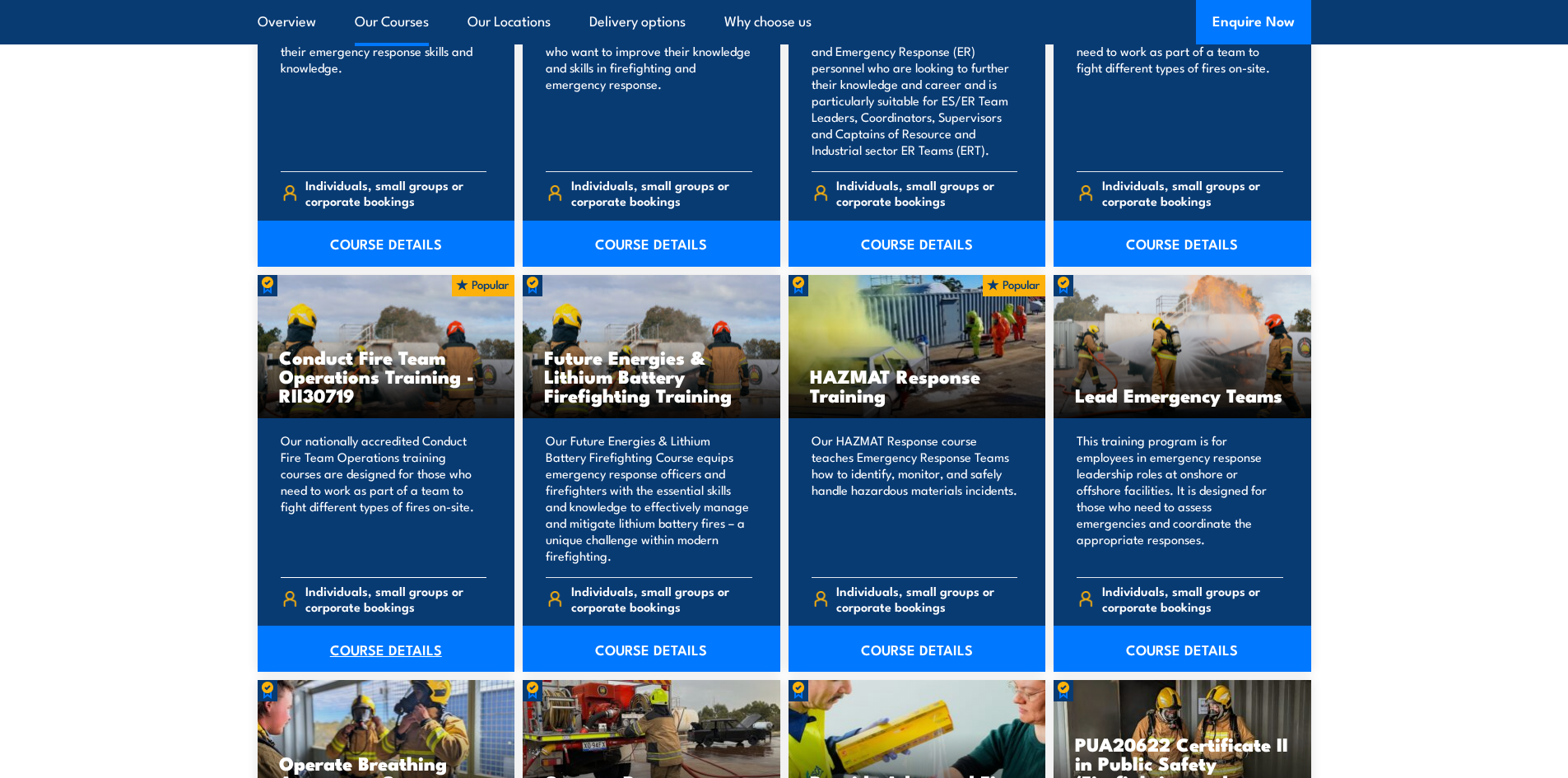
click at [380, 649] on link "COURSE DETAILS" at bounding box center [386, 648] width 257 height 46
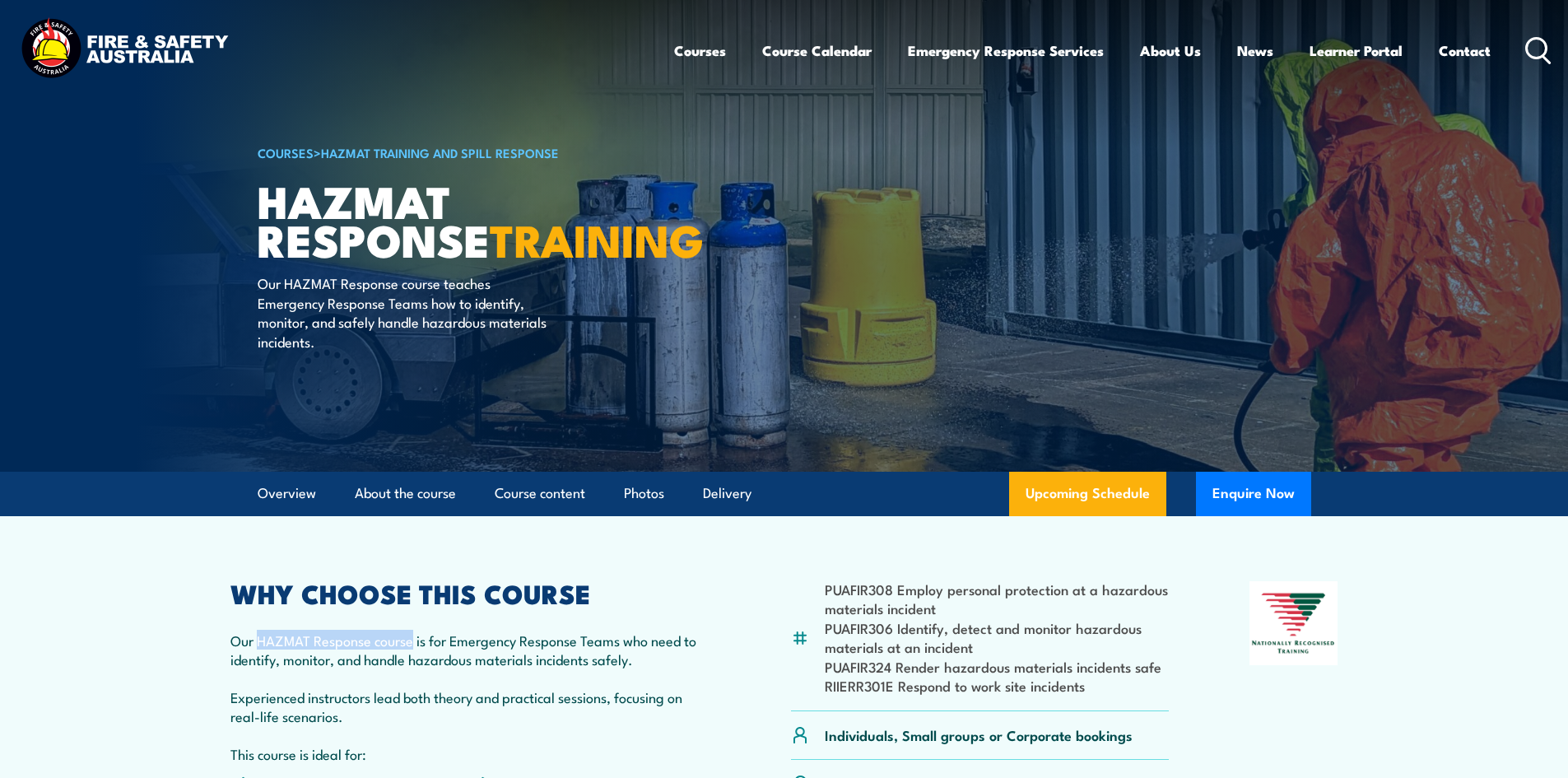
drag, startPoint x: 261, startPoint y: 643, endPoint x: 415, endPoint y: 646, distance: 154.0
click at [415, 646] on p "Our HAZMAT Response course is for Emergency Response Teams who need to identify…" at bounding box center [470, 649] width 481 height 39
copy p "HAZMAT Response course"
drag, startPoint x: 1000, startPoint y: 646, endPoint x: 823, endPoint y: 631, distance: 177.6
click at [824, 631] on li "PUAFIR306 Identify, detect and monitor hazardous materials at an incident" at bounding box center [996, 637] width 344 height 39
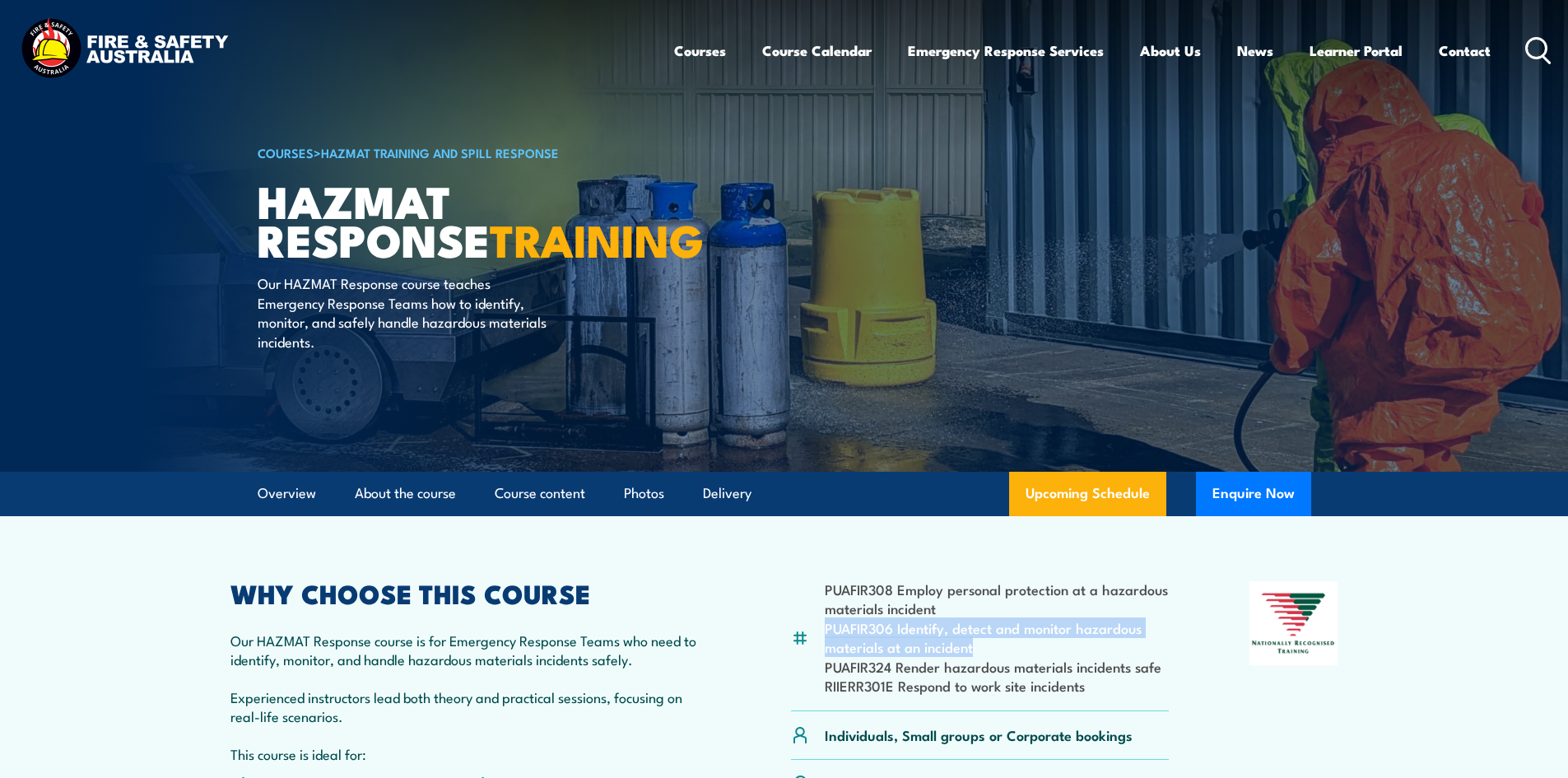
copy li "PUAFIR306 Identify, detect and monitor hazardous materials at an incident"
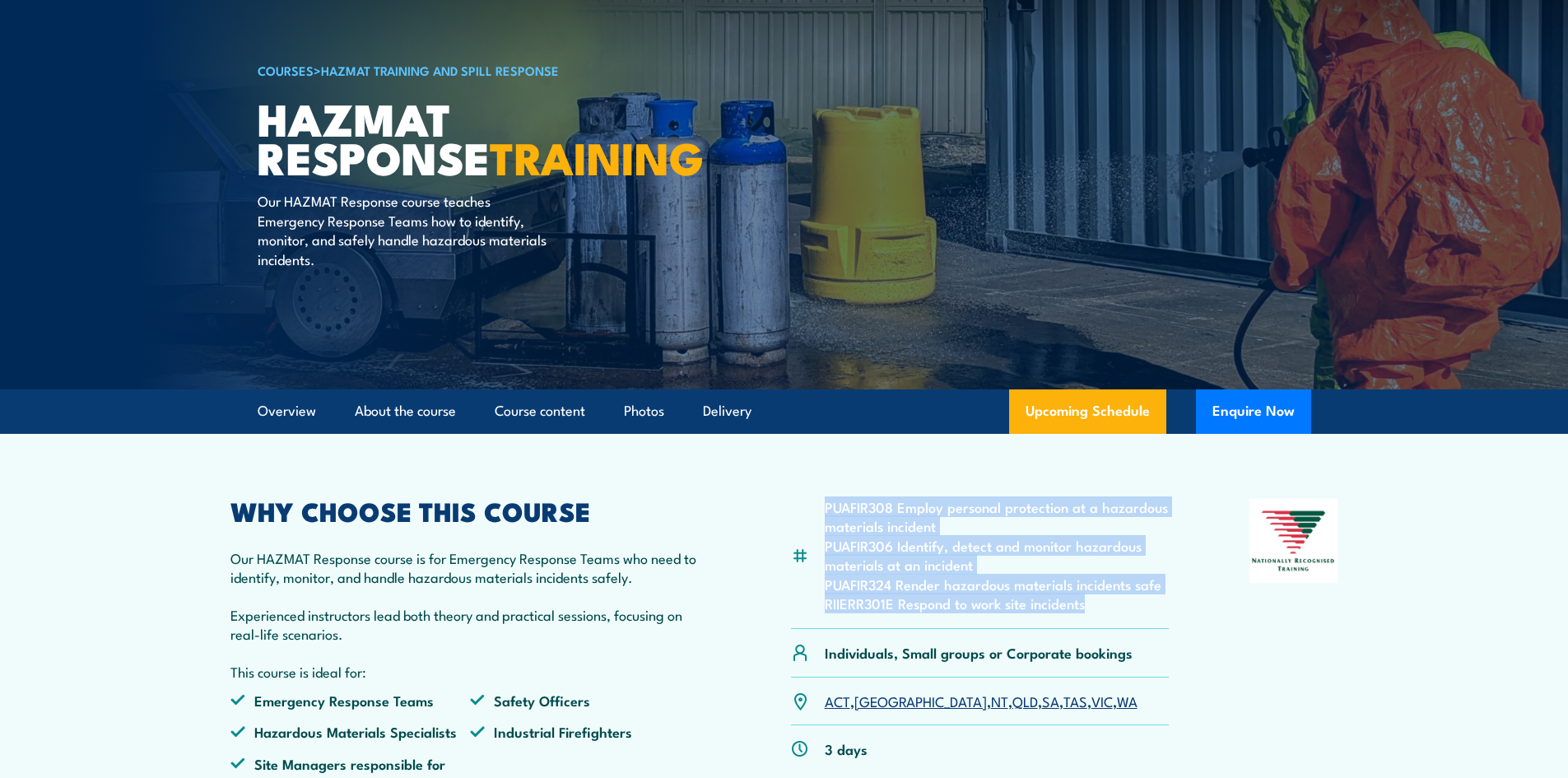
drag, startPoint x: 1089, startPoint y: 605, endPoint x: 823, endPoint y: 507, distance: 283.5
click at [823, 507] on div "PUAFIR308 Employ personal protection at a hazardous materials incident PUAFIR30…" at bounding box center [980, 563] width 379 height 130
copy ul "PUAFIR308 Employ personal protection at a hazardous materials incident PUAFIR30…"
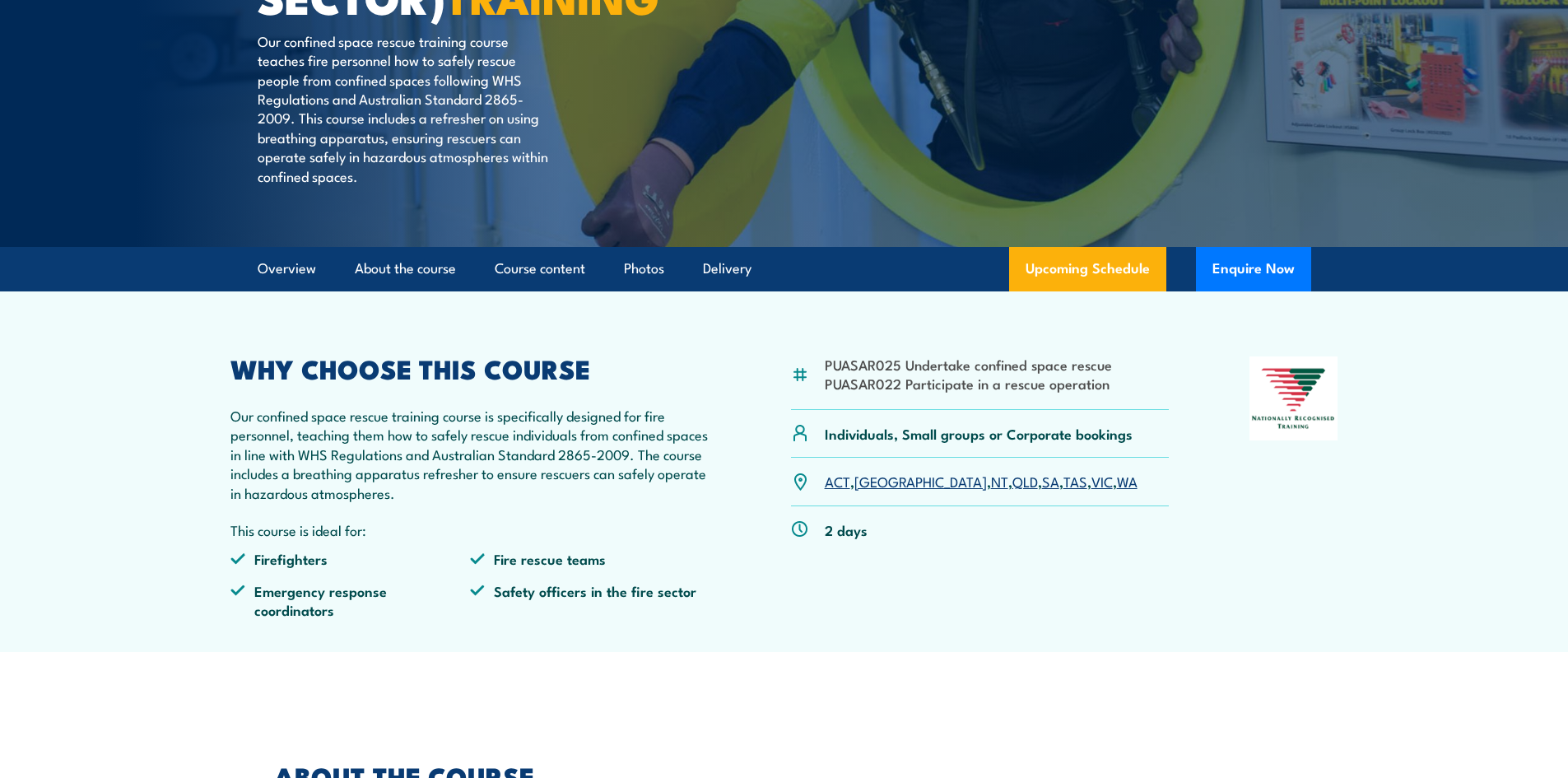
scroll to position [329, 0]
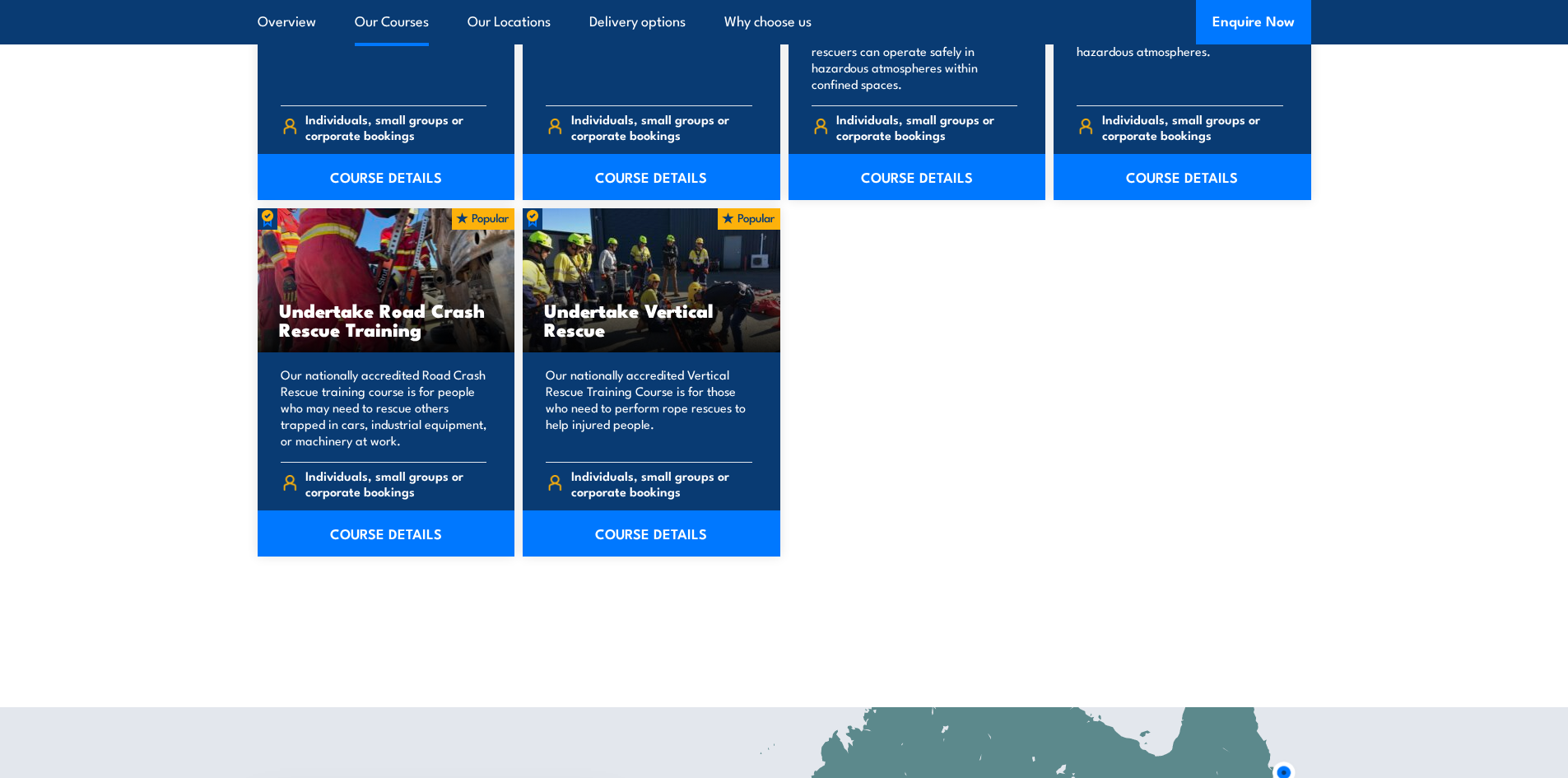
scroll to position [3292, 0]
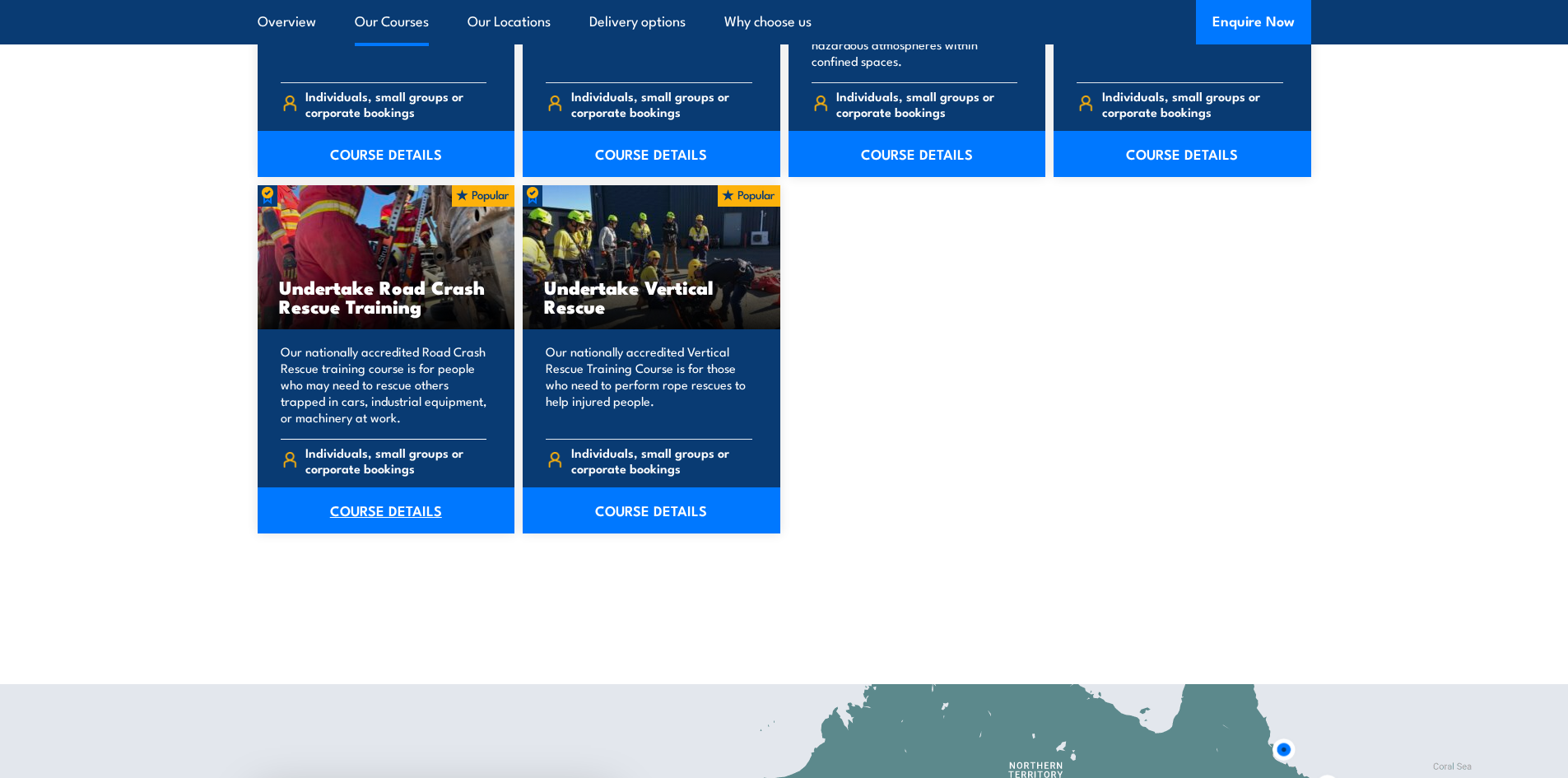
click at [409, 511] on link "COURSE DETAILS" at bounding box center [386, 510] width 257 height 46
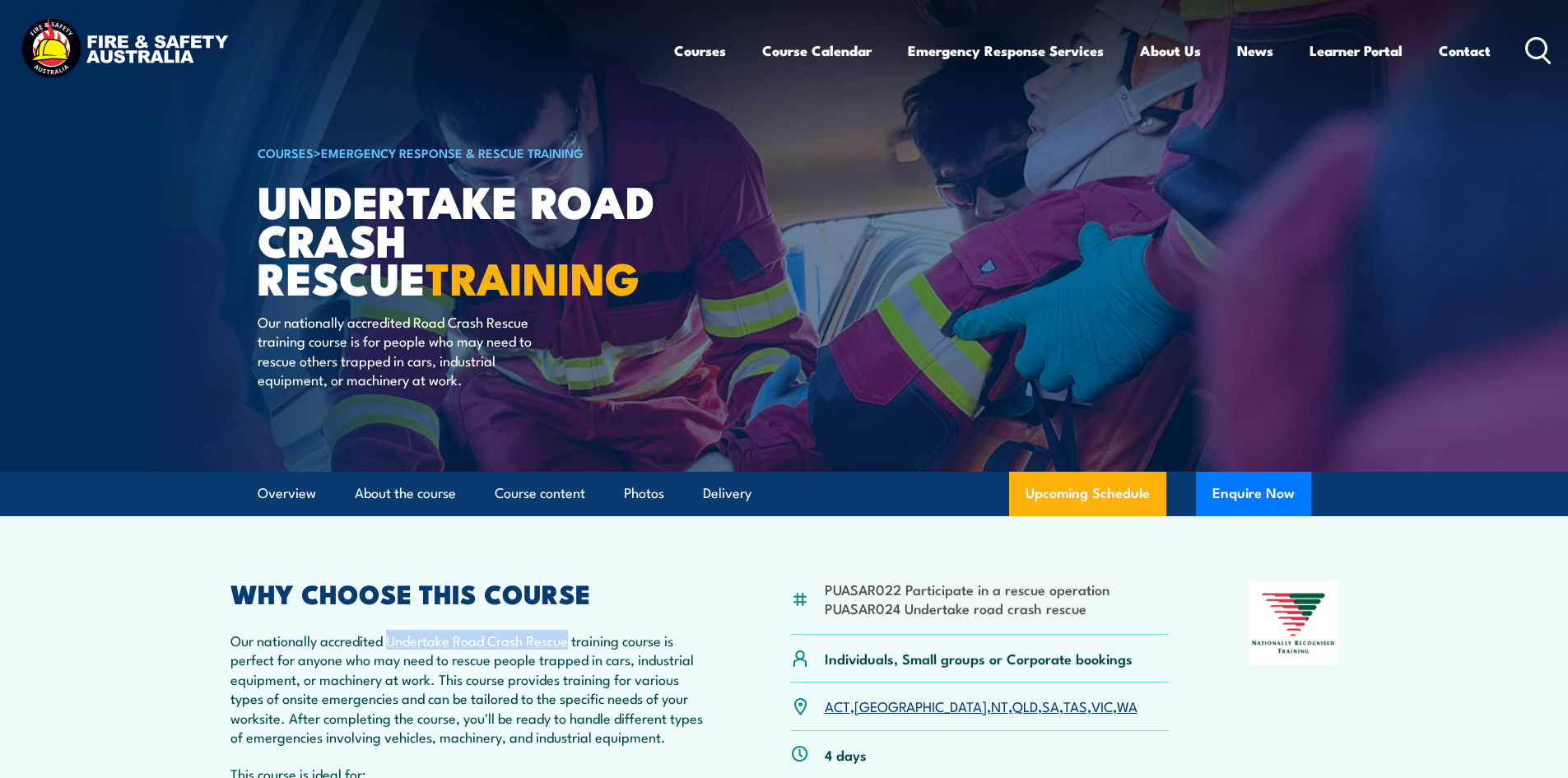
drag, startPoint x: 388, startPoint y: 640, endPoint x: 570, endPoint y: 647, distance: 182.1
click at [570, 647] on p "Our nationally accredited Undertake Road Crash Rescue training course is perfec…" at bounding box center [470, 688] width 481 height 115
copy p "Undertake Road Crash Rescue"
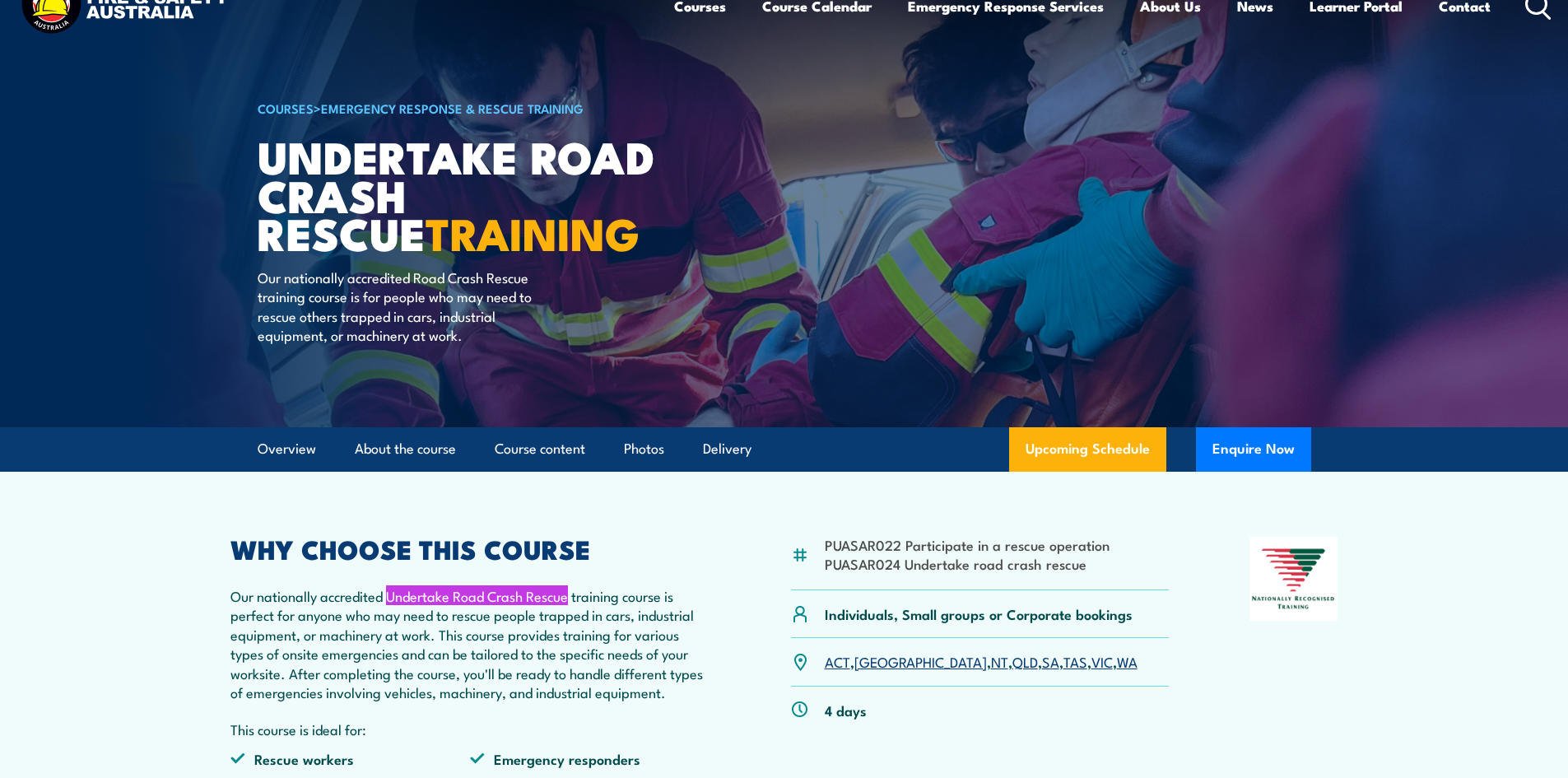
scroll to position [82, 0]
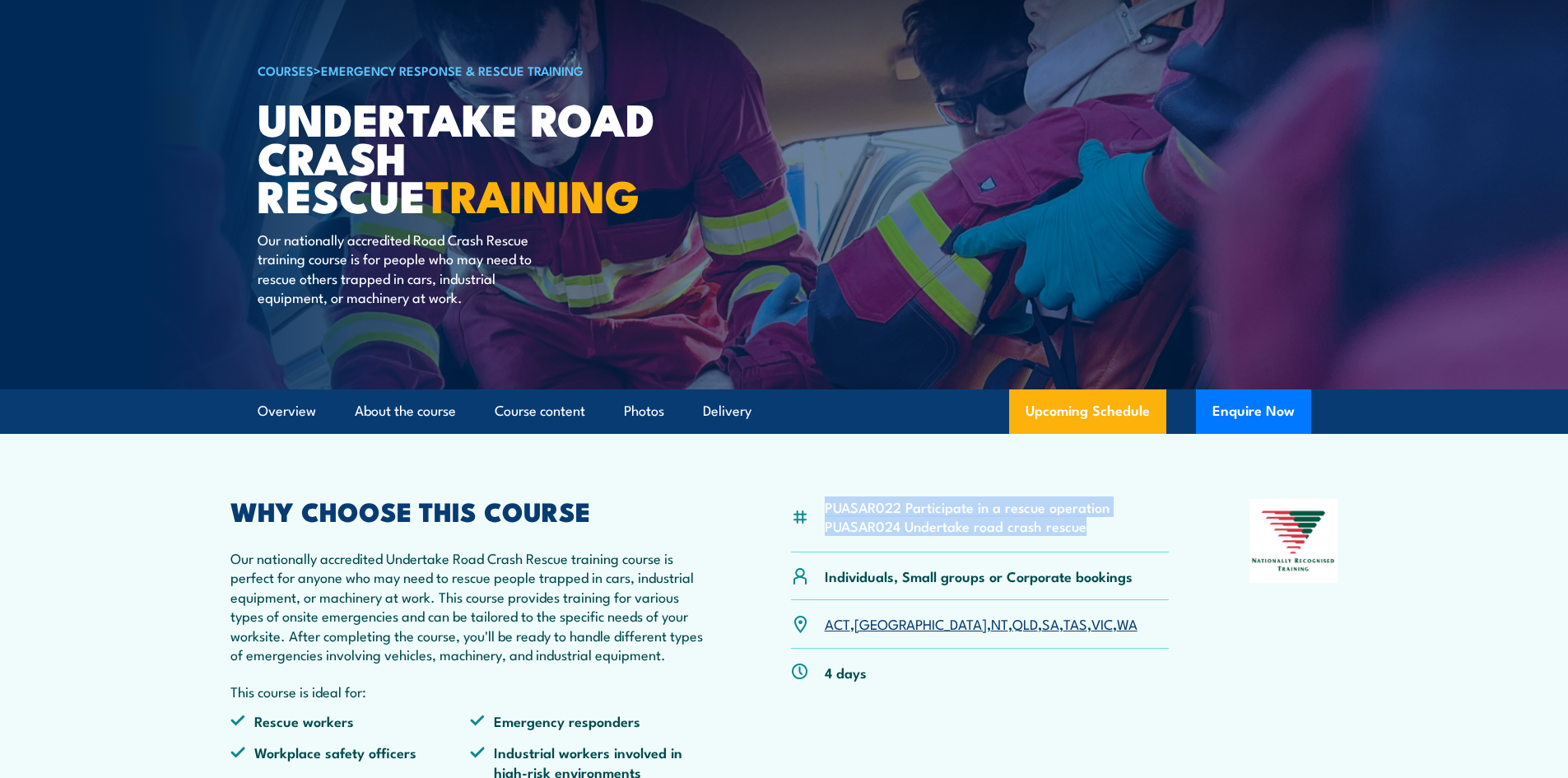
drag, startPoint x: 1101, startPoint y: 527, endPoint x: 821, endPoint y: 514, distance: 280.3
click at [821, 514] on div "PUASAR022 Participate in a rescue operation PUASAR024 Undertake road crash resc…" at bounding box center [980, 525] width 379 height 54
copy ul "PUASAR022 Participate in a rescue operation PUASAR024 Undertake road crash resc…"
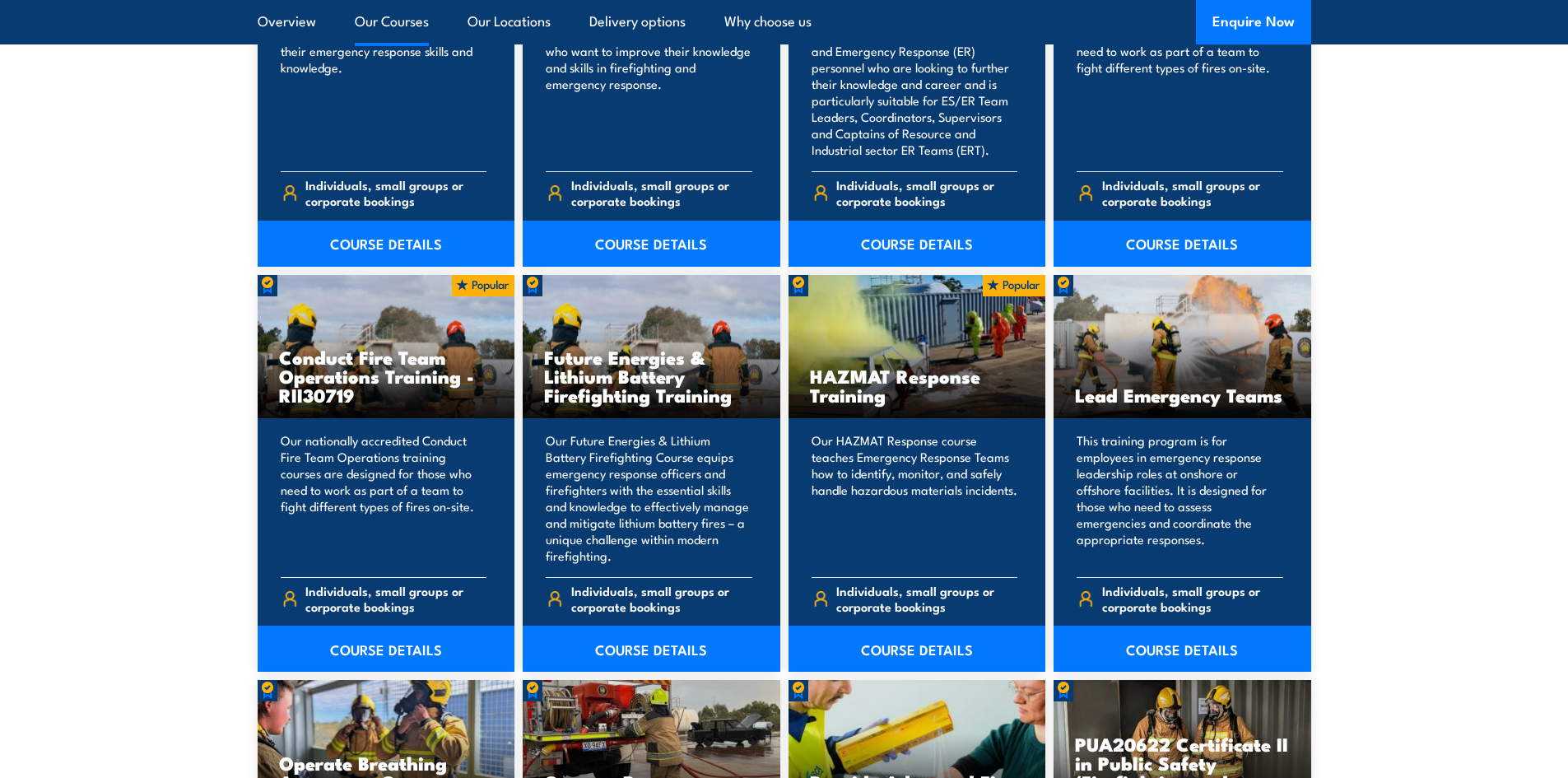
scroll to position [1070, 0]
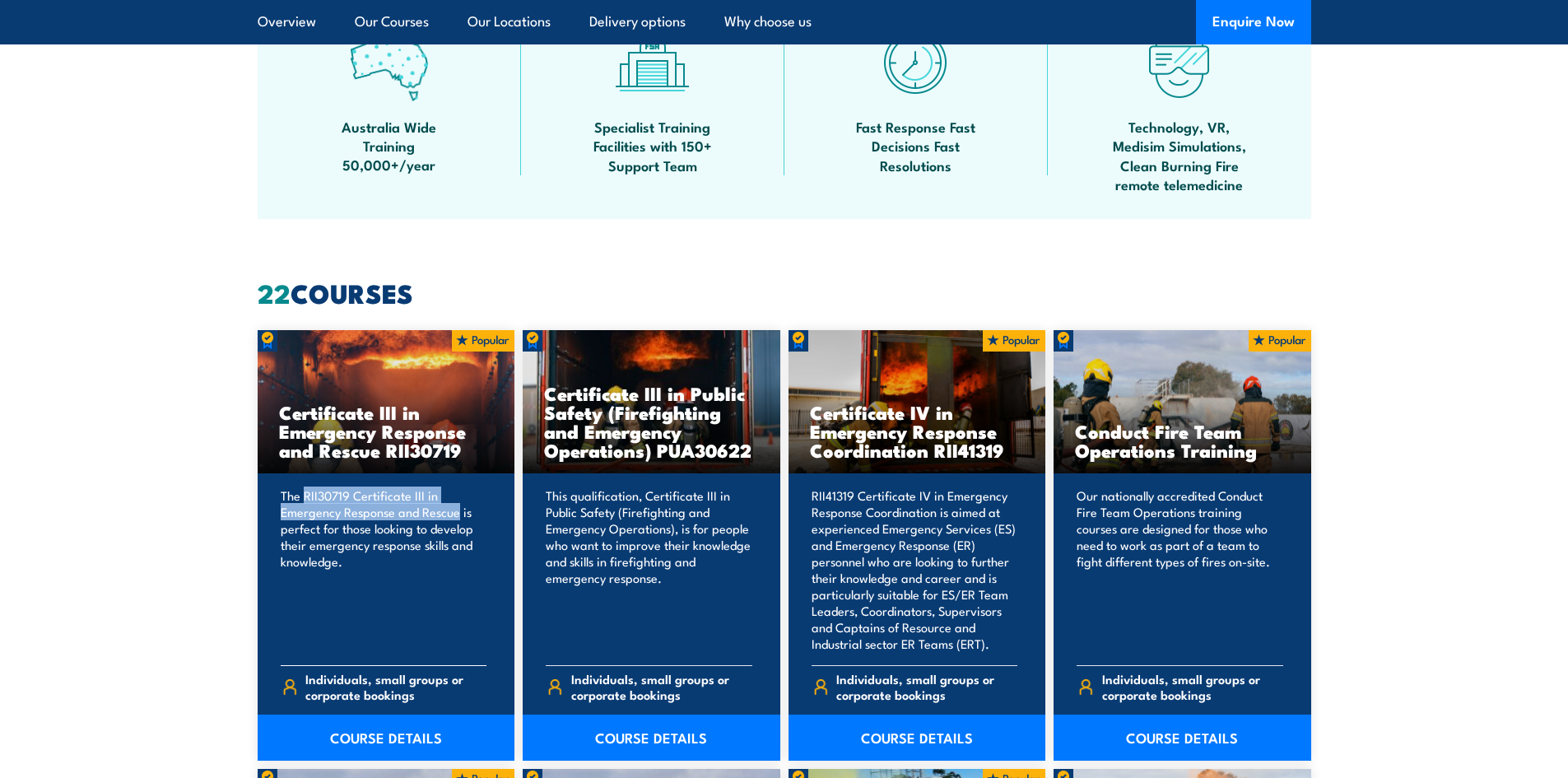
drag, startPoint x: 303, startPoint y: 491, endPoint x: 458, endPoint y: 513, distance: 156.6
click at [458, 513] on p "The RII30719 Certificate III in Emergency Response and Rescue is perfect for th…" at bounding box center [384, 570] width 206 height 165
copy p "RII30719 Certificate III in Emergency Response and Rescue"
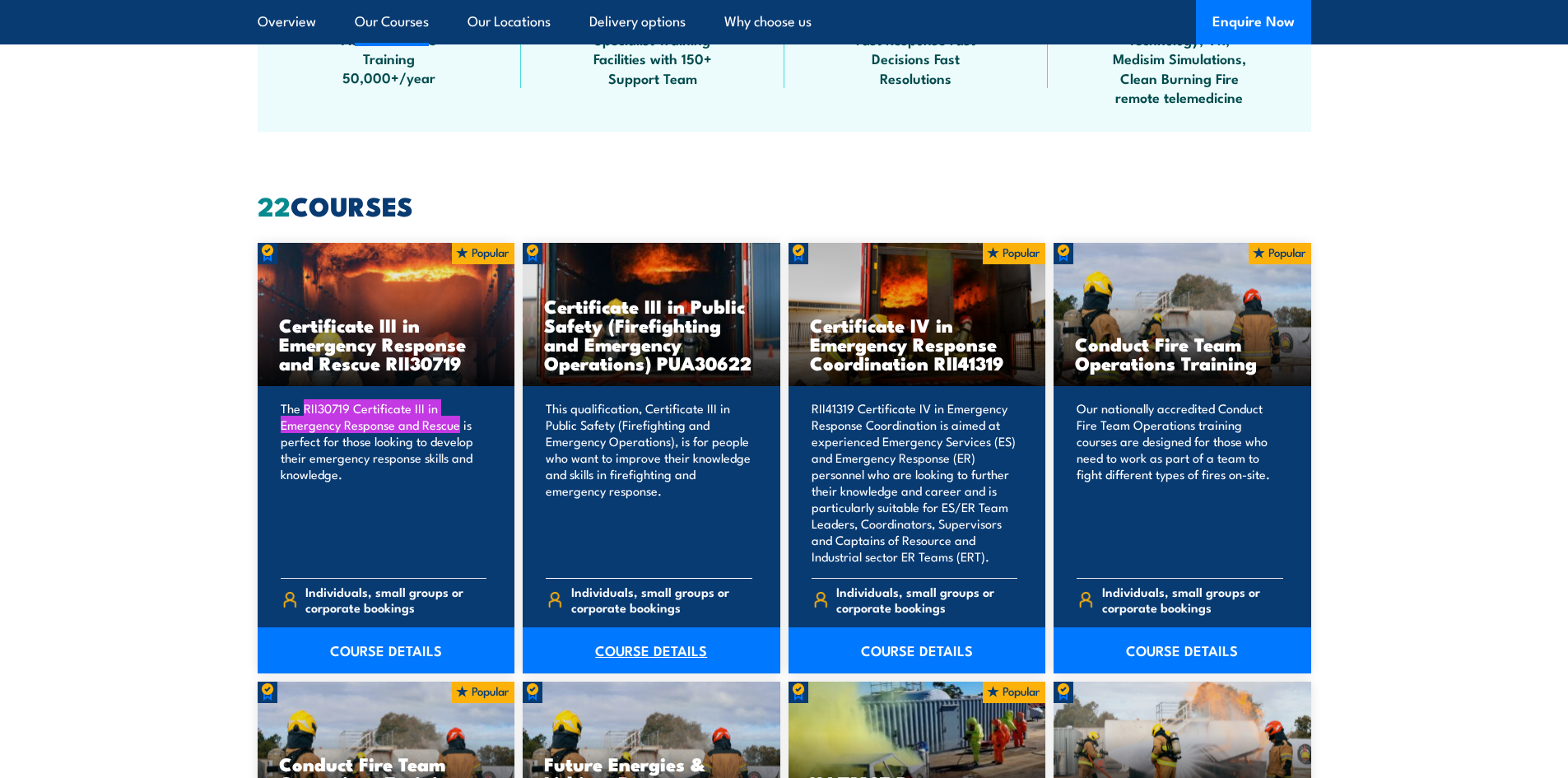
scroll to position [1234, 0]
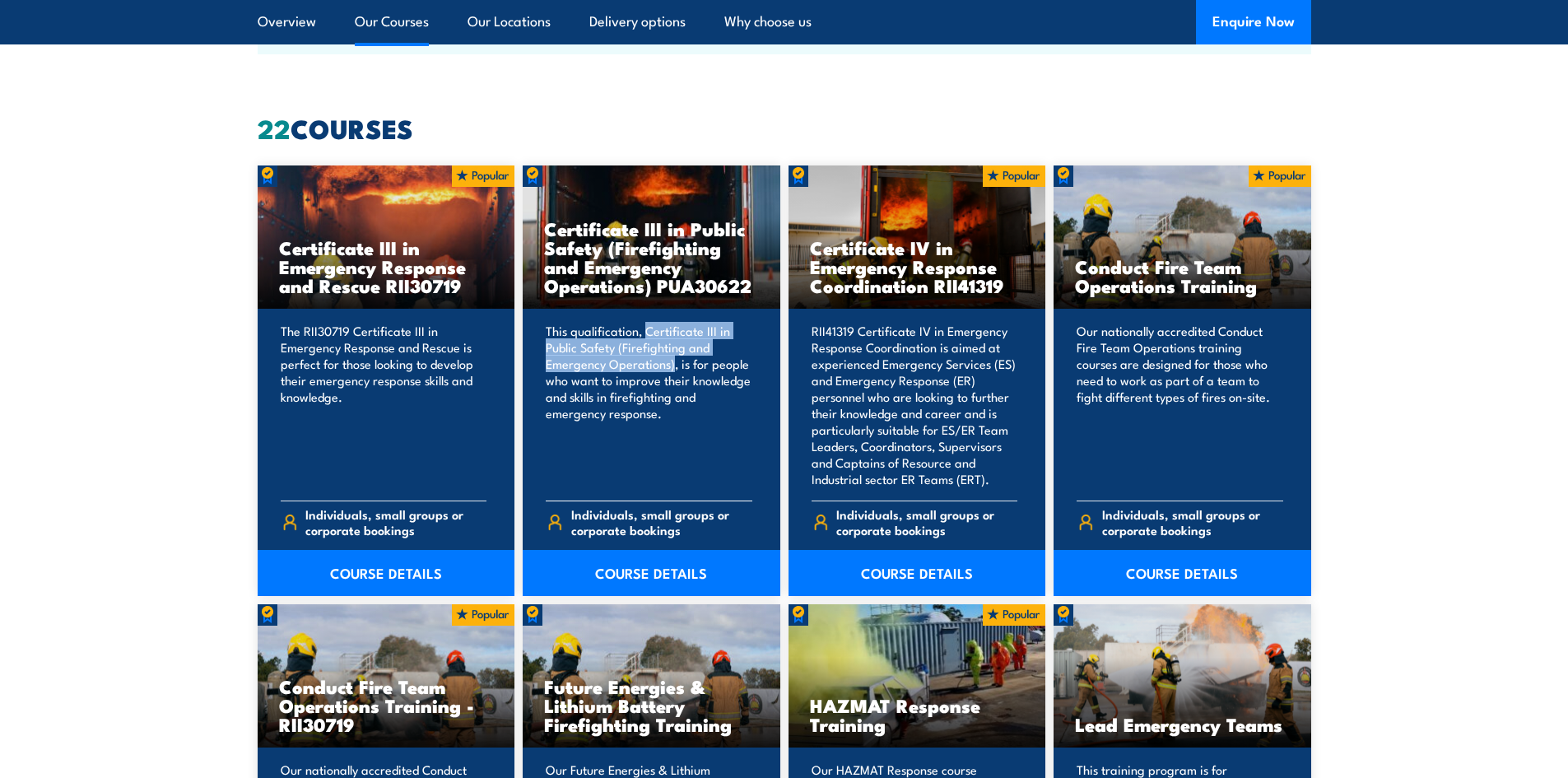
drag, startPoint x: 644, startPoint y: 327, endPoint x: 672, endPoint y: 366, distance: 48.0
click at [672, 366] on p "This qualification, Certificate III in Public Safety (Firefighting and Emergenc…" at bounding box center [649, 405] width 206 height 165
copy p "Certificate III in Public Safety (Firefighting and Emergency Operations)"
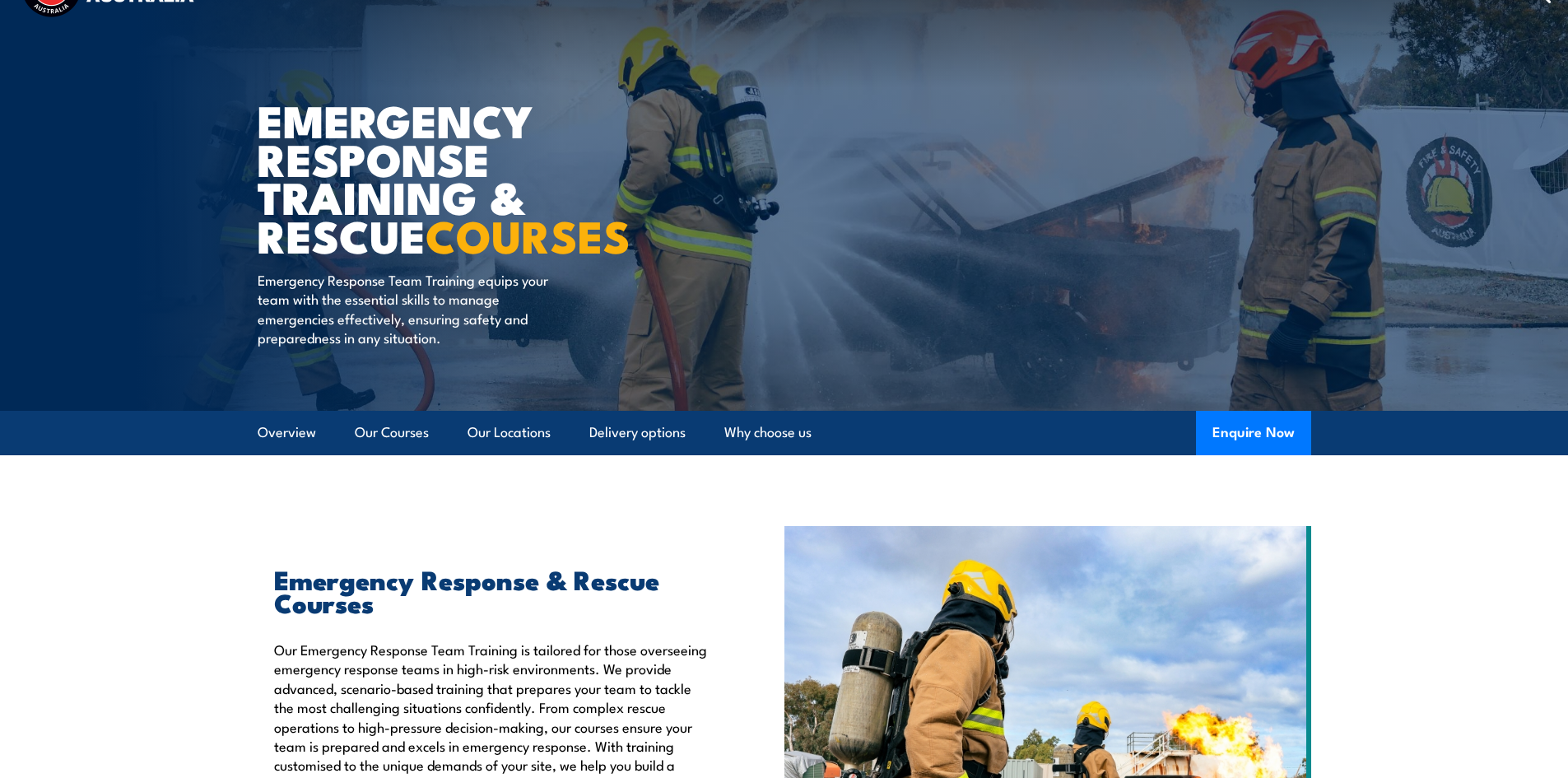
scroll to position [0, 0]
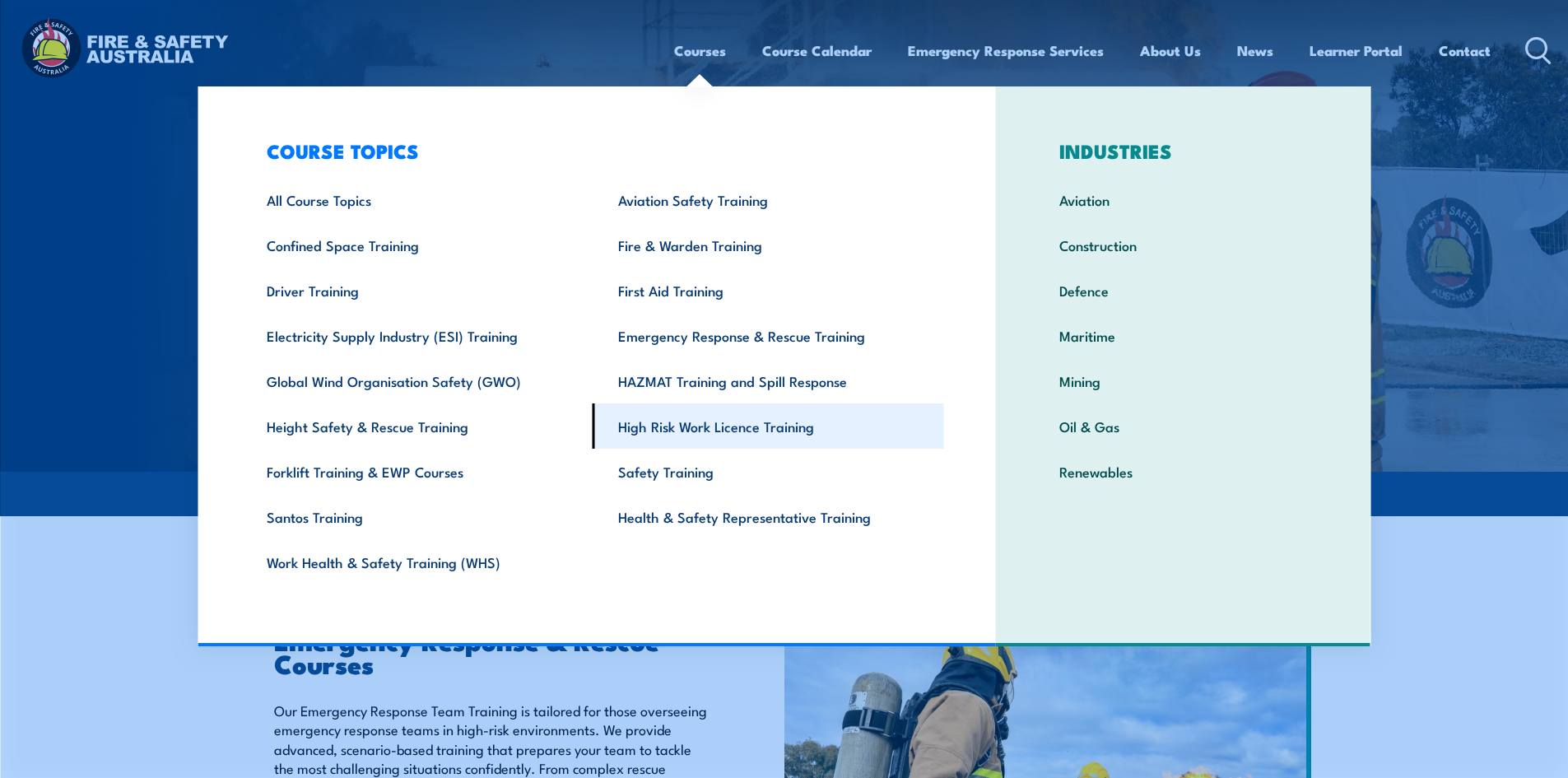
click at [631, 432] on link "High Risk Work Licence Training" at bounding box center [767, 426] width 351 height 45
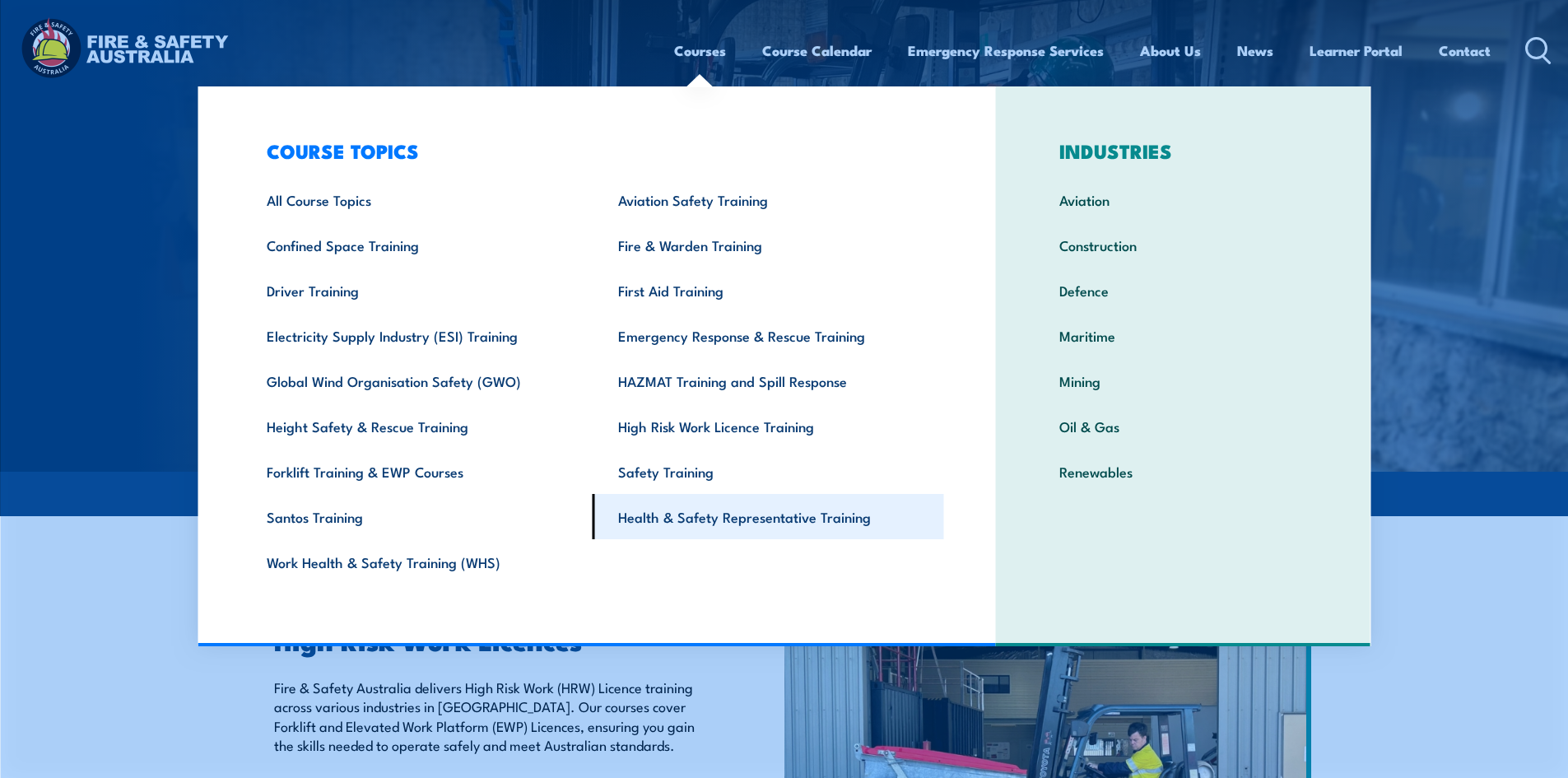
click at [728, 518] on link "Health & Safety Representative Training" at bounding box center [767, 517] width 351 height 45
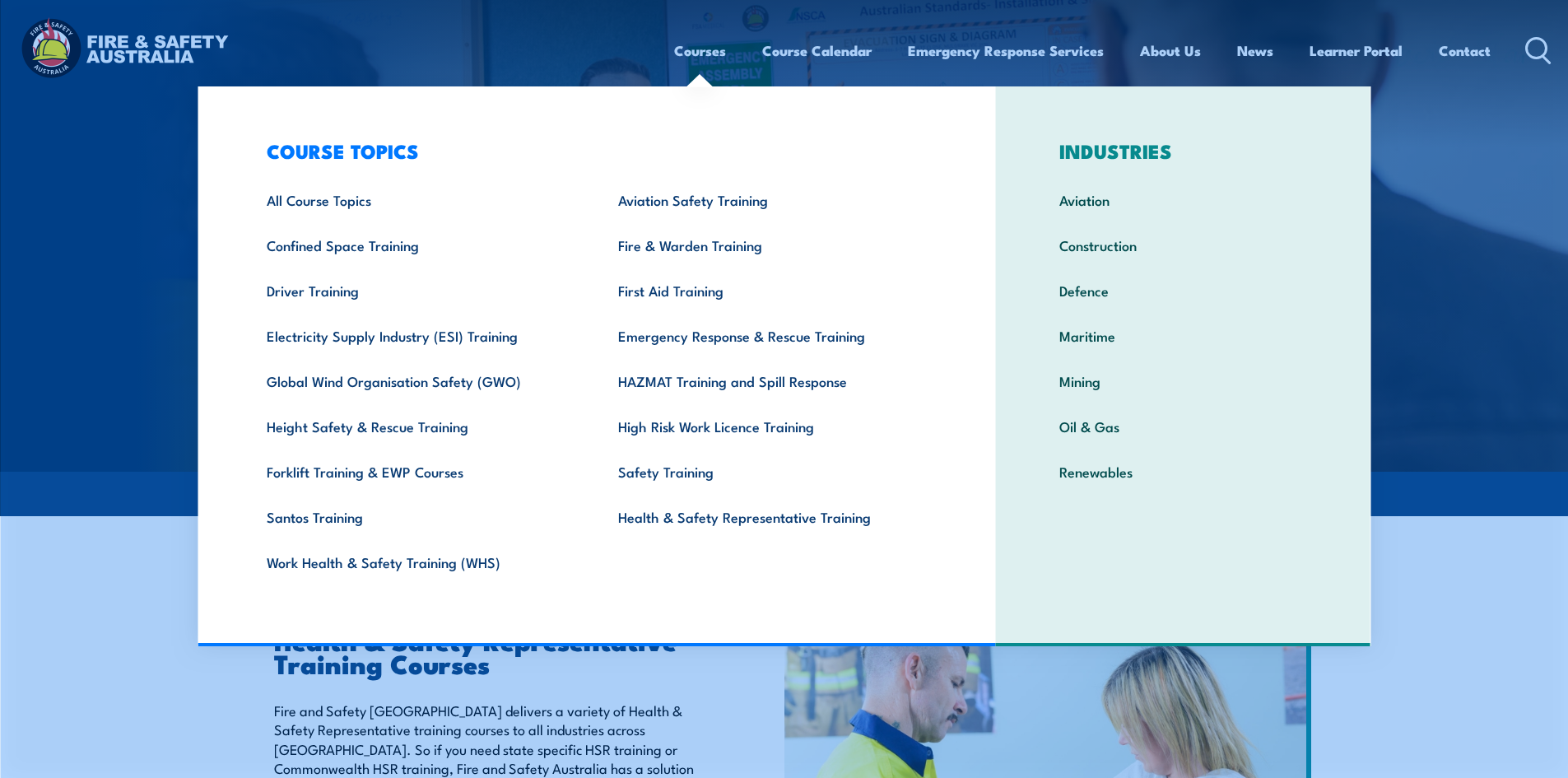
click at [715, 51] on link "Courses" at bounding box center [699, 50] width 52 height 44
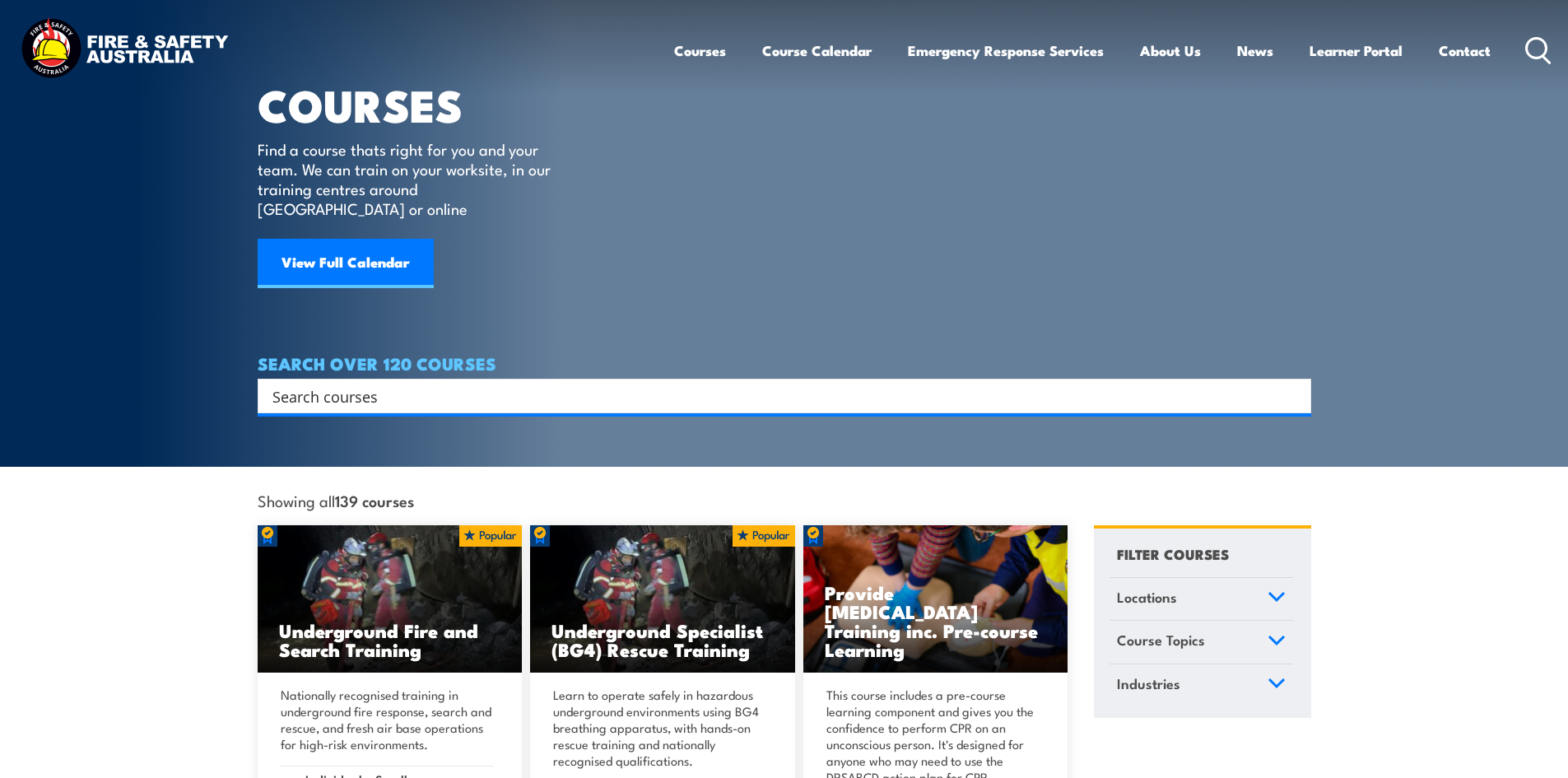
scroll to position [576, 0]
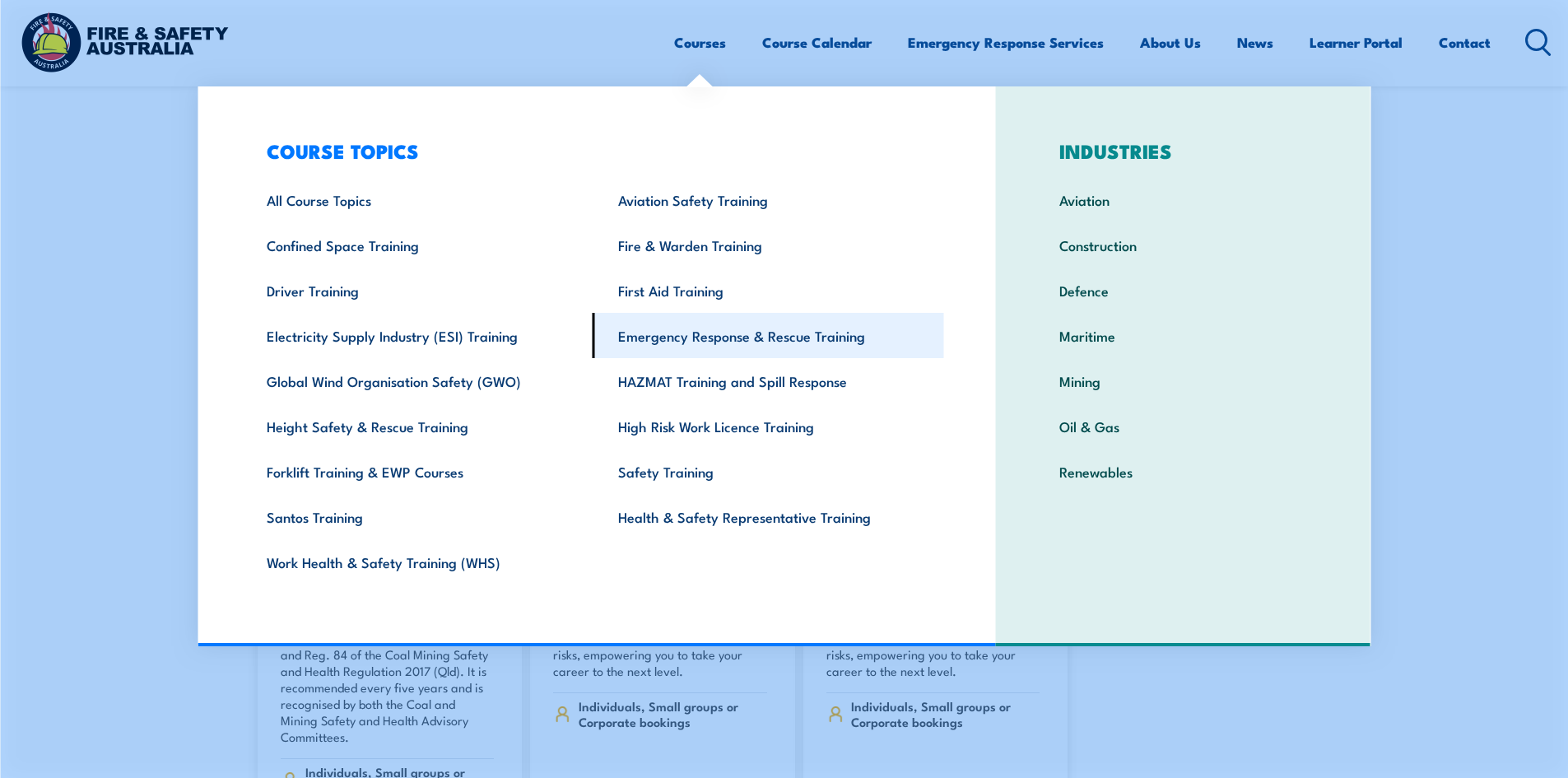
click at [737, 336] on link "Emergency Response & Rescue Training" at bounding box center [767, 335] width 351 height 45
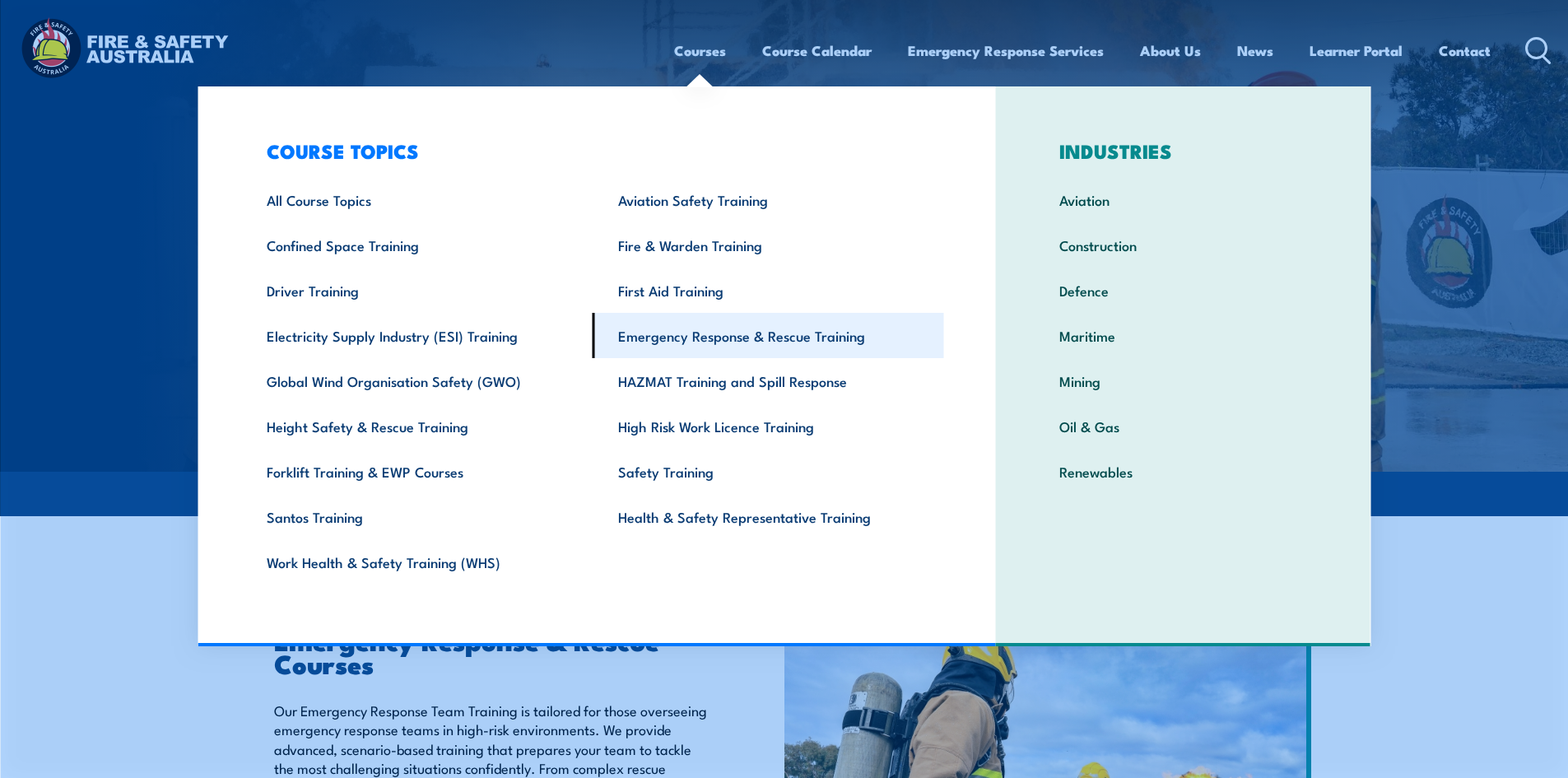
click at [683, 327] on link "Emergency Response & Rescue Training" at bounding box center [767, 335] width 351 height 45
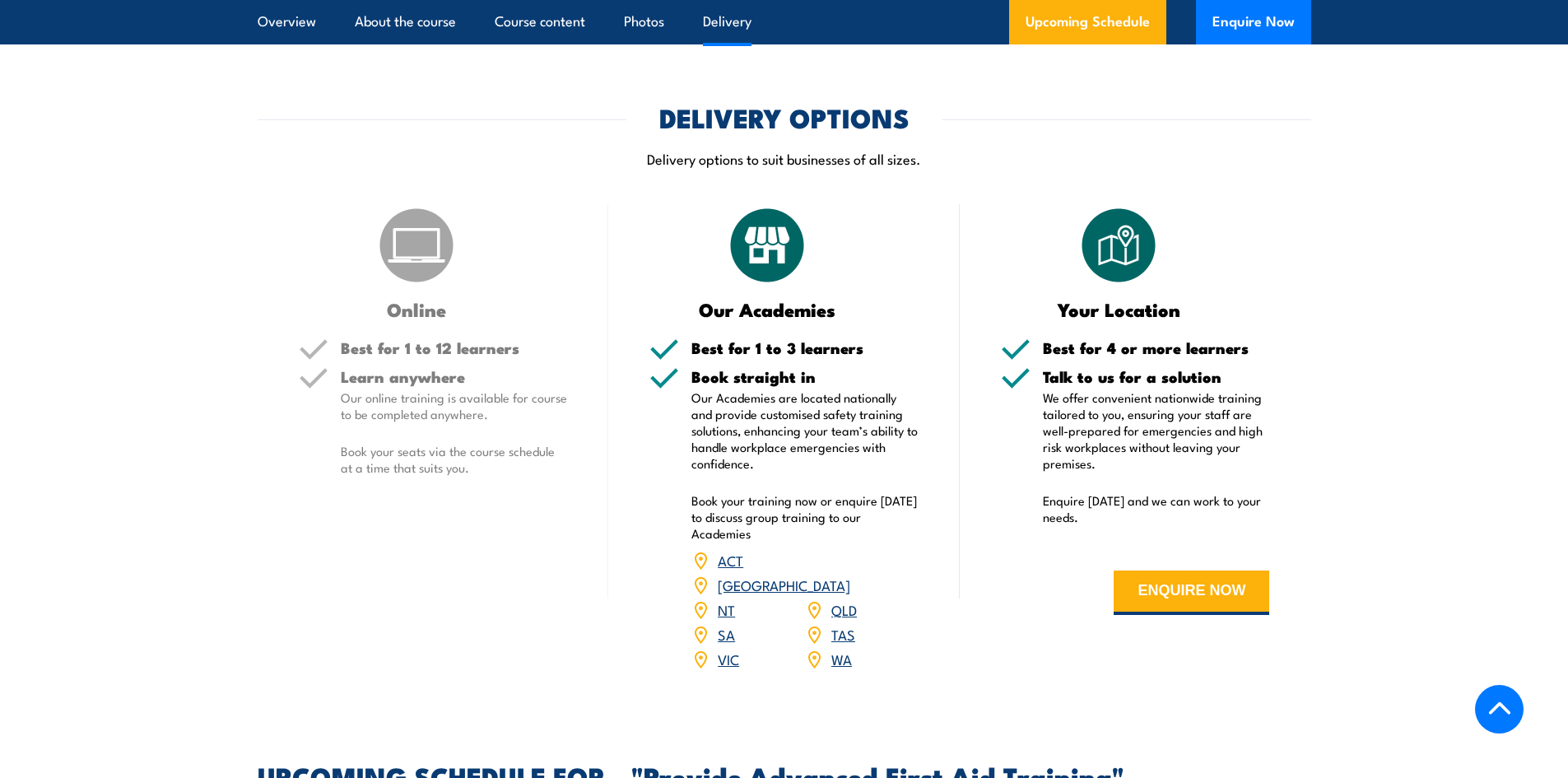
scroll to position [2716, 0]
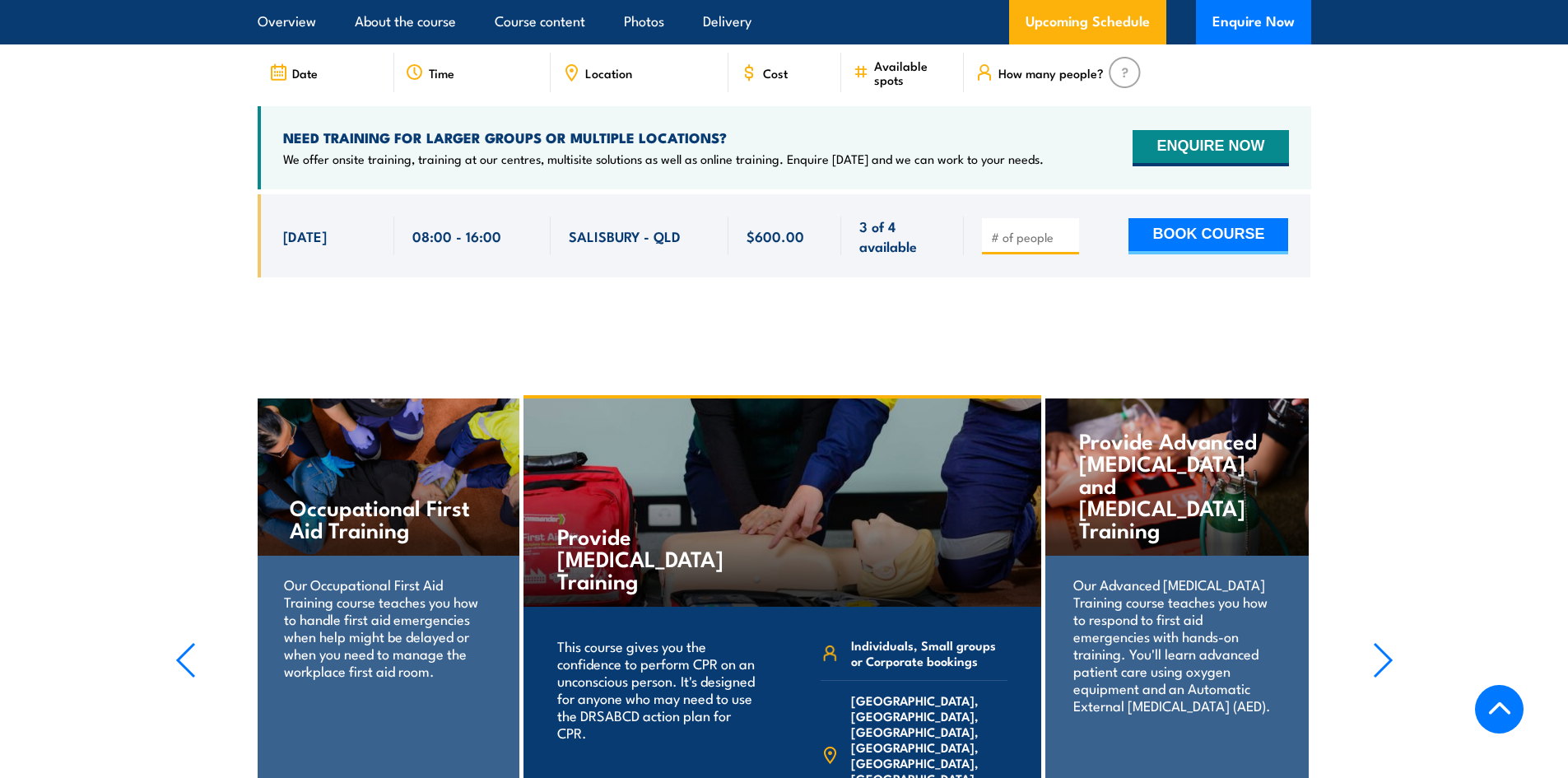
drag, startPoint x: 281, startPoint y: 199, endPoint x: 830, endPoint y: 217, distance: 549.3
click at [830, 217] on div "28 Oct, 2025, 08:00 - 08:00" at bounding box center [784, 236] width 1053 height 83
copy div "28 Oct, 2025 08:00 - 16:00 SALISBURY - QLD 3 of 4 available $600.00 $600.00"
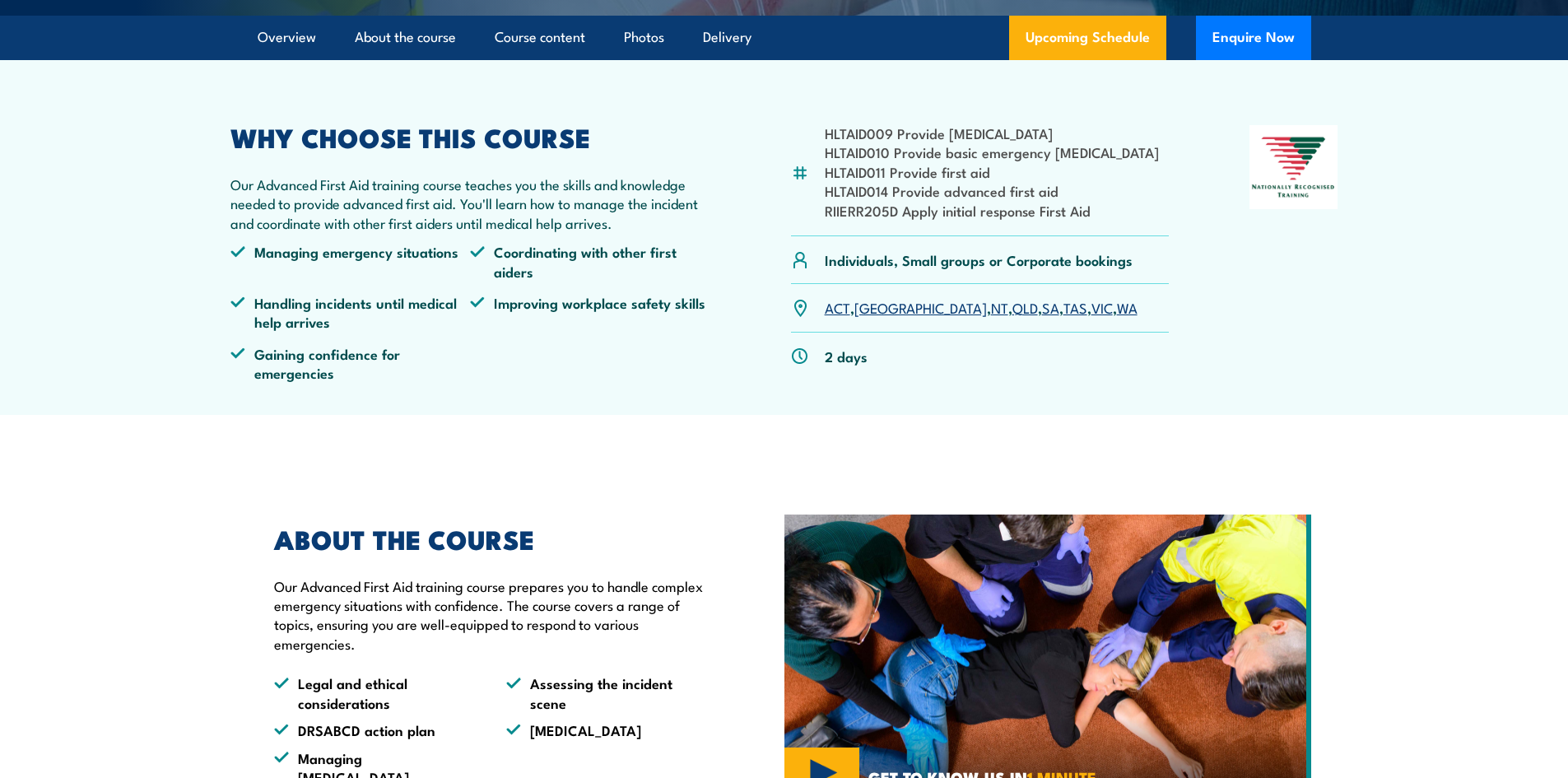
scroll to position [165, 0]
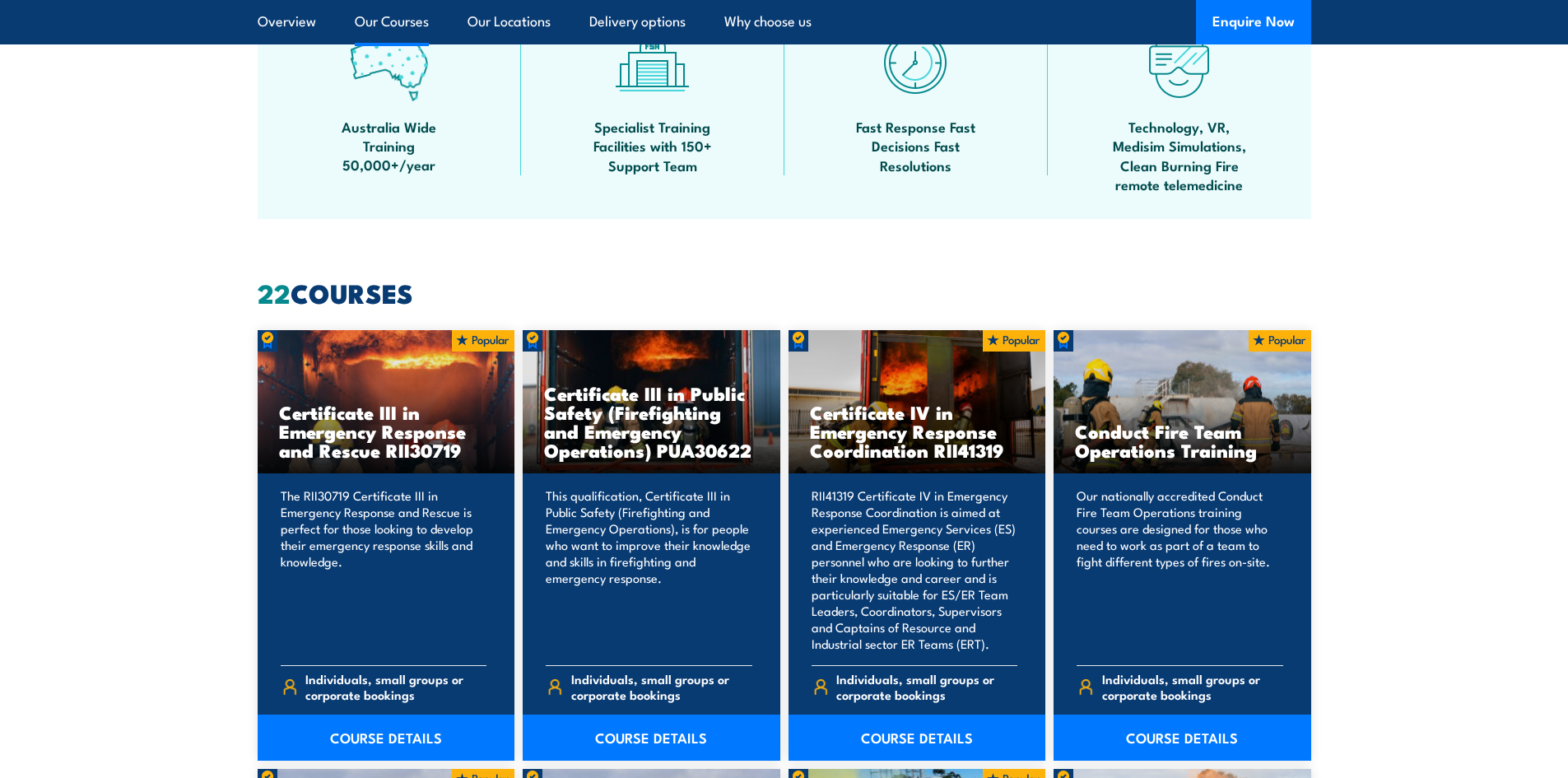
scroll to position [1646, 0]
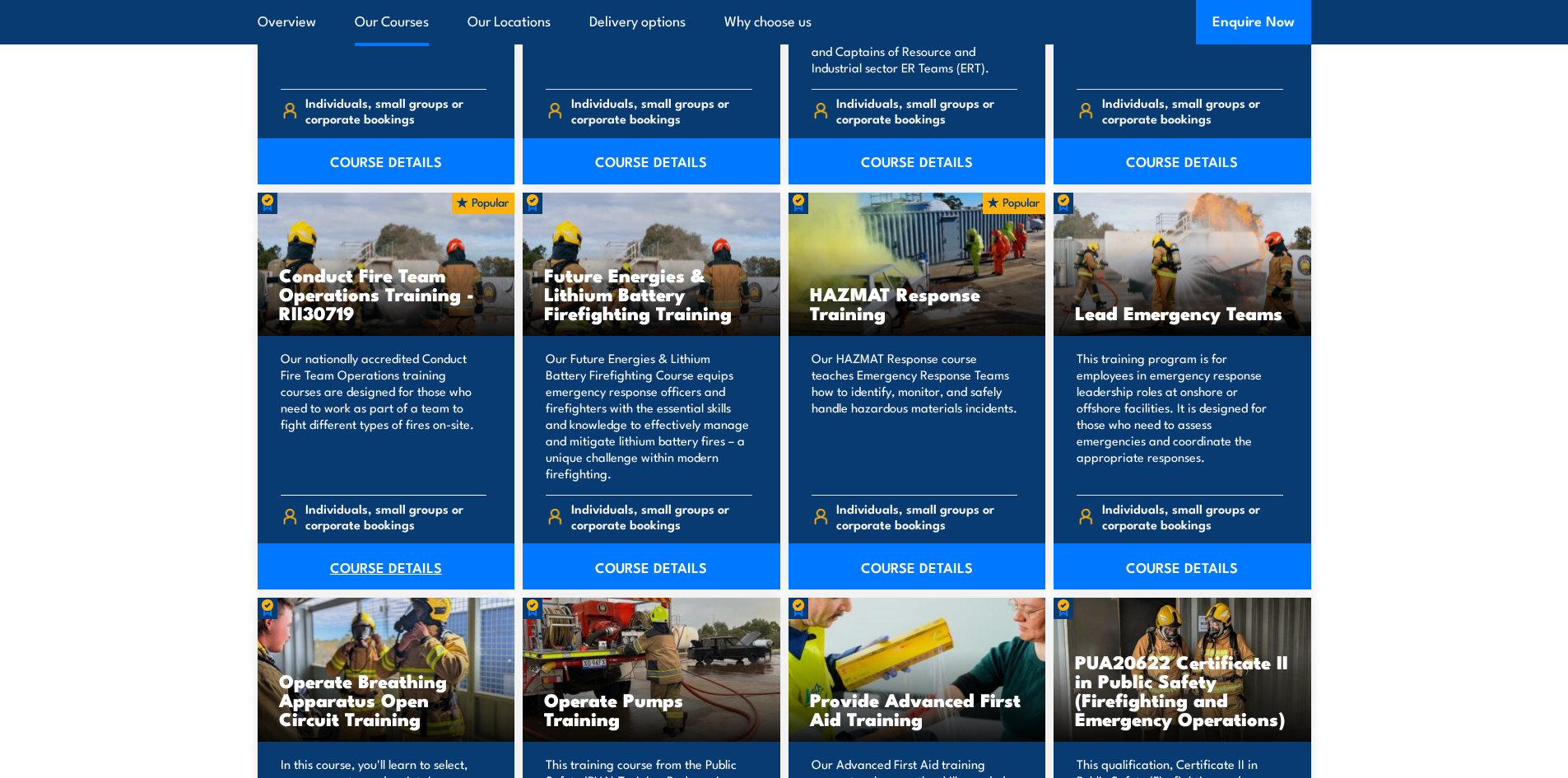
click at [368, 566] on link "COURSE DETAILS" at bounding box center [386, 566] width 257 height 46
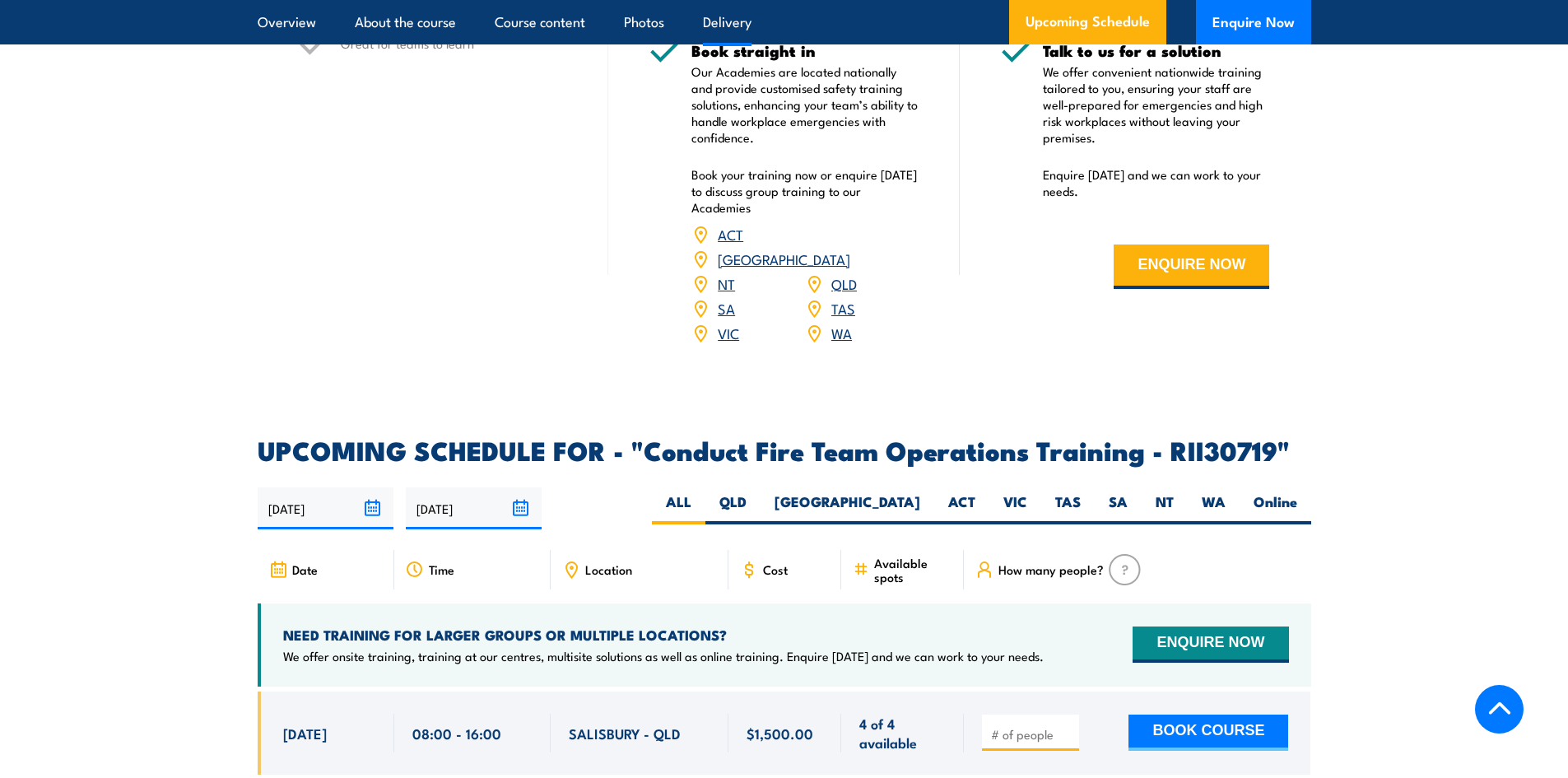
scroll to position [2387, 0]
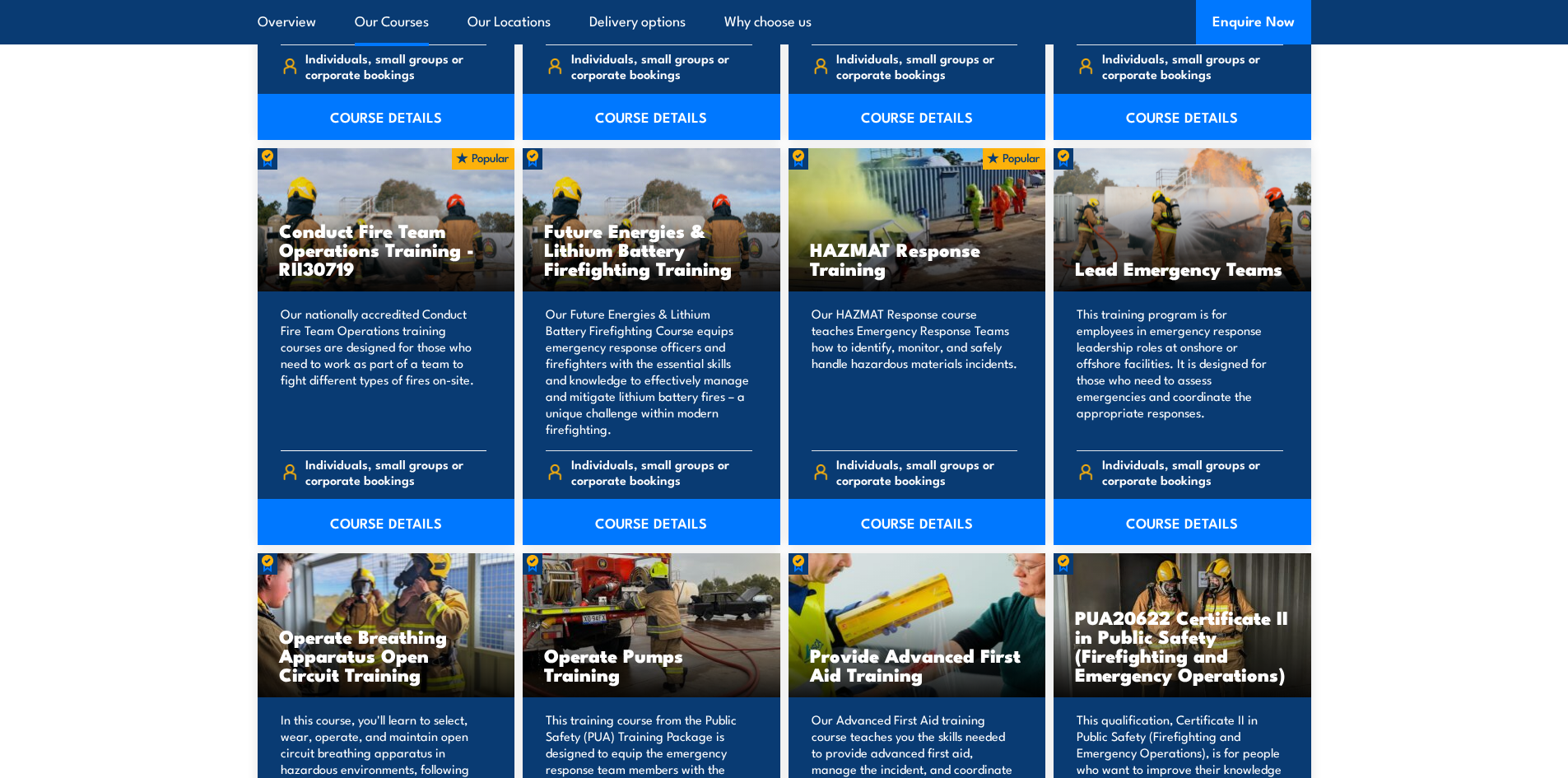
scroll to position [1728, 0]
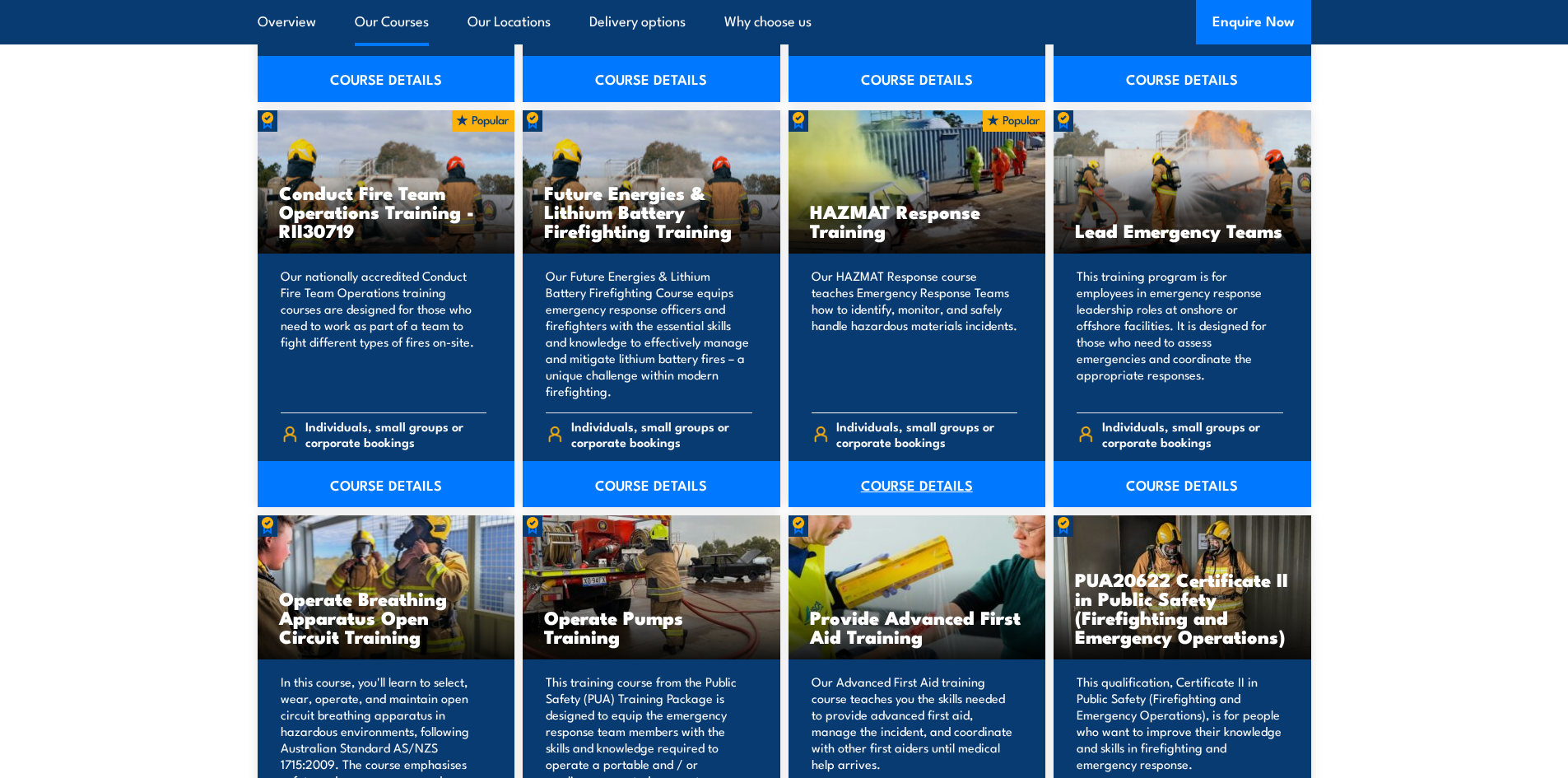
click at [923, 483] on link "COURSE DETAILS" at bounding box center [917, 484] width 257 height 46
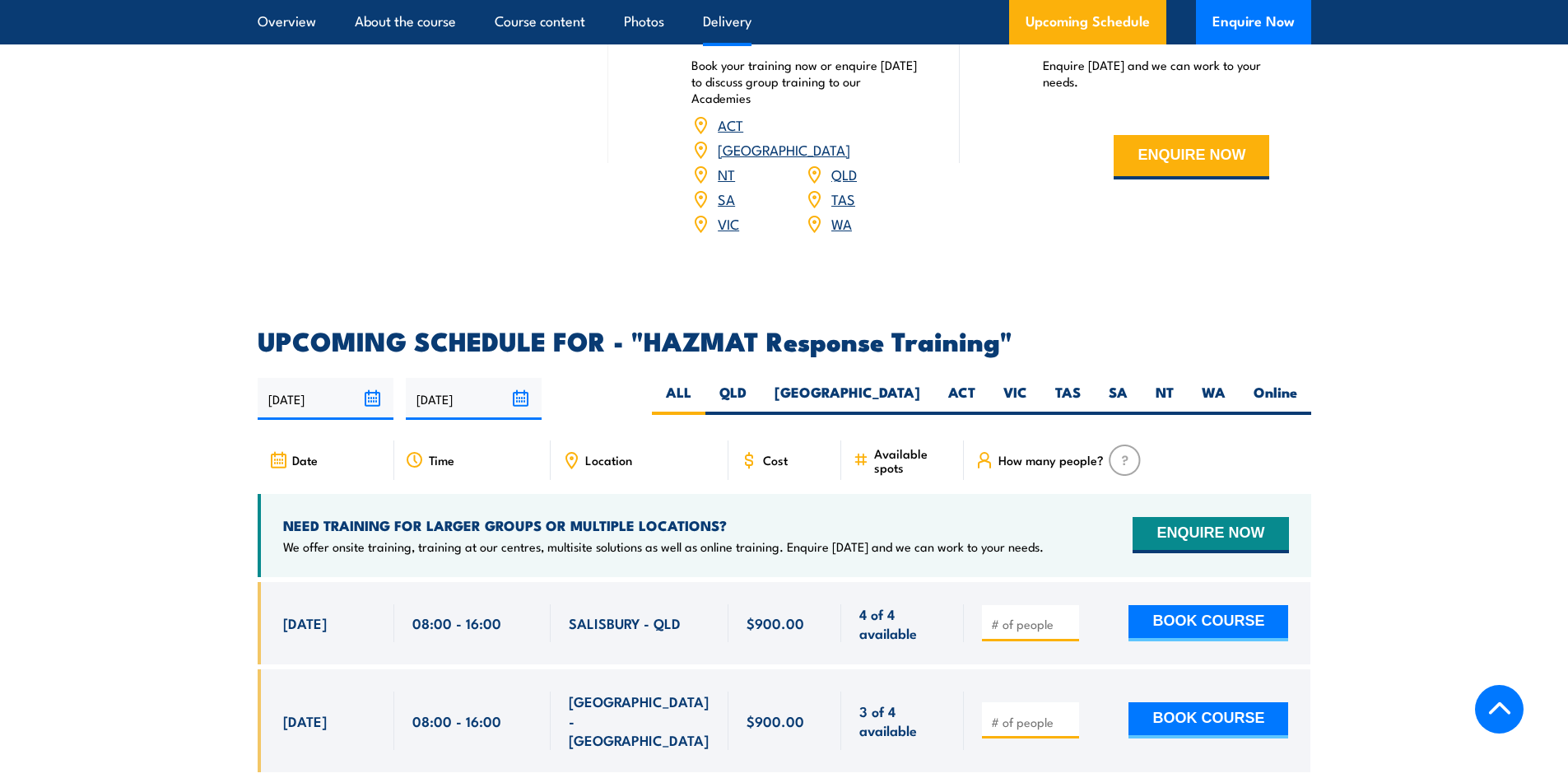
scroll to position [2305, 0]
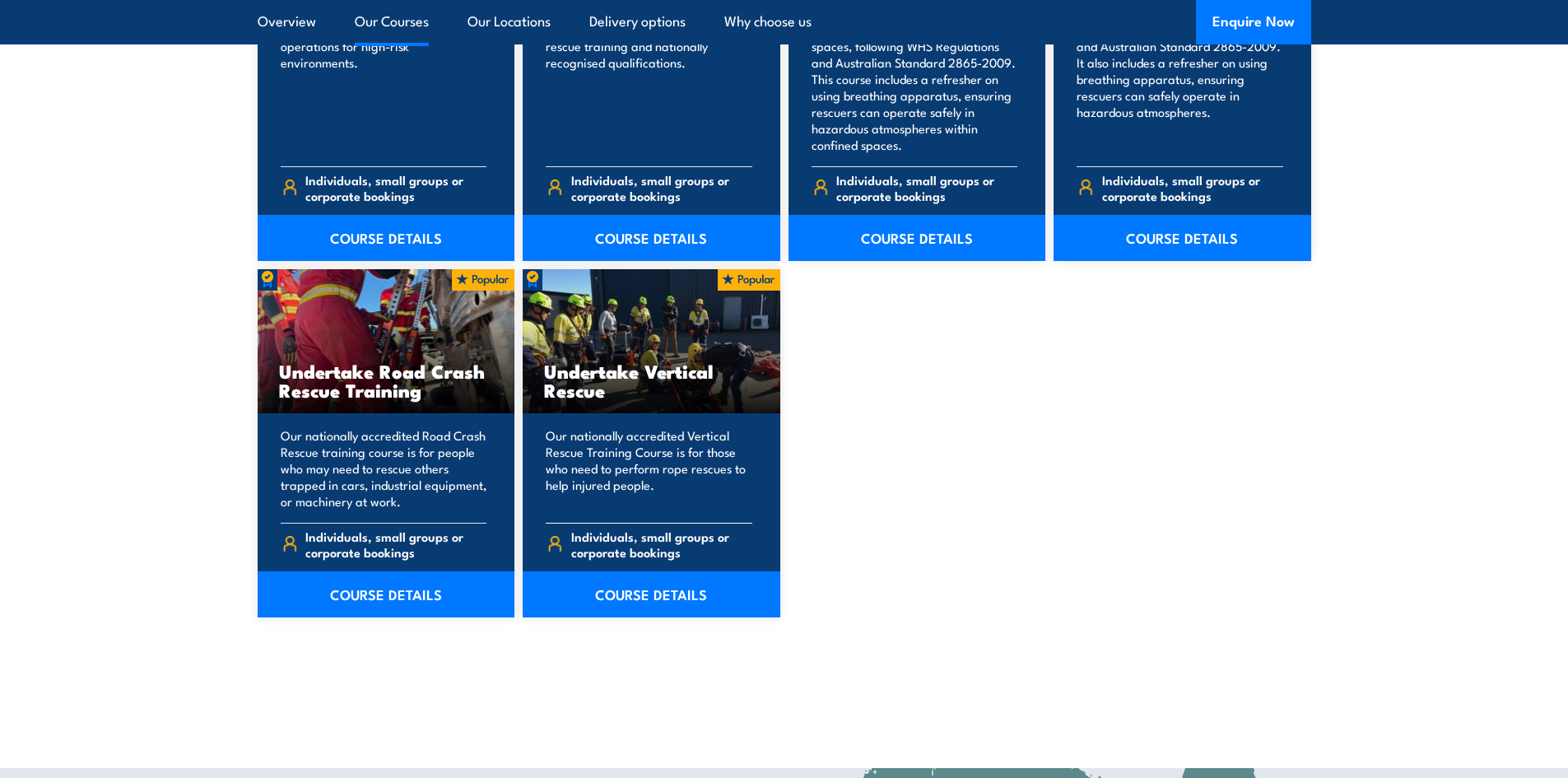
scroll to position [3209, 0]
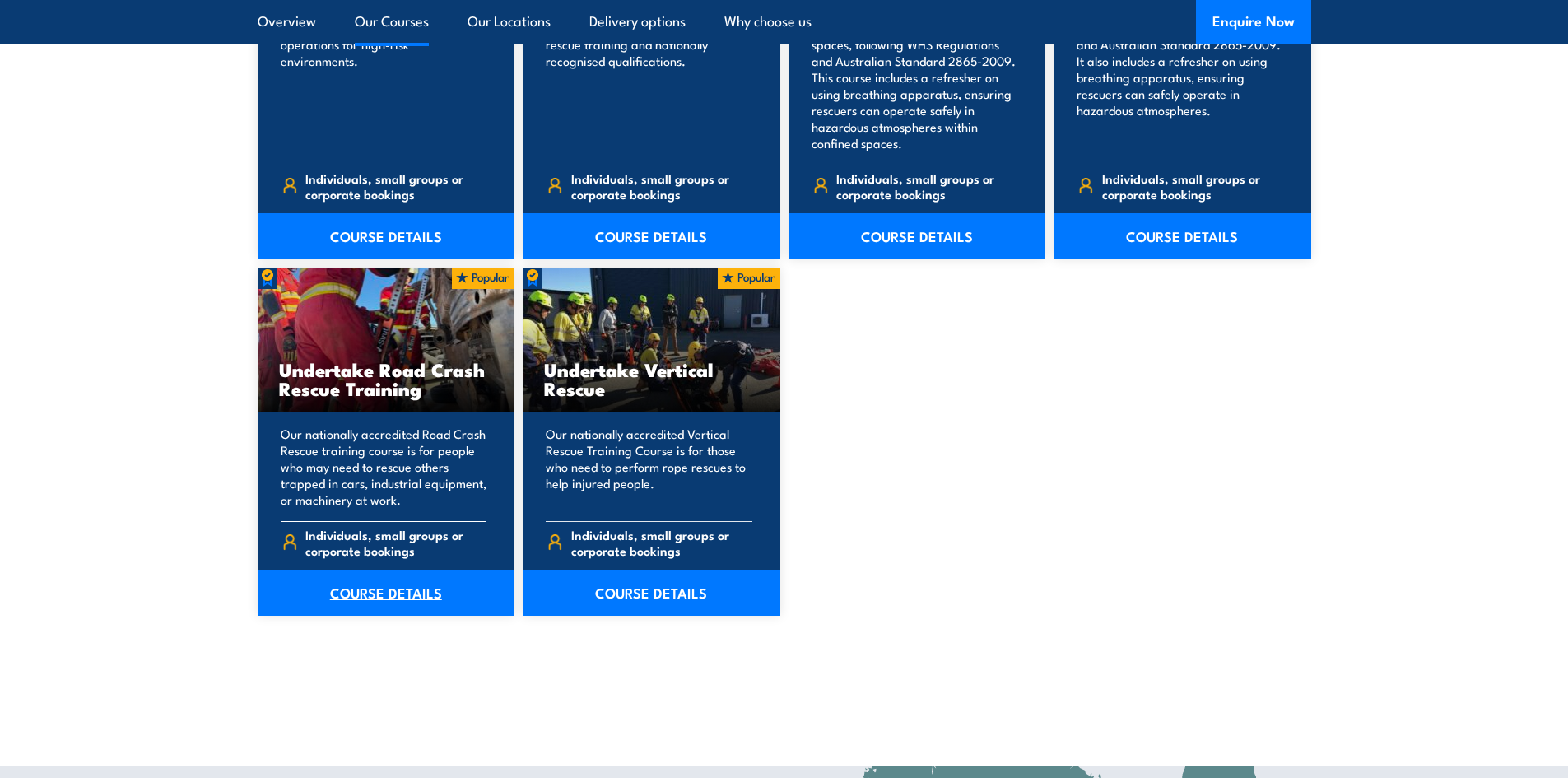
click at [385, 595] on link "COURSE DETAILS" at bounding box center [386, 592] width 257 height 46
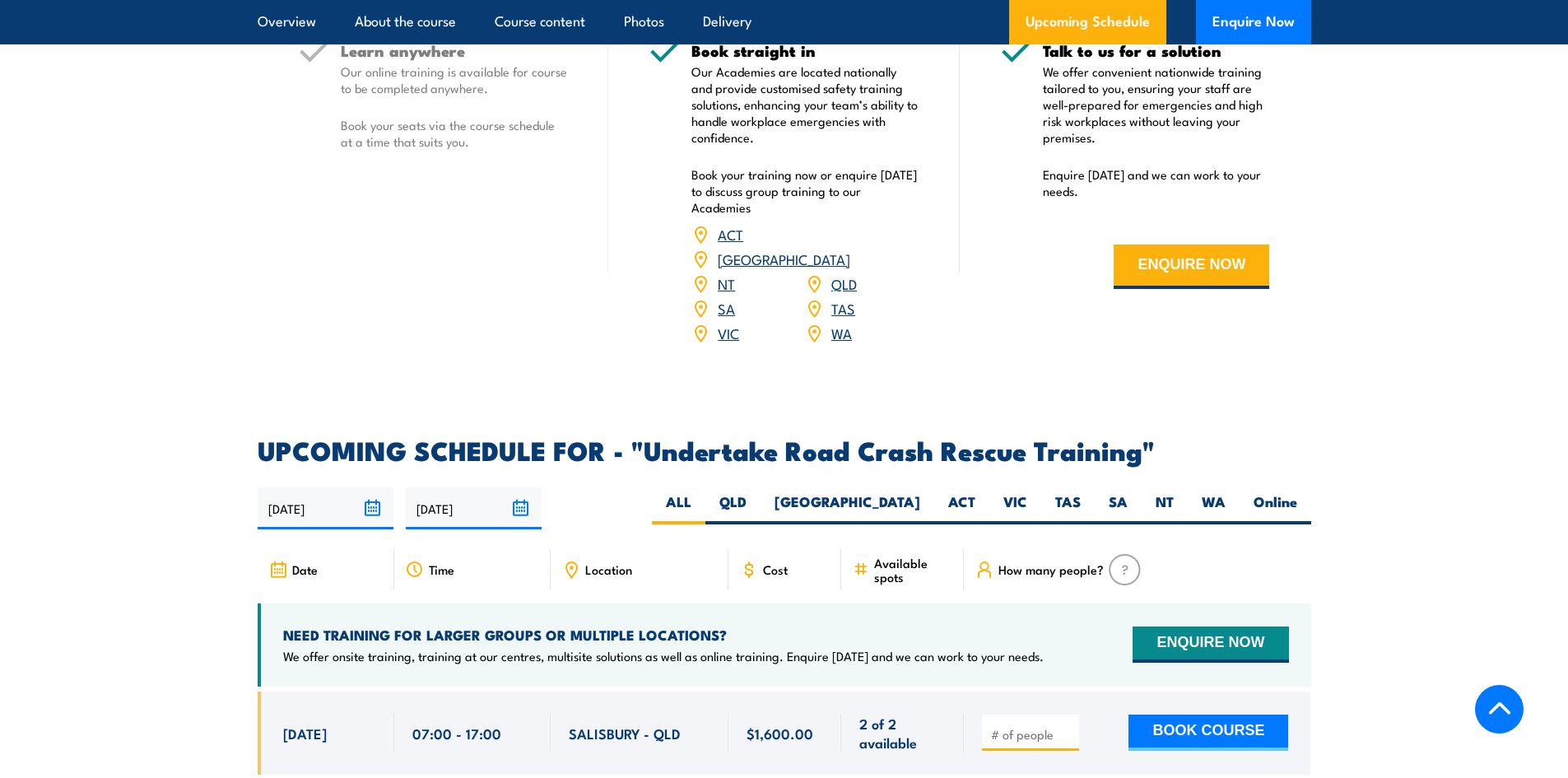
scroll to position [2469, 0]
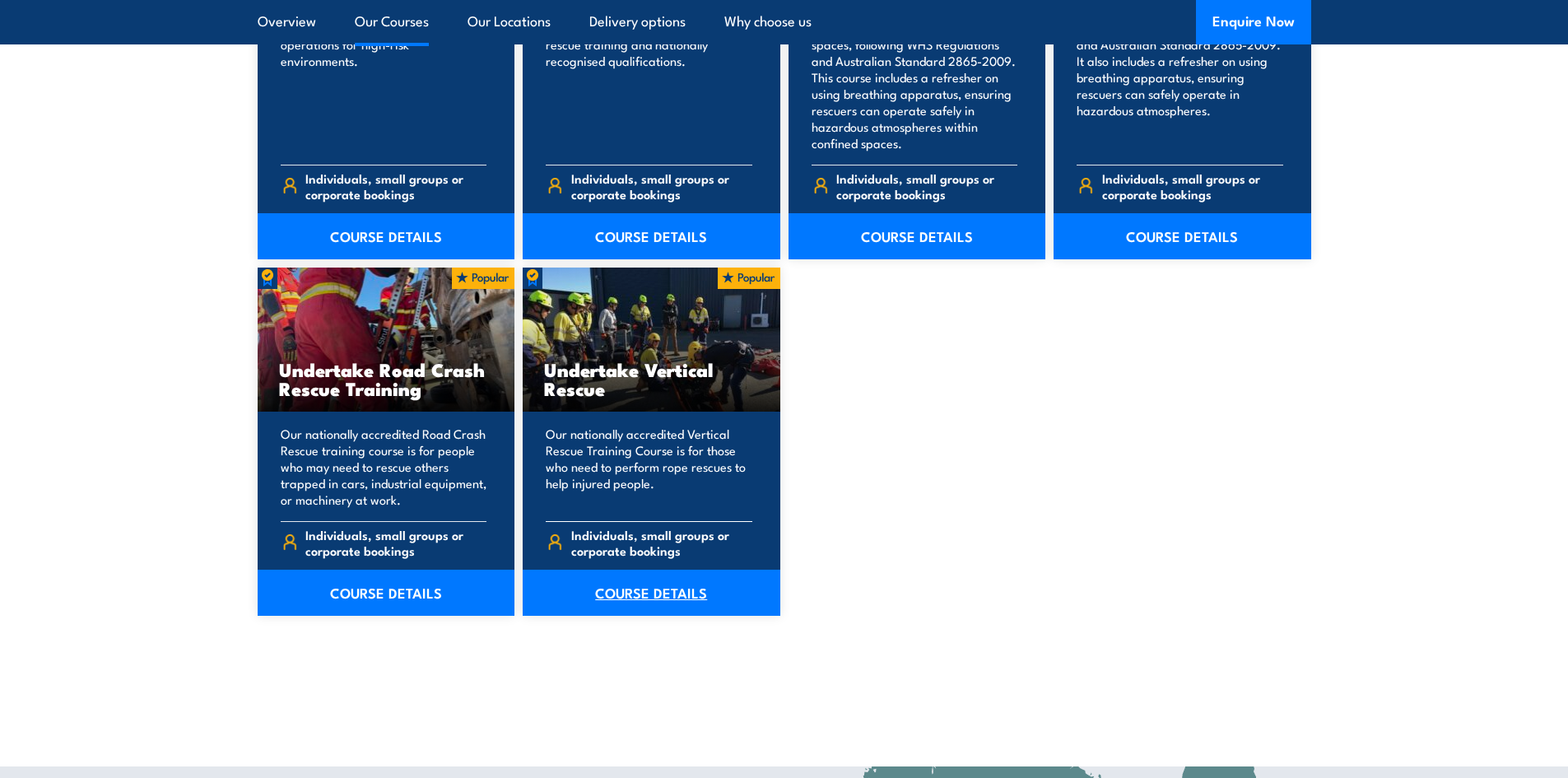
click at [623, 588] on link "COURSE DETAILS" at bounding box center [651, 592] width 257 height 46
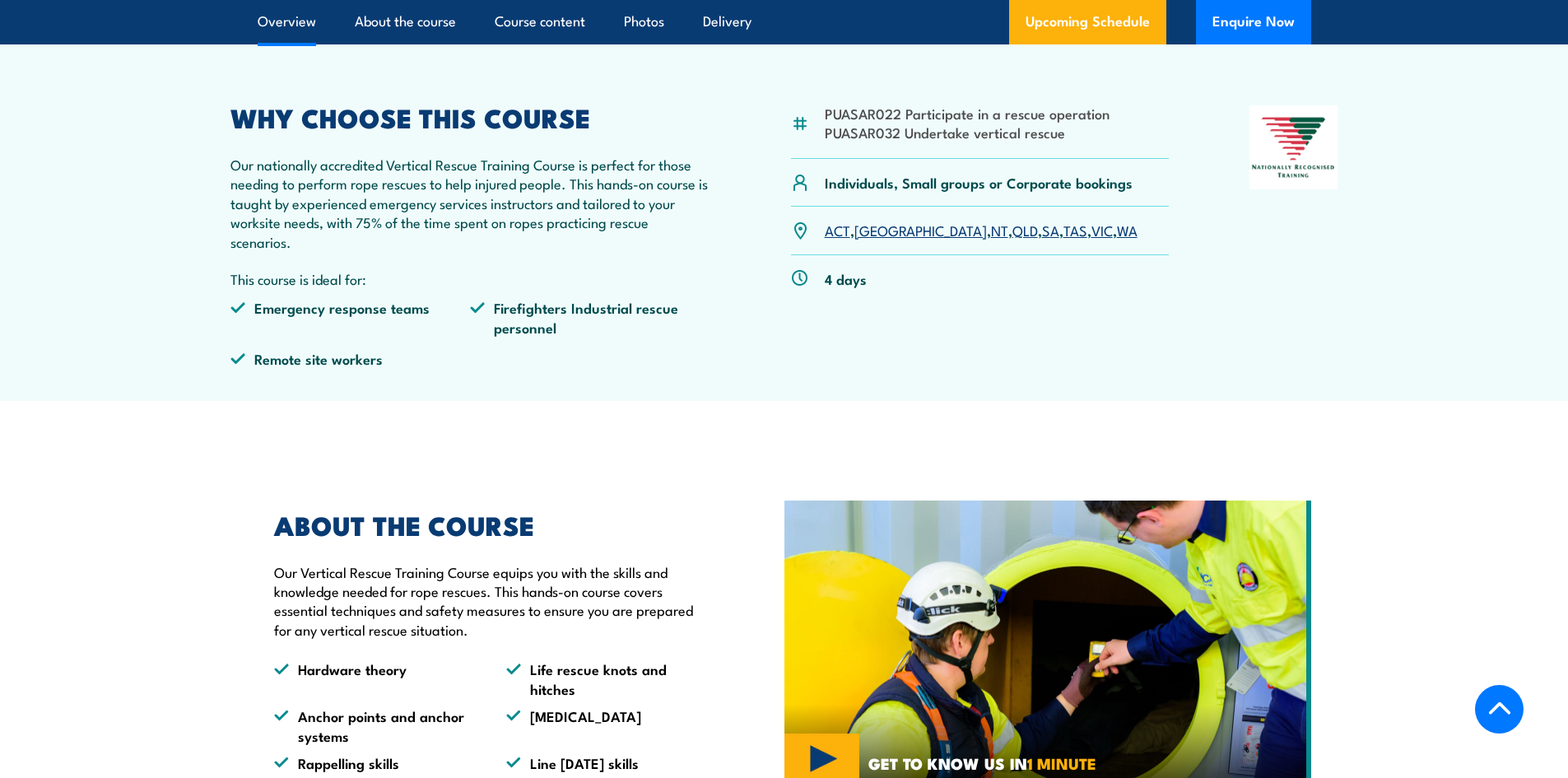
scroll to position [165, 0]
